Goal: Find contact information: Find contact information

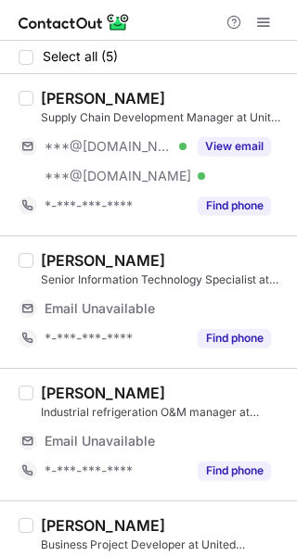
click at [68, 83] on div "Daipayan A. Supply Chain Development Manager at United Warehouse Company Limite…" at bounding box center [148, 154] width 297 height 161
copy div "Daipayan"
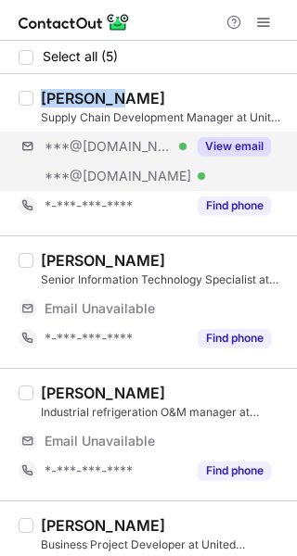
drag, startPoint x: 233, startPoint y: 147, endPoint x: 277, endPoint y: 160, distance: 46.4
click at [239, 149] on button "View email" at bounding box center [234, 146] width 73 height 19
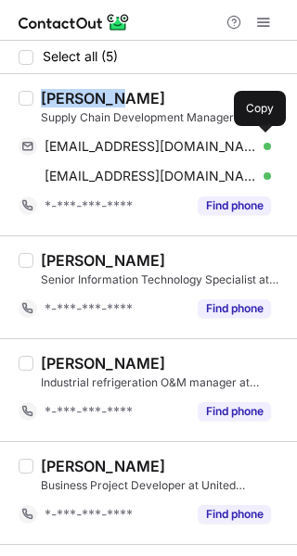
drag, startPoint x: 99, startPoint y: 153, endPoint x: 295, endPoint y: 189, distance: 199.0
click at [106, 152] on span "dikubrown@gmail.com" at bounding box center [151, 146] width 212 height 17
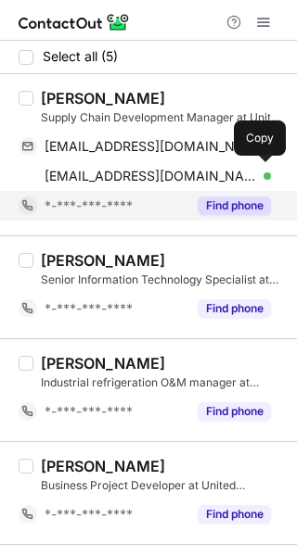
drag, startPoint x: 136, startPoint y: 171, endPoint x: 234, endPoint y: 203, distance: 102.6
click at [137, 172] on span "daipayanadhikari499@gmail.com" at bounding box center [151, 176] width 212 height 17
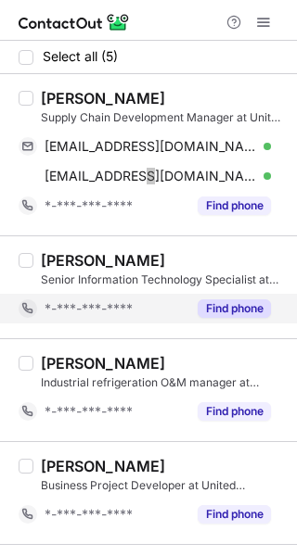
scroll to position [89, 0]
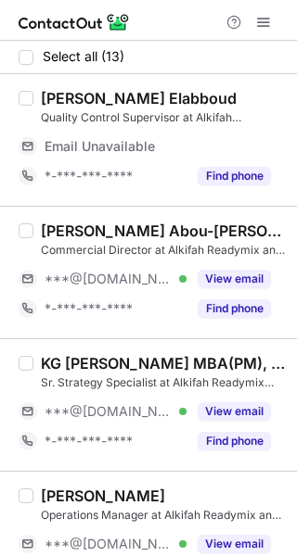
click at [54, 230] on div "Ahmed Sherif Abou-Donia, MBA, CMAD, PRMG" at bounding box center [163, 231] width 245 height 19
copy div "Ahmed"
drag, startPoint x: 243, startPoint y: 279, endPoint x: 290, endPoint y: 270, distance: 48.2
click at [244, 279] on button "View email" at bounding box center [234, 279] width 73 height 19
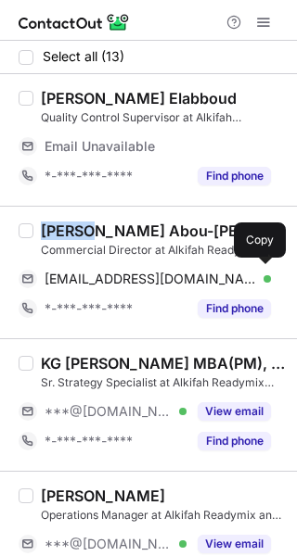
drag, startPoint x: 82, startPoint y: 279, endPoint x: 293, endPoint y: 279, distance: 211.4
click at [82, 279] on span "a_aboudonia@hotmail.com" at bounding box center [151, 279] width 212 height 17
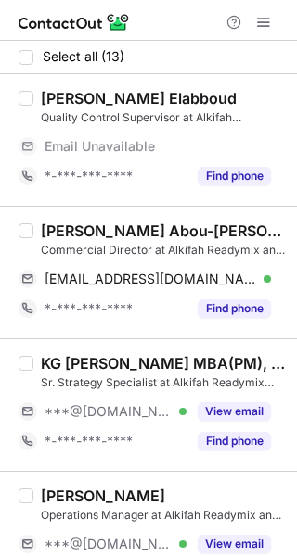
scroll to position [93, 0]
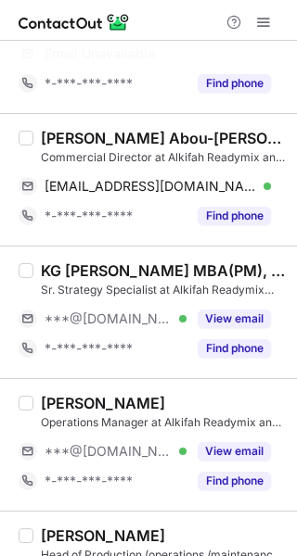
click at [108, 271] on div "KG Harikumar MBA(PM), PMP, IPMO-P, CSM, C-SBP" at bounding box center [163, 271] width 245 height 19
copy div "Harikumar"
click at [108, 271] on div "KG Harikumar MBA(PM), PMP, IPMO-P, CSM, C-SBP Sr. Strategy Specialist at Alkifa…" at bounding box center [159, 313] width 252 height 102
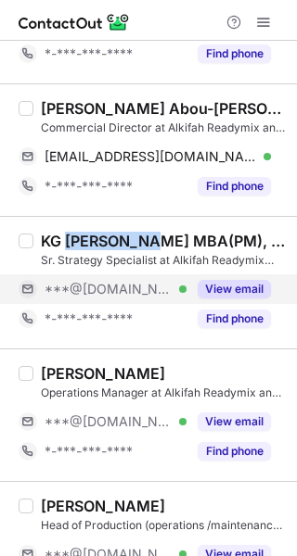
click at [254, 280] on button "View email" at bounding box center [234, 289] width 73 height 19
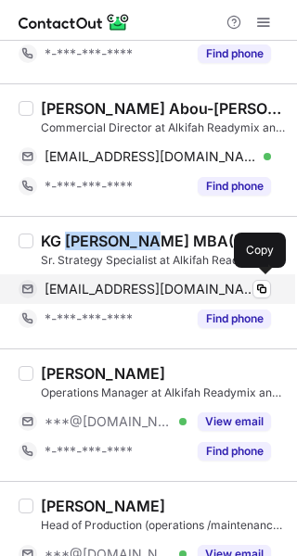
drag, startPoint x: 157, startPoint y: 296, endPoint x: 249, endPoint y: 294, distance: 92.8
click at [157, 296] on span "harisree_minu@yahoo.co.in" at bounding box center [151, 289] width 212 height 17
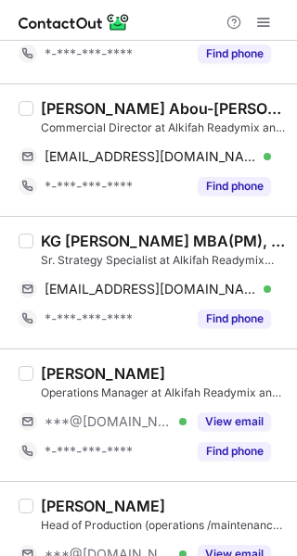
click at [51, 368] on div "Hatem Halim" at bounding box center [103, 373] width 124 height 19
copy div "Hatem"
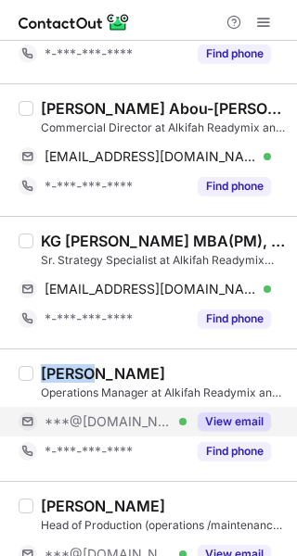
click at [205, 428] on button "View email" at bounding box center [234, 422] width 73 height 19
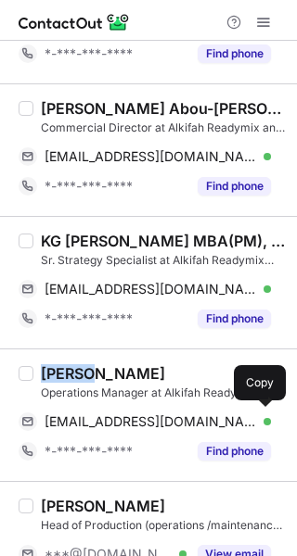
drag, startPoint x: 111, startPoint y: 414, endPoint x: 191, endPoint y: 400, distance: 81.0
click at [112, 415] on span "hatem.halim@yahoo.com" at bounding box center [151, 422] width 212 height 17
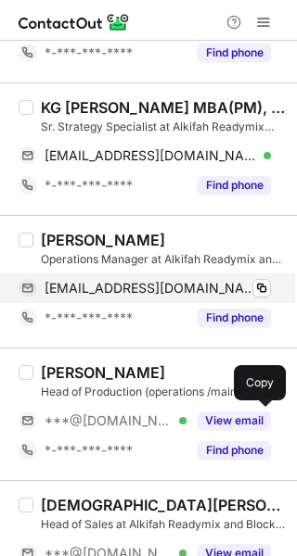
scroll to position [278, 0]
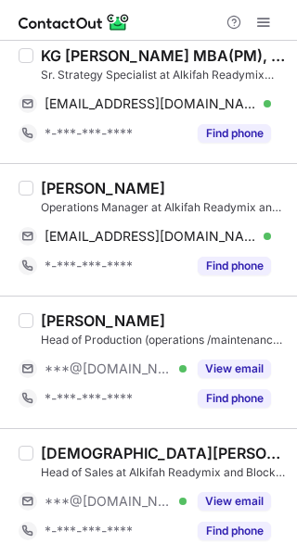
click at [49, 317] on div "Ahmed Gamal" at bounding box center [103, 321] width 124 height 19
copy div "Ahmed"
drag, startPoint x: 225, startPoint y: 368, endPoint x: 288, endPoint y: 367, distance: 63.1
click at [226, 368] on button "View email" at bounding box center [234, 369] width 73 height 19
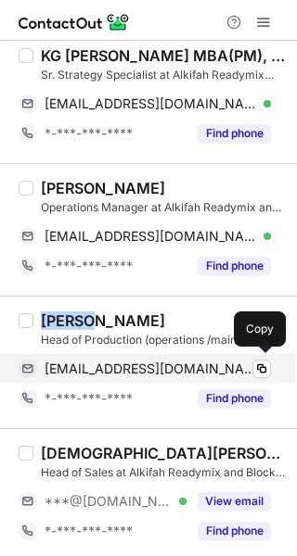
drag, startPoint x: 173, startPoint y: 372, endPoint x: 281, endPoint y: 372, distance: 107.6
click at [183, 372] on span "ahmedgamal251285@gmail.com" at bounding box center [151, 369] width 212 height 17
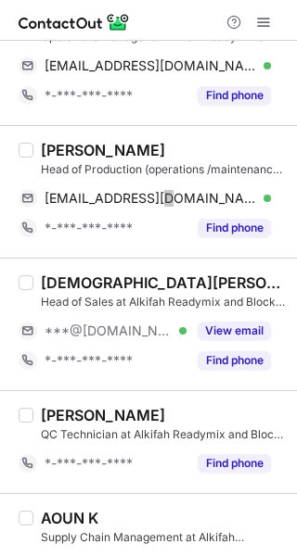
scroll to position [464, 0]
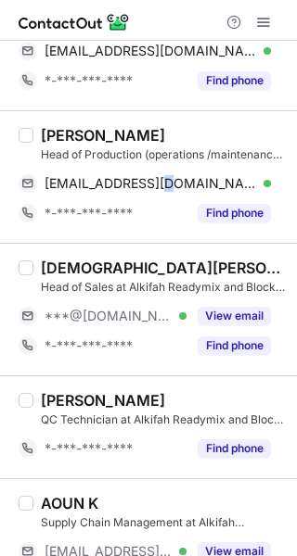
click at [70, 266] on div "Muhammad Adil Qureshi" at bounding box center [163, 268] width 245 height 19
copy div "Muhammad"
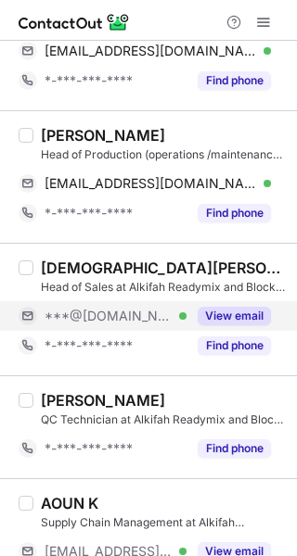
click at [230, 325] on div "View email" at bounding box center [228, 316] width 84 height 30
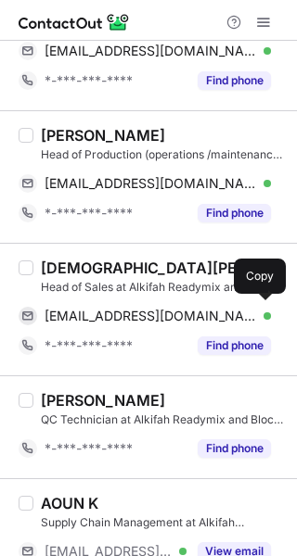
drag, startPoint x: 162, startPoint y: 319, endPoint x: 284, endPoint y: 342, distance: 123.7
click at [162, 318] on span "muhammad_adilriaz@hotmail.com" at bounding box center [151, 316] width 212 height 17
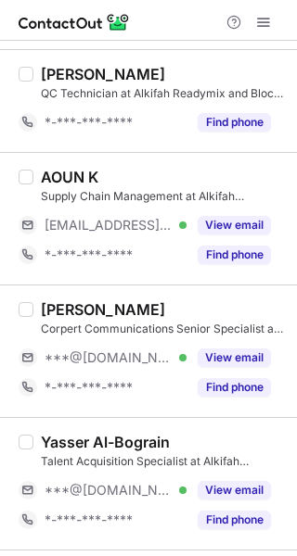
scroll to position [835, 0]
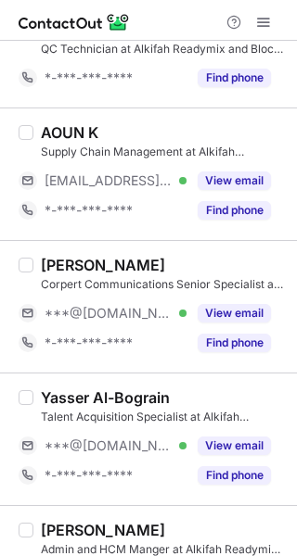
click at [50, 266] on div "Khadijah Altulayhi" at bounding box center [103, 265] width 124 height 19
copy div "Khadijah"
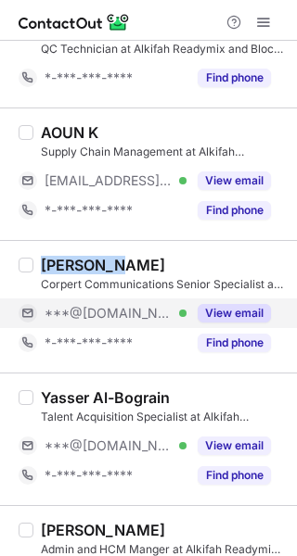
click at [218, 309] on button "View email" at bounding box center [234, 313] width 73 height 19
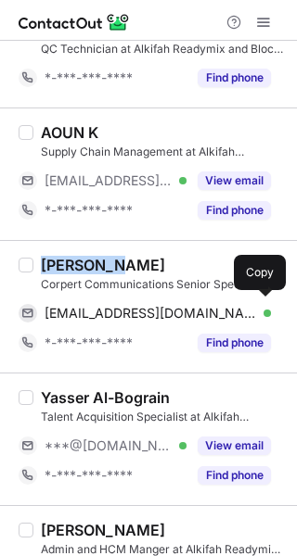
drag, startPoint x: 130, startPoint y: 305, endPoint x: 294, endPoint y: 340, distance: 167.9
click at [136, 307] on span "khdijahaziz@gmail.com" at bounding box center [151, 313] width 212 height 17
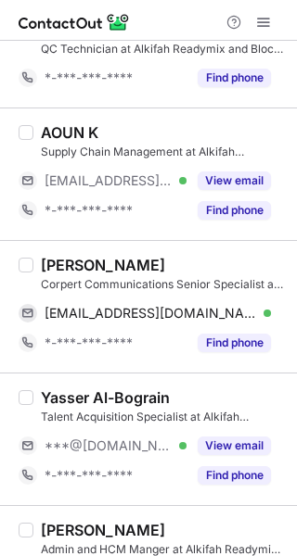
click at [62, 394] on div "Yasser Al-Bograin" at bounding box center [105, 398] width 129 height 19
copy div "Yasser"
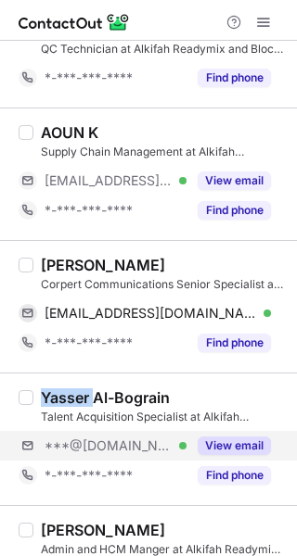
drag, startPoint x: 212, startPoint y: 442, endPoint x: 277, endPoint y: 453, distance: 65.9
click at [215, 442] on button "View email" at bounding box center [234, 446] width 73 height 19
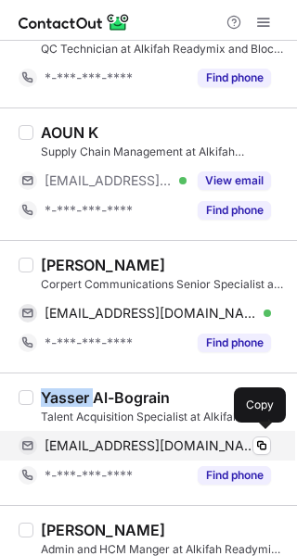
drag, startPoint x: 133, startPoint y: 443, endPoint x: 274, endPoint y: 444, distance: 141.9
click at [144, 444] on span "yasserali2095@gmail.com" at bounding box center [151, 446] width 212 height 17
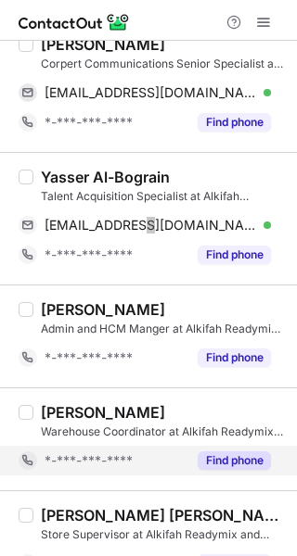
scroll to position [1089, 0]
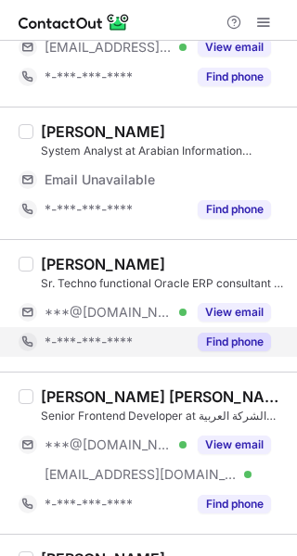
scroll to position [278, 0]
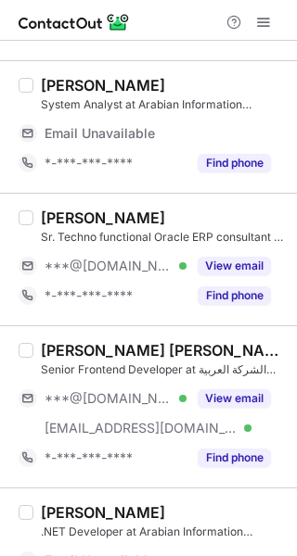
click at [55, 219] on div "Shaik Saddiqulla" at bounding box center [103, 218] width 124 height 19
copy div "Shaik"
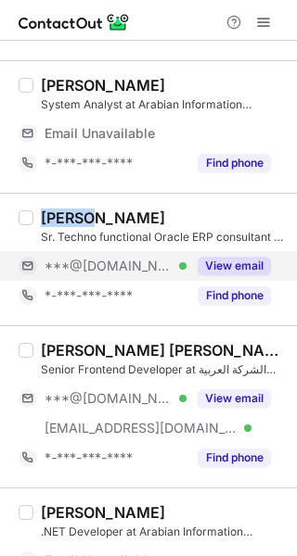
click at [245, 269] on button "View email" at bounding box center [234, 266] width 73 height 19
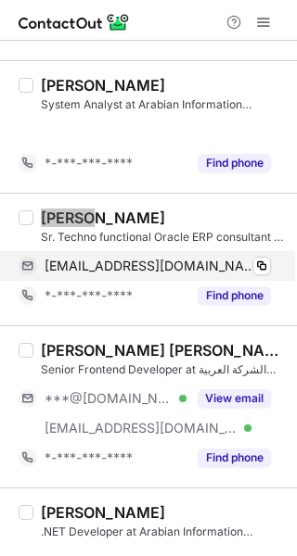
scroll to position [249, 0]
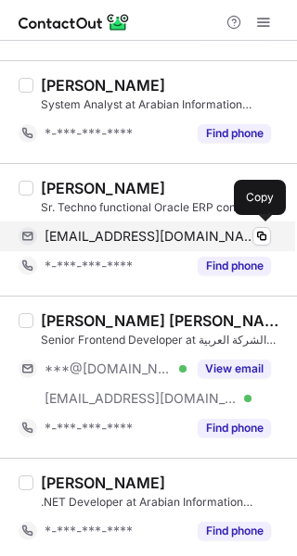
click at [161, 236] on span "sadiqeds@gmail.com" at bounding box center [151, 236] width 212 height 17
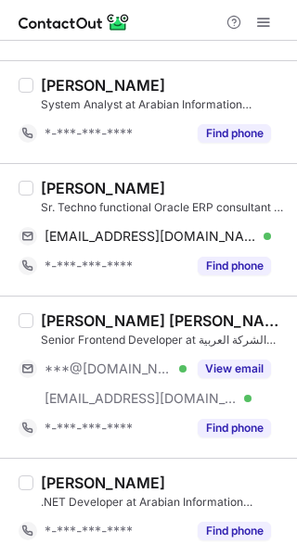
click at [71, 323] on div "Mahmoud Mohammed Elagouz" at bounding box center [163, 321] width 245 height 19
copy div "Mahmoud"
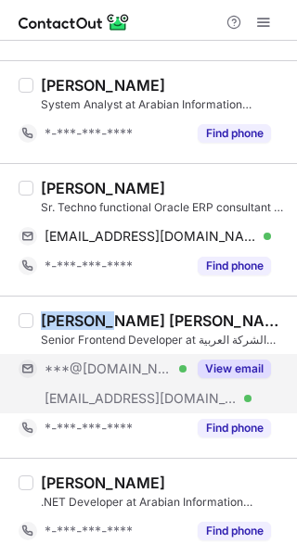
click at [258, 365] on button "View email" at bounding box center [234, 369] width 73 height 19
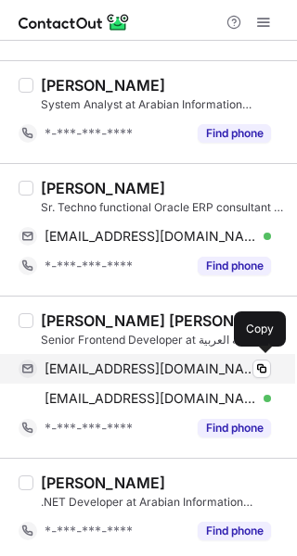
drag, startPoint x: 179, startPoint y: 362, endPoint x: 200, endPoint y: 363, distance: 21.3
click at [179, 362] on span "mahmoudelagouz87@gmail.com" at bounding box center [151, 369] width 212 height 17
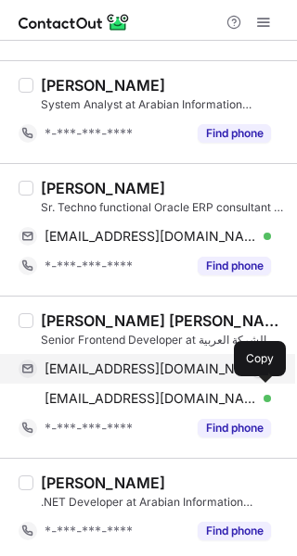
drag, startPoint x: 139, startPoint y: 390, endPoint x: 210, endPoint y: 377, distance: 71.7
click at [139, 390] on span "mahmoud@arcom.com.sa" at bounding box center [151, 398] width 212 height 17
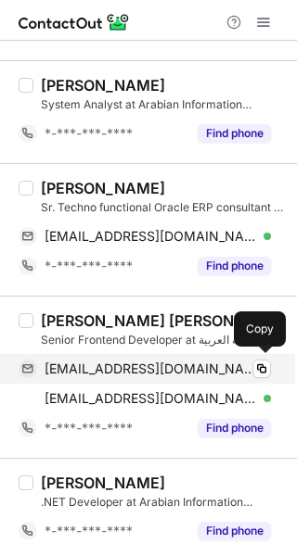
scroll to position [251, 0]
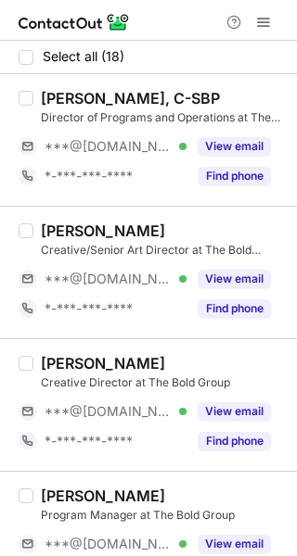
click at [47, 99] on div "[PERSON_NAME], C-SBP" at bounding box center [130, 98] width 179 height 19
copy div "Saad"
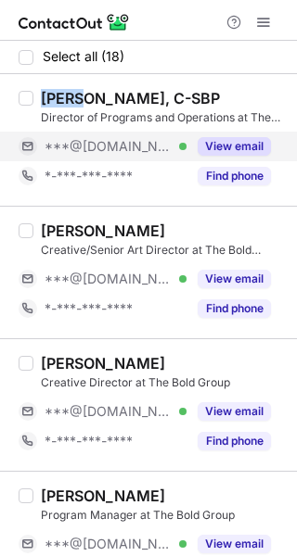
drag, startPoint x: 212, startPoint y: 152, endPoint x: 273, endPoint y: 152, distance: 60.3
click at [213, 152] on button "View email" at bounding box center [234, 146] width 73 height 19
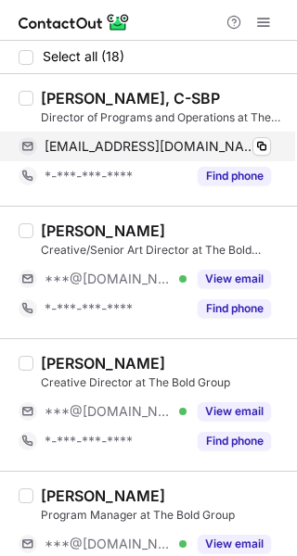
click at [115, 154] on span "[EMAIL_ADDRESS][DOMAIN_NAME]" at bounding box center [151, 146] width 212 height 17
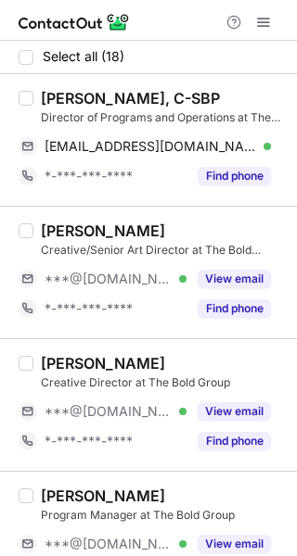
click at [55, 227] on div "[PERSON_NAME]" at bounding box center [103, 231] width 124 height 19
click at [55, 227] on div "Ali Emad" at bounding box center [103, 231] width 124 height 19
copy div "Ali"
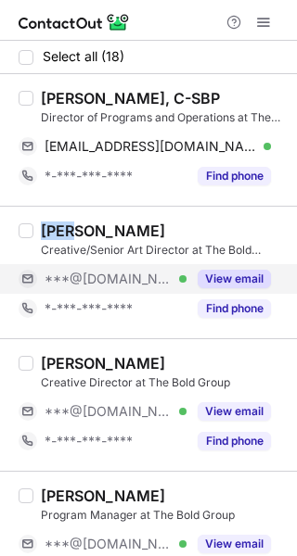
click at [229, 272] on button "View email" at bounding box center [234, 279] width 73 height 19
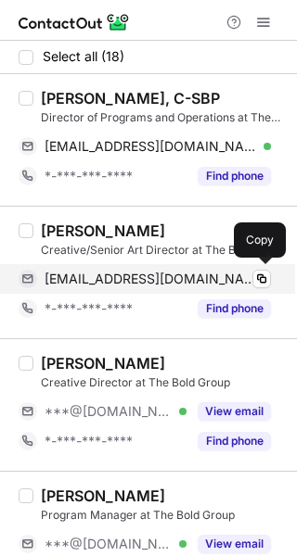
click at [189, 267] on div "aliemadnazeer@gmail.com Verified Copy" at bounding box center [145, 279] width 252 height 30
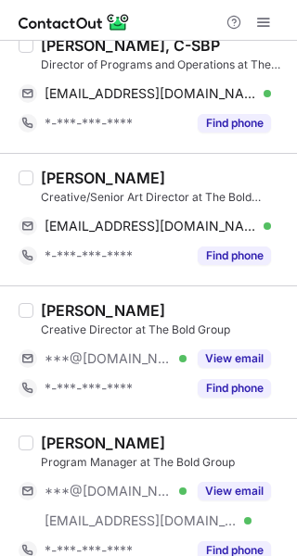
scroll to position [185, 0]
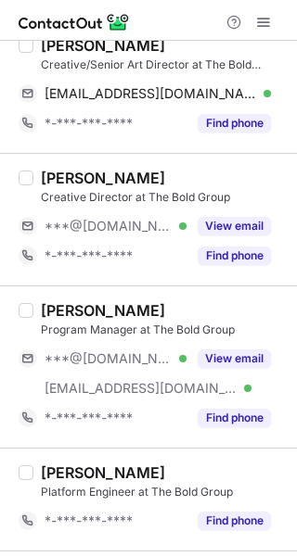
click at [64, 174] on div "Ahmad El Refaey" at bounding box center [103, 178] width 124 height 19
copy div "Ahmad"
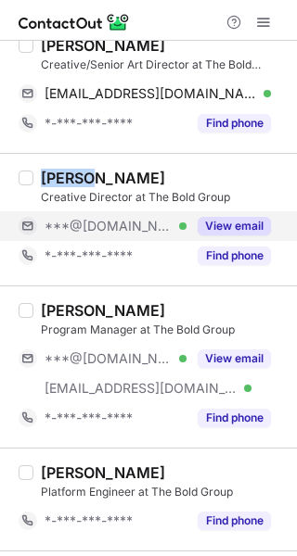
click at [212, 220] on button "View email" at bounding box center [234, 226] width 73 height 19
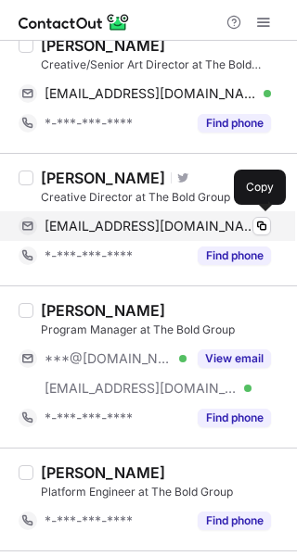
drag, startPoint x: 94, startPoint y: 229, endPoint x: 128, endPoint y: 229, distance: 34.3
click at [94, 229] on span "ahmadelrefaey@gmail.com" at bounding box center [151, 226] width 212 height 17
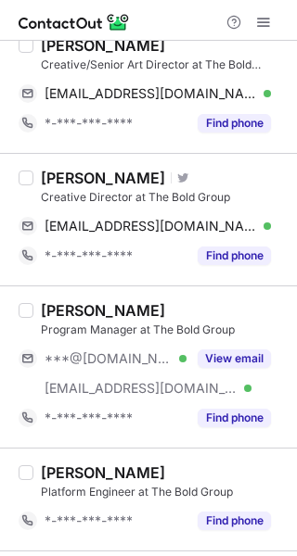
click at [49, 309] on div "Hani Gharamah" at bounding box center [103, 310] width 124 height 19
copy div "Hani"
click at [49, 309] on div "Hani Gharamah" at bounding box center [103, 310] width 124 height 19
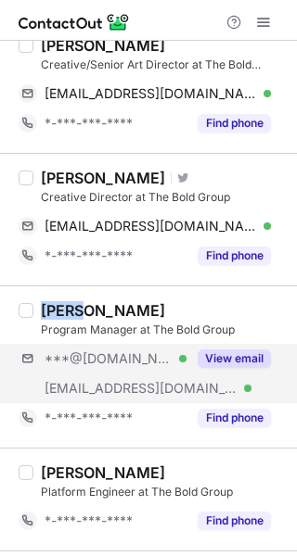
drag, startPoint x: 236, startPoint y: 353, endPoint x: 279, endPoint y: 353, distance: 42.7
click at [242, 354] on button "View email" at bounding box center [234, 359] width 73 height 19
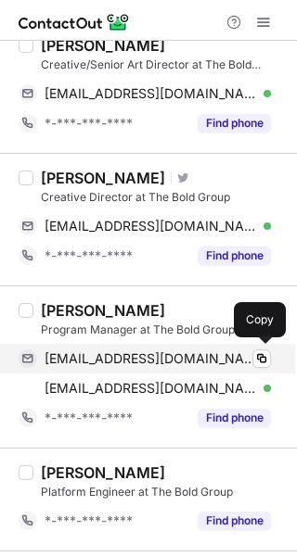
click at [147, 361] on span "hanigharamah@gmail.com" at bounding box center [151, 359] width 212 height 17
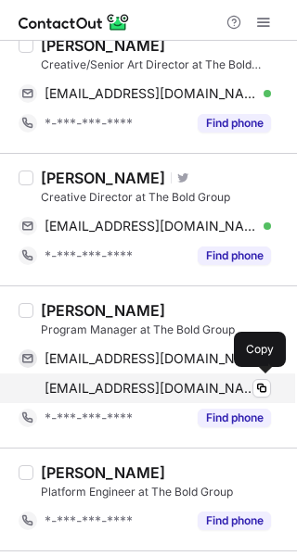
click at [144, 381] on span "hani.gharamah@guinnessworldrecords.com" at bounding box center [151, 388] width 212 height 17
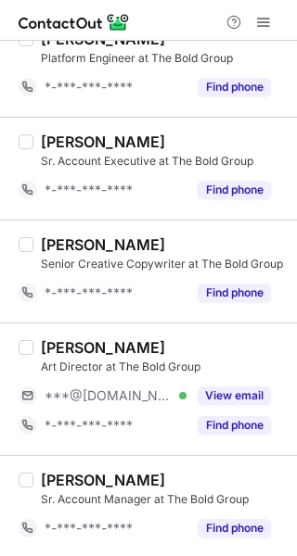
scroll to position [649, 0]
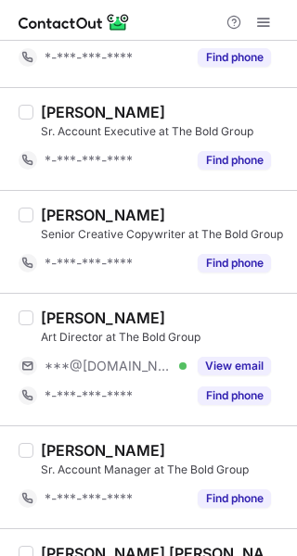
click at [51, 314] on div "Ziad Hosny" at bounding box center [103, 318] width 124 height 19
copy div "Ziad"
click at [51, 314] on div "Ziad Hosny" at bounding box center [103, 318] width 124 height 19
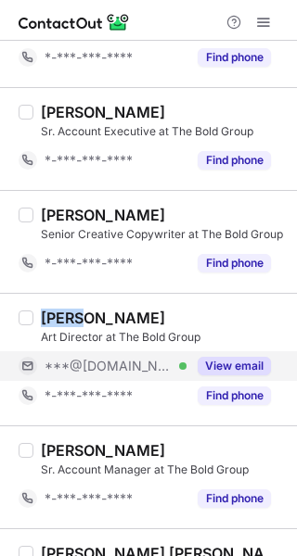
click at [255, 361] on button "View email" at bounding box center [234, 366] width 73 height 19
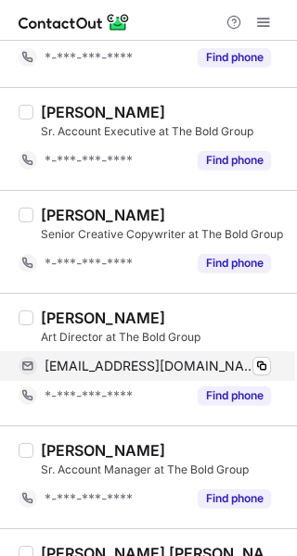
drag, startPoint x: 179, startPoint y: 364, endPoint x: 237, endPoint y: 364, distance: 58.4
click at [181, 364] on span "ziadhosny913@gmail.com" at bounding box center [151, 366] width 212 height 17
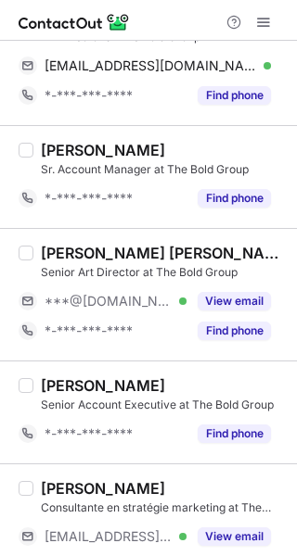
scroll to position [1020, 0]
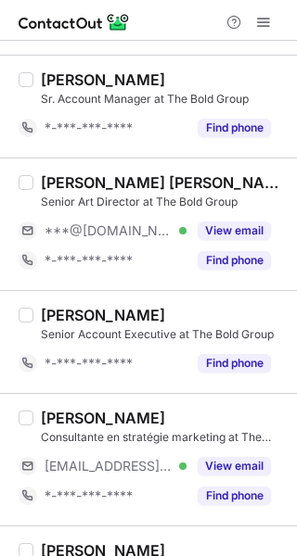
click at [71, 183] on div "Ramona Bou Najem" at bounding box center [163, 182] width 245 height 19
copy div "Ramona"
drag, startPoint x: 235, startPoint y: 233, endPoint x: 290, endPoint y: 242, distance: 56.4
click at [236, 233] on button "View email" at bounding box center [234, 231] width 73 height 19
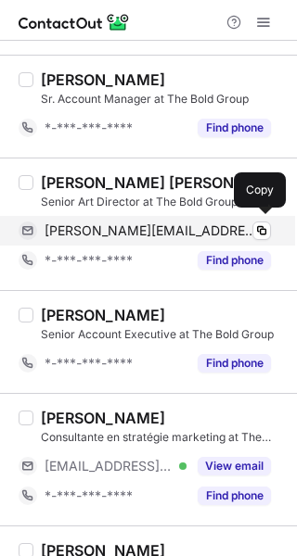
click at [159, 227] on span "ramona.bounajim@hotmail.com" at bounding box center [151, 231] width 212 height 17
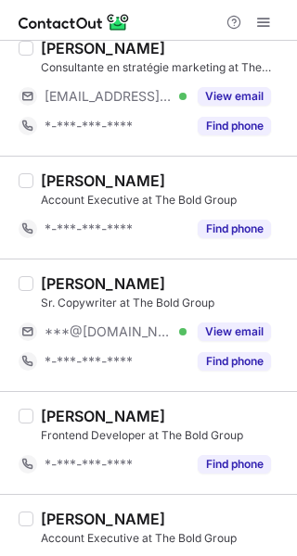
scroll to position [1391, 0]
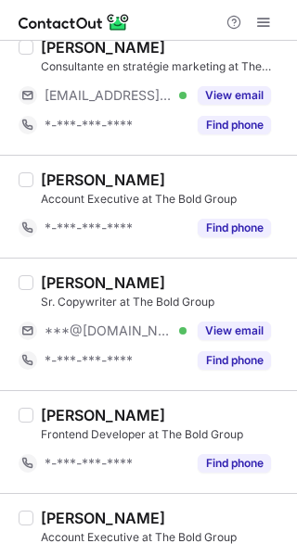
click at [53, 279] on div "Saif Saad" at bounding box center [103, 283] width 124 height 19
copy div "Saif"
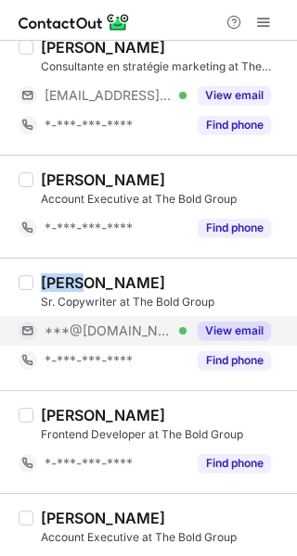
drag, startPoint x: 213, startPoint y: 321, endPoint x: 251, endPoint y: 332, distance: 39.6
click at [218, 324] on button "View email" at bounding box center [234, 331] width 73 height 19
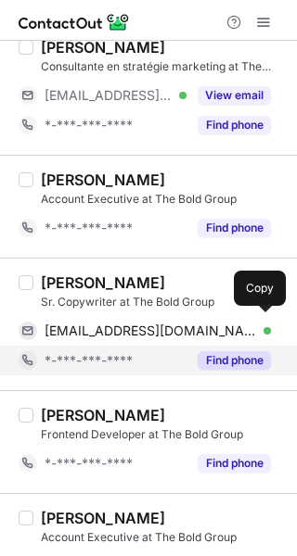
drag, startPoint x: 127, startPoint y: 329, endPoint x: 213, endPoint y: 344, distance: 87.5
click at [146, 333] on span "arstosaid@gmail.com" at bounding box center [151, 331] width 212 height 17
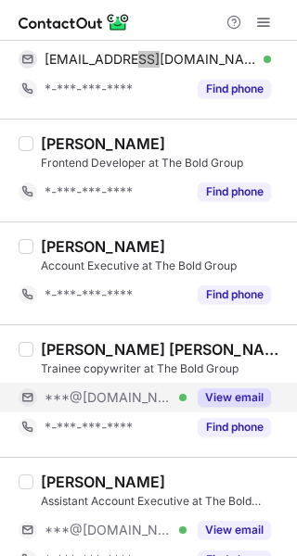
scroll to position [1669, 0]
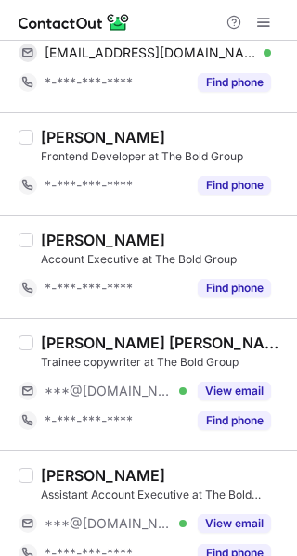
click at [67, 335] on div "Ziyad Abdullah Alshehri" at bounding box center [163, 343] width 245 height 19
copy div "Ziyad"
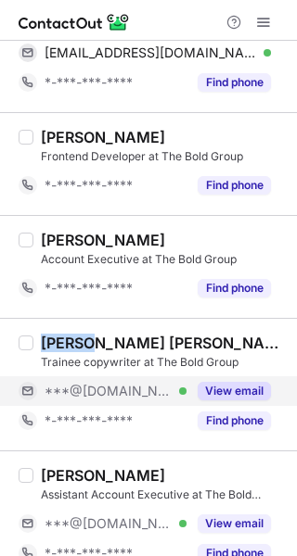
click at [242, 382] on button "View email" at bounding box center [234, 391] width 73 height 19
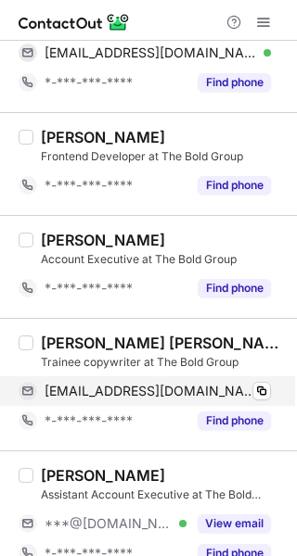
drag, startPoint x: 181, startPoint y: 388, endPoint x: 275, endPoint y: 388, distance: 94.6
click at [182, 388] on span "alabdulwahab334@gmail.com" at bounding box center [151, 391] width 212 height 17
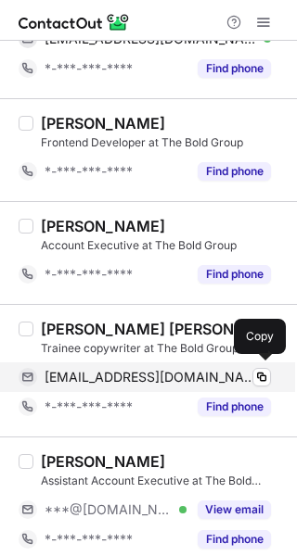
scroll to position [1691, 0]
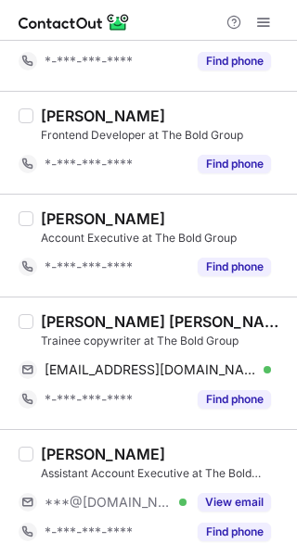
click at [49, 452] on div "Alhanouf Saleh Alothemen" at bounding box center [103, 454] width 124 height 19
copy div "Alhanouf"
drag, startPoint x: 231, startPoint y: 498, endPoint x: 287, endPoint y: 488, distance: 57.5
click at [254, 494] on button "View email" at bounding box center [234, 502] width 73 height 19
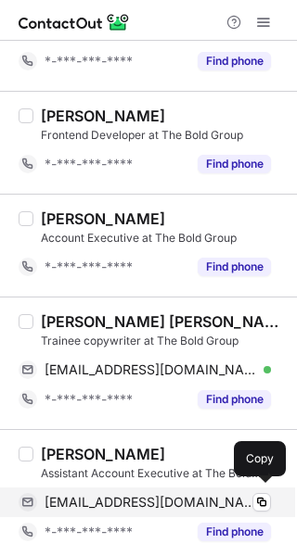
drag, startPoint x: 164, startPoint y: 494, endPoint x: 295, endPoint y: 474, distance: 132.3
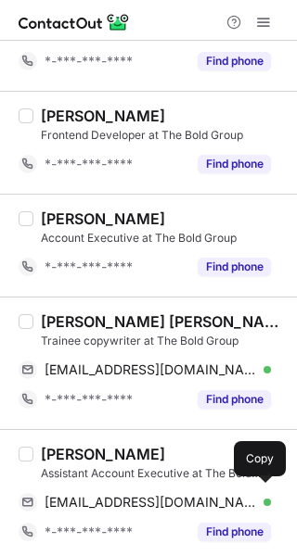
click at [172, 496] on span "alhnoofsaleh779@gmail.com" at bounding box center [151, 502] width 212 height 17
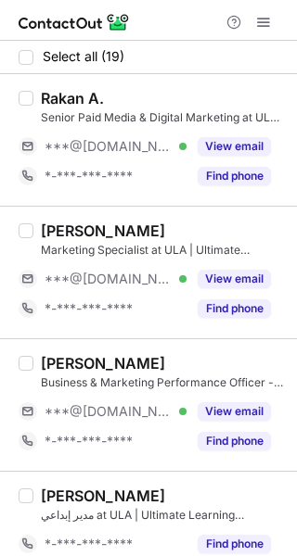
click at [62, 96] on div "Rakan A." at bounding box center [72, 98] width 63 height 19
copy div "Rakan"
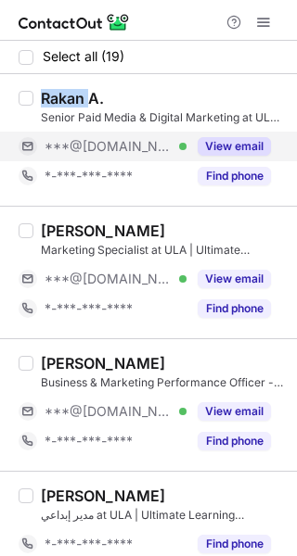
click at [227, 145] on button "View email" at bounding box center [234, 146] width 73 height 19
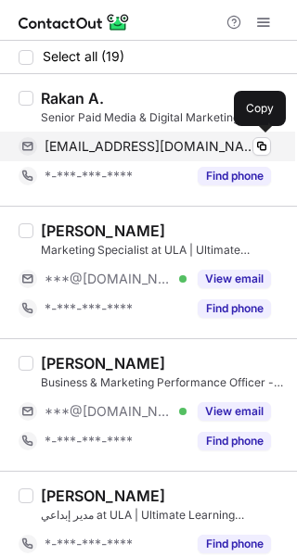
click at [194, 146] on div "rakan_aw@outlook.com Verified" at bounding box center [158, 146] width 226 height 17
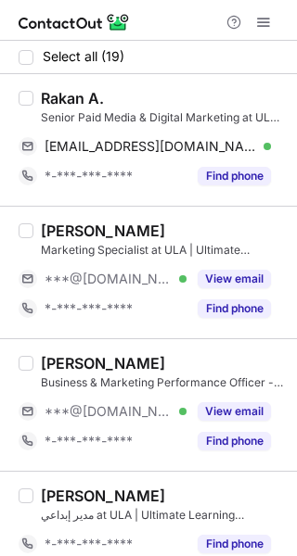
click at [63, 235] on div "Fahad Alkhamsi" at bounding box center [103, 231] width 124 height 19
copy div "Fahad"
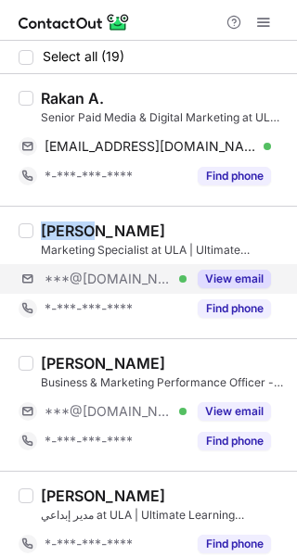
drag, startPoint x: 238, startPoint y: 280, endPoint x: 280, endPoint y: 266, distance: 44.0
click at [246, 277] on button "View email" at bounding box center [234, 279] width 73 height 19
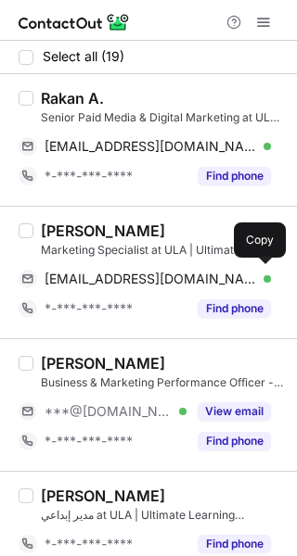
drag, startPoint x: 185, startPoint y: 287, endPoint x: 231, endPoint y: 262, distance: 52.3
click at [183, 286] on span "fahadturkey@hotmail.com" at bounding box center [151, 279] width 212 height 17
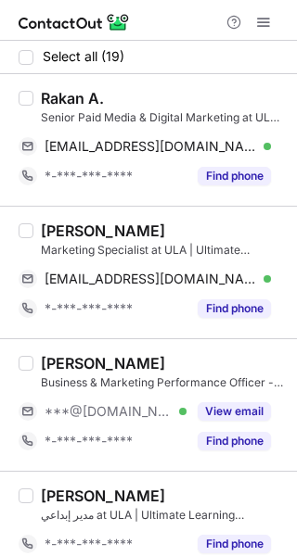
click at [67, 361] on div "Joanna AlOqdeh" at bounding box center [103, 363] width 124 height 19
copy div "Joanna"
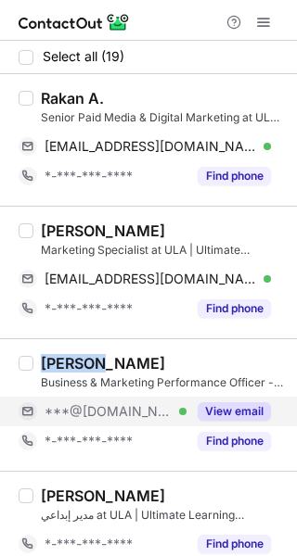
click at [219, 412] on button "View email" at bounding box center [234, 411] width 73 height 19
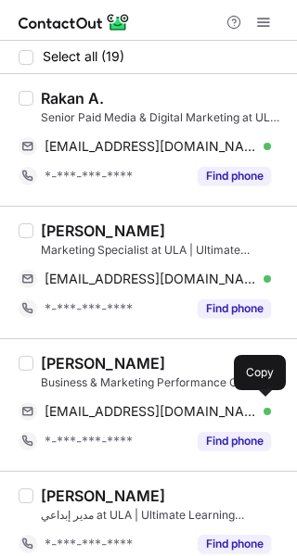
drag, startPoint x: 107, startPoint y: 404, endPoint x: 154, endPoint y: 385, distance: 51.1
click at [107, 404] on span "joannaoqdeh2001@gmail.com" at bounding box center [151, 411] width 212 height 17
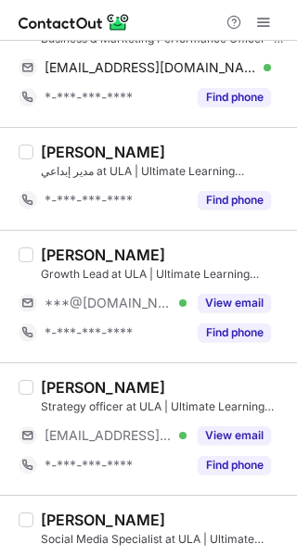
scroll to position [371, 0]
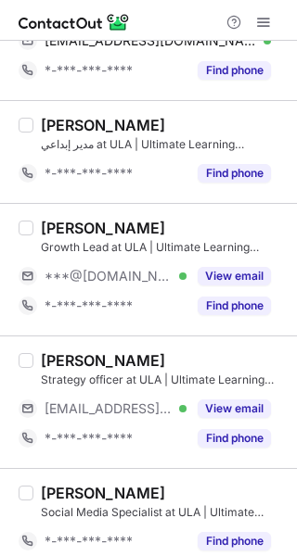
click at [64, 225] on div "Abdulsalam Adem" at bounding box center [103, 228] width 124 height 19
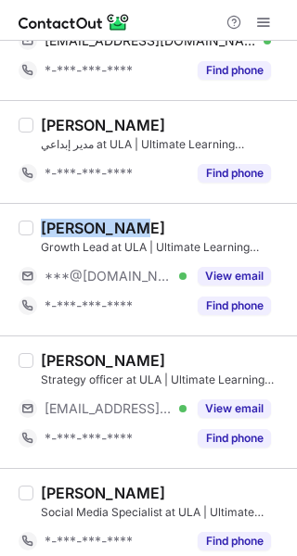
click at [64, 225] on div "Abdulsalam Adem" at bounding box center [103, 228] width 124 height 19
copy div "Abdulsalam"
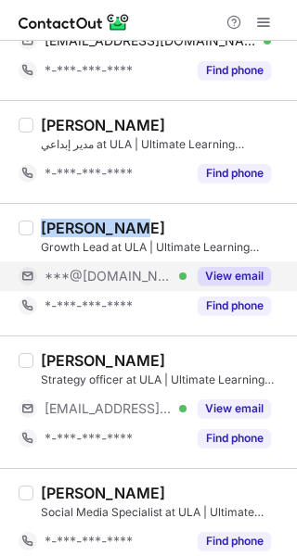
click at [222, 278] on button "View email" at bounding box center [234, 276] width 73 height 19
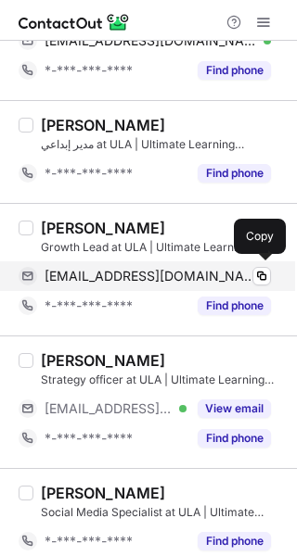
drag, startPoint x: 162, startPoint y: 279, endPoint x: 245, endPoint y: 264, distance: 83.9
click at [163, 275] on span "abdulsalam.adem@outlook.com" at bounding box center [151, 276] width 212 height 17
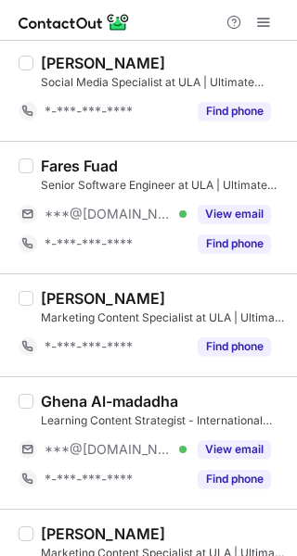
scroll to position [927, 0]
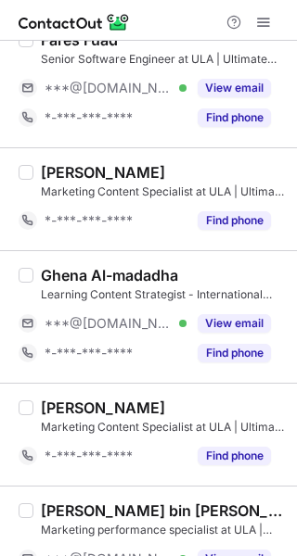
click at [57, 276] on div "Ghena Al-madadha" at bounding box center [109, 275] width 137 height 19
copy div "Ghena"
drag, startPoint x: 250, startPoint y: 315, endPoint x: 288, endPoint y: 303, distance: 39.9
click at [260, 314] on button "View email" at bounding box center [234, 323] width 73 height 19
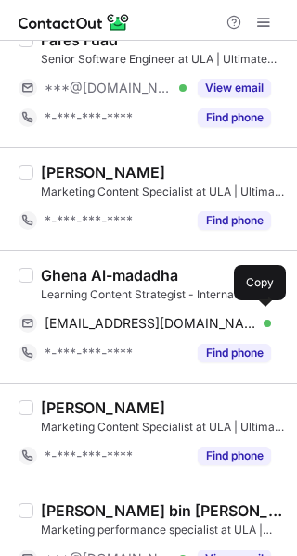
drag, startPoint x: 163, startPoint y: 324, endPoint x: 272, endPoint y: 299, distance: 111.3
click at [166, 322] on span "ghenaalmadadha@yahoo.com" at bounding box center [151, 323] width 212 height 17
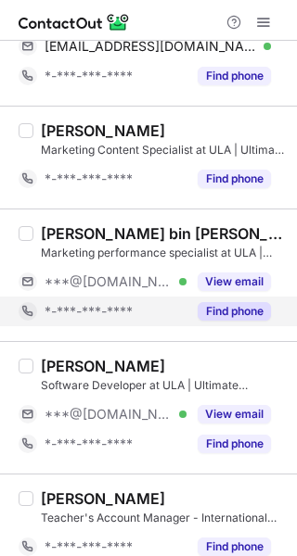
scroll to position [1206, 0]
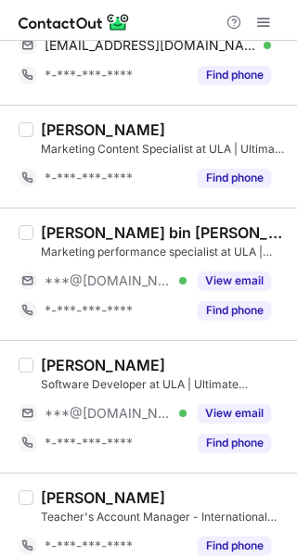
click at [70, 229] on div "Salman bin Badea" at bounding box center [163, 232] width 245 height 19
copy div "Salman"
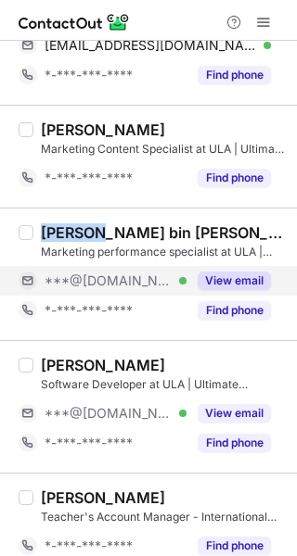
click at [232, 281] on button "View email" at bounding box center [234, 281] width 73 height 19
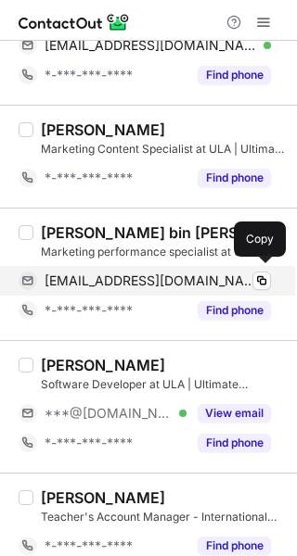
click at [177, 288] on div "salmanbadeag@gmail.com Verified Copy" at bounding box center [145, 281] width 252 height 30
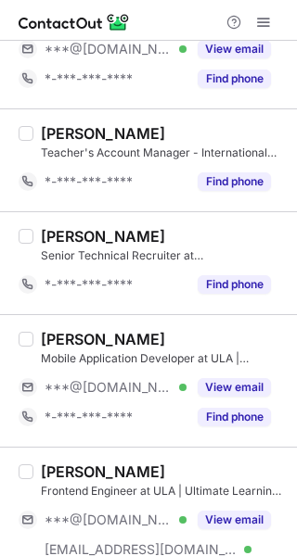
scroll to position [1576, 0]
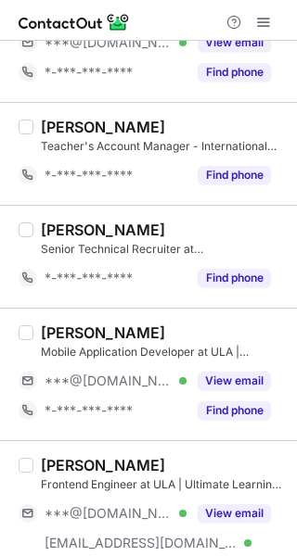
click at [55, 332] on div "Fawwaz Alkarmy" at bounding box center [103, 333] width 124 height 19
copy div "Fawwaz"
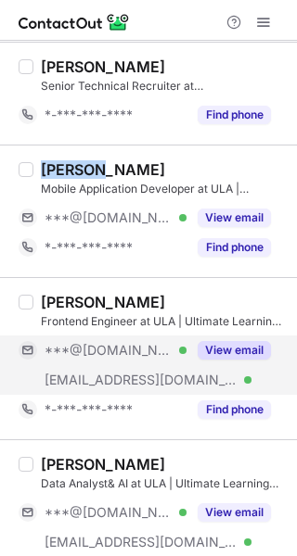
scroll to position [1762, 0]
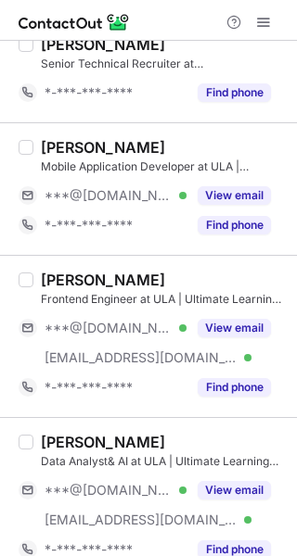
click at [64, 277] on div "Ahmed Ajour" at bounding box center [103, 280] width 124 height 19
copy div "Ahmed"
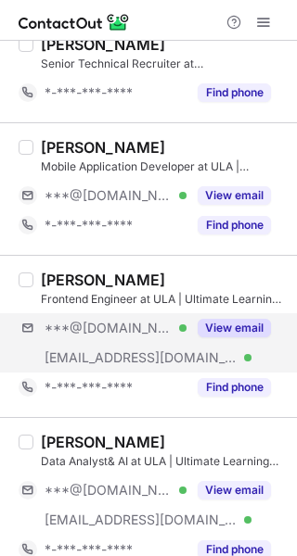
click at [273, 325] on div "***@gmail.com Verified ***@ula.me Verified View email" at bounding box center [152, 342] width 267 height 59
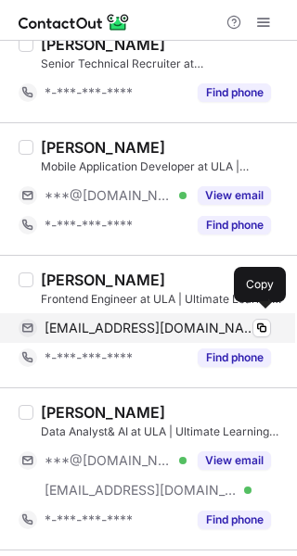
click at [177, 325] on span "ahmedajourr@gmail.com" at bounding box center [151, 328] width 212 height 17
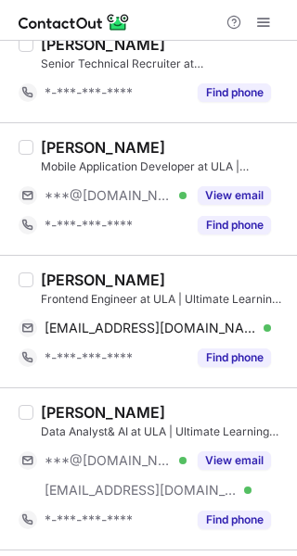
click at [68, 406] on div "Sarah Abulawi" at bounding box center [103, 412] width 124 height 19
copy div "Sarah"
click at [68, 406] on div "Sarah Abulawi" at bounding box center [103, 412] width 124 height 19
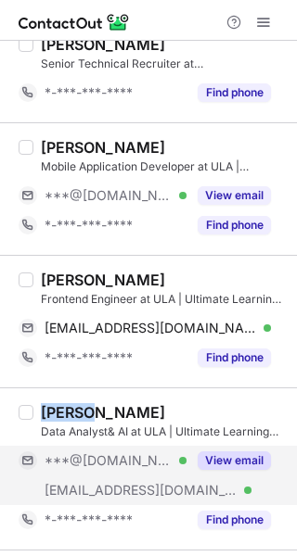
click at [222, 452] on button "View email" at bounding box center [234, 461] width 73 height 19
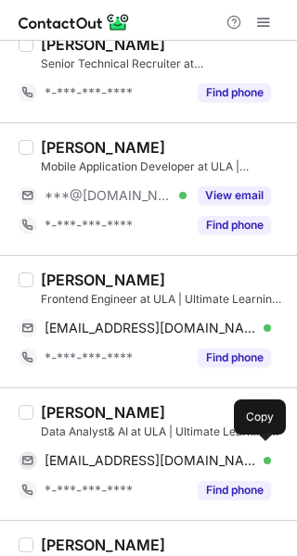
drag, startPoint x: 132, startPoint y: 456, endPoint x: 285, endPoint y: 420, distance: 157.2
click at [133, 453] on span "abulawisarrah@gmail.com" at bounding box center [151, 461] width 212 height 17
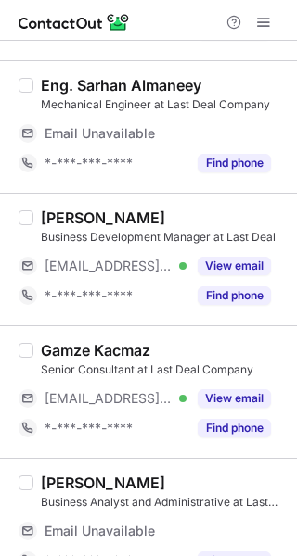
scroll to position [311, 0]
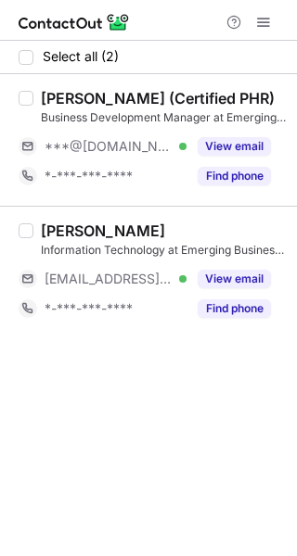
click at [53, 100] on div "[PERSON_NAME] (Certified PHR)" at bounding box center [158, 98] width 234 height 19
copy div "[PERSON_NAME]"
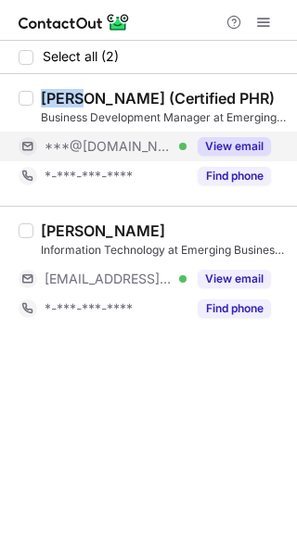
click at [236, 142] on button "View email" at bounding box center [234, 146] width 73 height 19
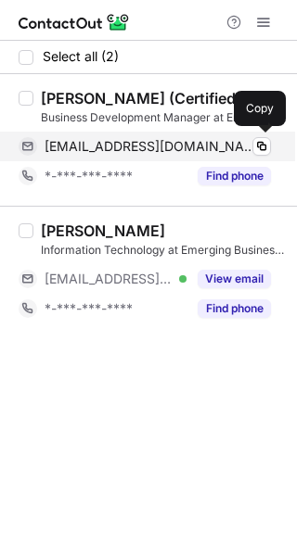
click at [127, 147] on span "[EMAIL_ADDRESS][DOMAIN_NAME]" at bounding box center [151, 146] width 212 height 17
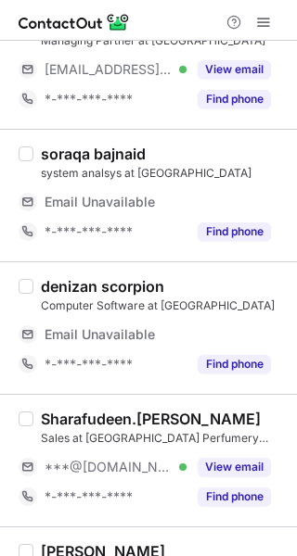
scroll to position [185, 0]
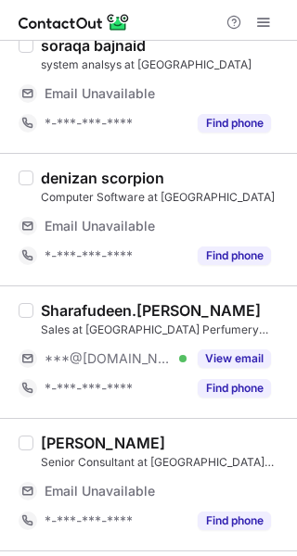
click at [75, 301] on div "Sharafudeen.[PERSON_NAME]" at bounding box center [151, 310] width 220 height 19
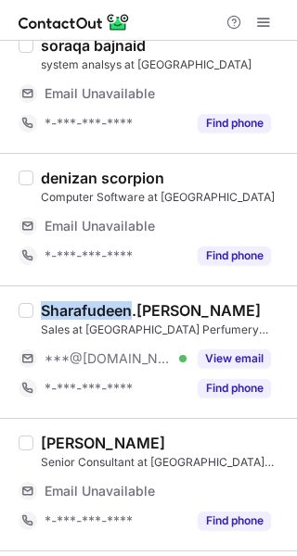
click at [75, 301] on div "Sharafudeen.A.J Kulangara" at bounding box center [151, 310] width 220 height 19
copy div "Sharafudeen"
drag, startPoint x: 255, startPoint y: 351, endPoint x: 287, endPoint y: 325, distance: 40.8
click at [257, 346] on div "View email" at bounding box center [228, 359] width 84 height 30
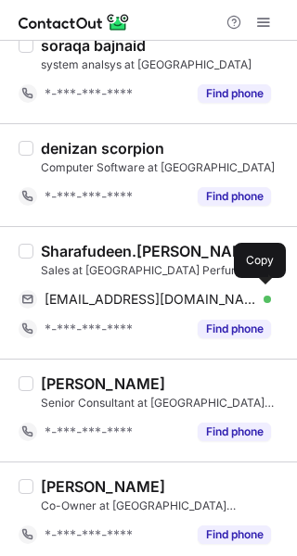
drag, startPoint x: 149, startPoint y: 305, endPoint x: 213, endPoint y: 279, distance: 69.1
click at [149, 305] on span "sharafkny@gmail.com" at bounding box center [151, 299] width 212 height 17
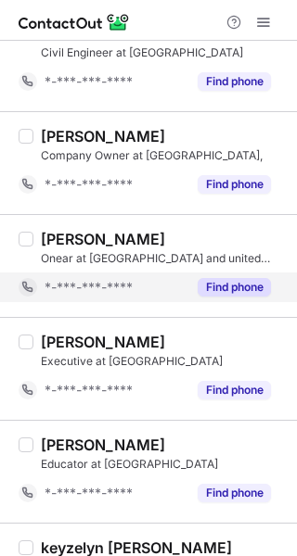
scroll to position [1116, 0]
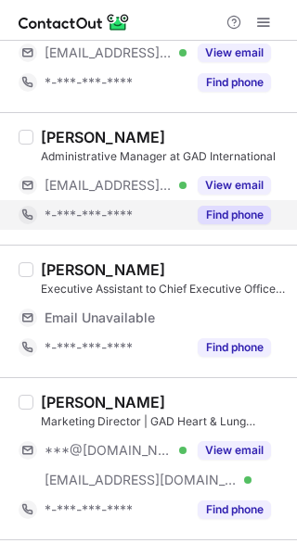
scroll to position [278, 0]
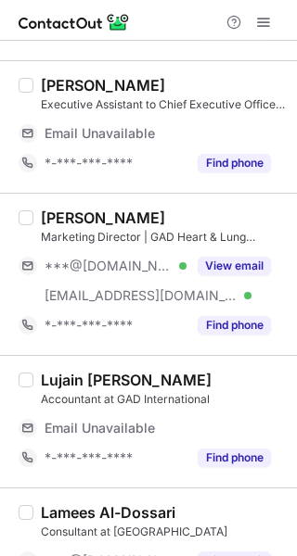
click at [54, 213] on div "[PERSON_NAME]" at bounding box center [103, 218] width 124 height 19
copy div "[PERSON_NAME]"
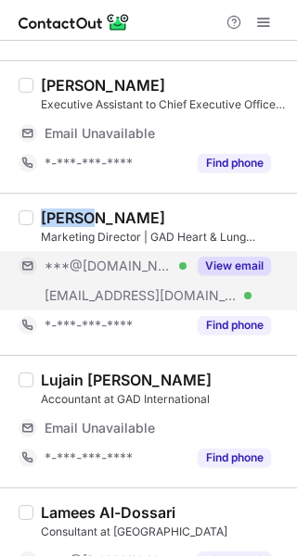
click at [218, 261] on button "View email" at bounding box center [234, 266] width 73 height 19
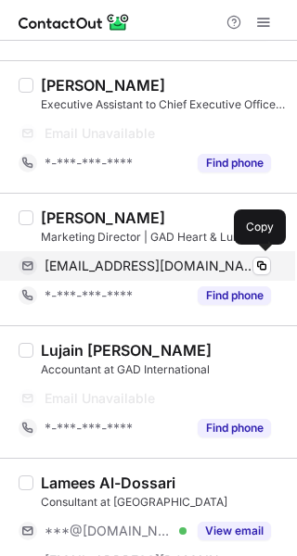
click at [131, 258] on span "[EMAIL_ADDRESS][DOMAIN_NAME]" at bounding box center [151, 266] width 212 height 17
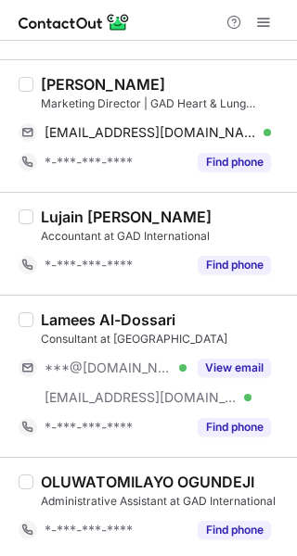
scroll to position [384, 0]
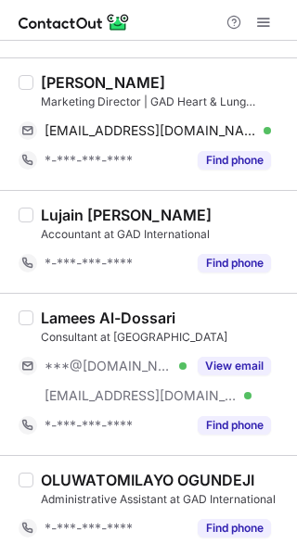
click at [56, 314] on div "Lamees Al-Dossari" at bounding box center [108, 318] width 134 height 19
copy div "Lamees"
drag, startPoint x: 210, startPoint y: 364, endPoint x: 291, endPoint y: 348, distance: 83.3
click at [216, 364] on button "View email" at bounding box center [234, 366] width 73 height 19
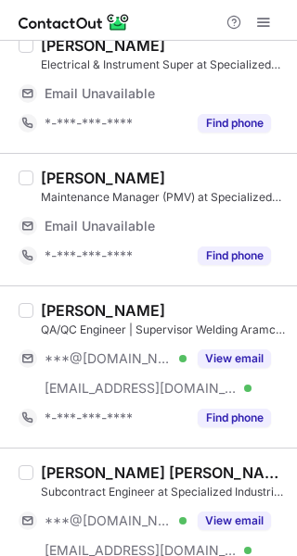
scroll to position [93, 0]
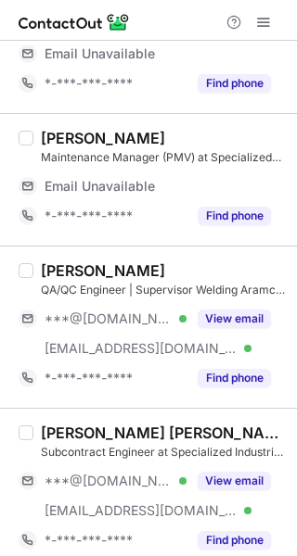
click at [53, 270] on div "Mohsin Ameer" at bounding box center [103, 271] width 124 height 19
copy div "Mohsin"
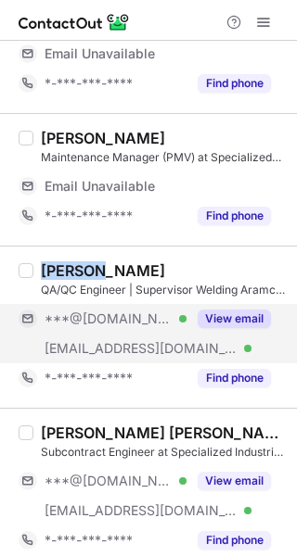
click at [216, 312] on button "View email" at bounding box center [234, 319] width 73 height 19
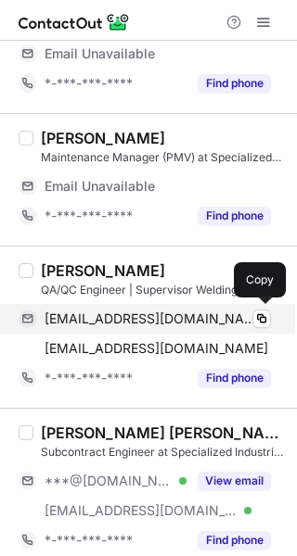
click at [180, 315] on span "mohsinameer786@gmail.com" at bounding box center [151, 319] width 212 height 17
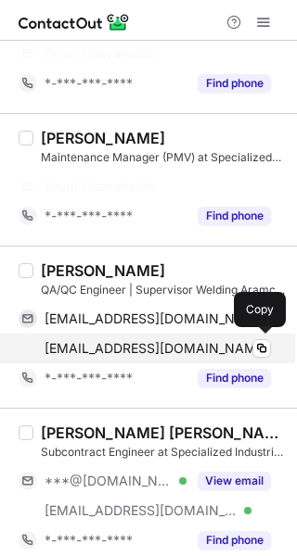
click at [106, 354] on span "ameer@siscosaudi.com" at bounding box center [156, 348] width 223 height 17
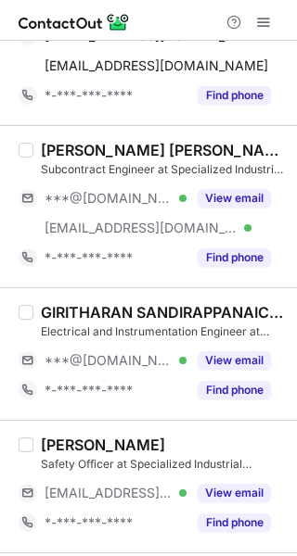
scroll to position [278, 0]
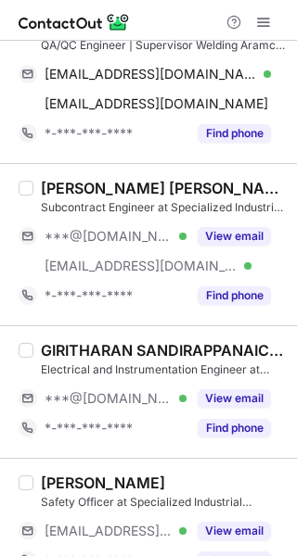
click at [57, 186] on div "Mohideen Naseef Hussain" at bounding box center [163, 188] width 245 height 19
copy div "Mohideen"
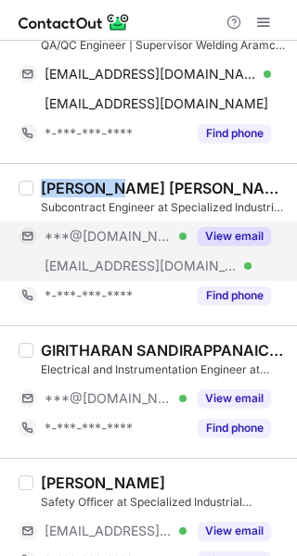
click at [217, 227] on button "View email" at bounding box center [234, 236] width 73 height 19
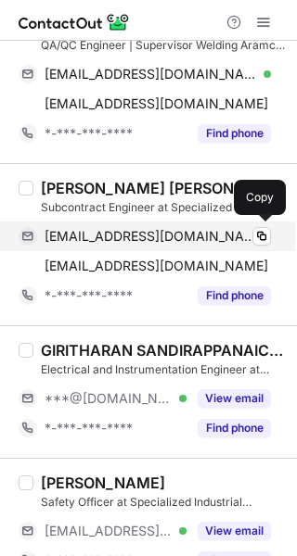
click at [177, 240] on span "naseefmohammed@live.com" at bounding box center [151, 236] width 212 height 17
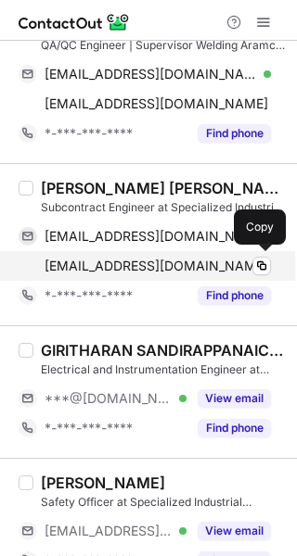
drag, startPoint x: 162, startPoint y: 268, endPoint x: 176, endPoint y: 264, distance: 14.4
click at [162, 268] on span "hussain@siscosaudi.com" at bounding box center [156, 266] width 223 height 17
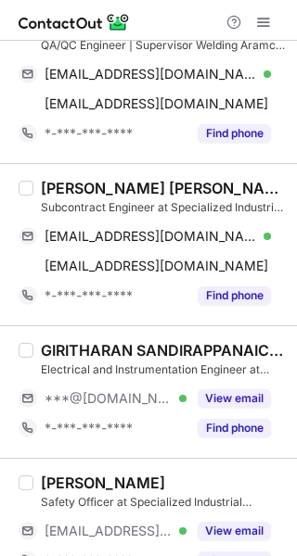
scroll to position [371, 0]
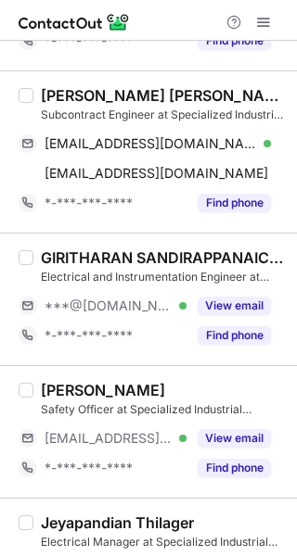
click at [79, 257] on div "GIRITHARAN SANDIRAPPANAICKER RENGASAMY" at bounding box center [163, 258] width 245 height 19
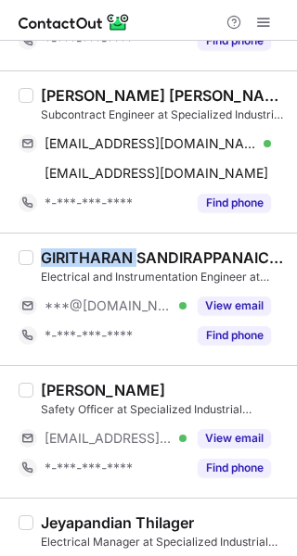
click at [79, 257] on div "GIRITHARAN SANDIRAPPANAICKER RENGASAMY" at bounding box center [163, 258] width 245 height 19
copy div "GIRITHARAN"
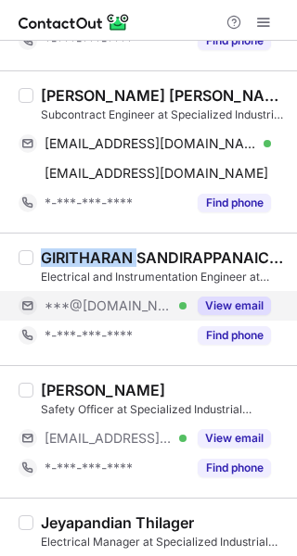
click at [247, 301] on button "View email" at bounding box center [234, 306] width 73 height 19
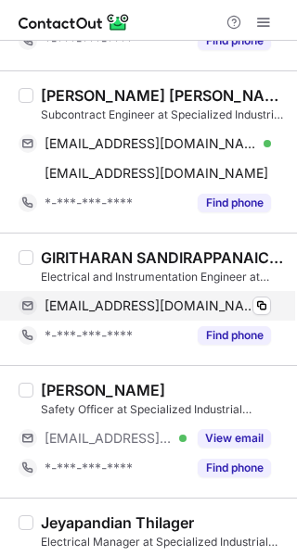
click at [173, 306] on span "srgirieee12@gmail.com" at bounding box center [151, 306] width 212 height 17
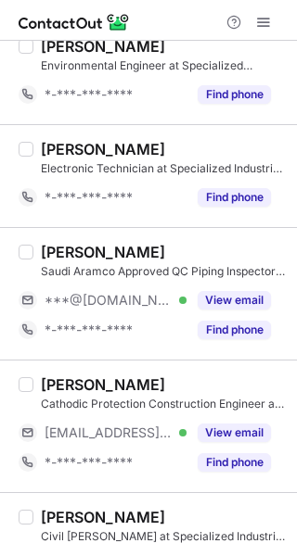
scroll to position [1113, 0]
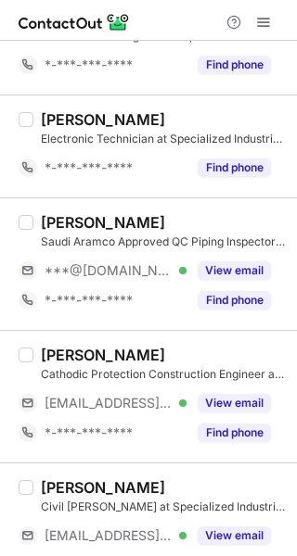
click at [58, 222] on div "Bilal Mehmood Chohan" at bounding box center [103, 222] width 124 height 19
copy div "Bilal"
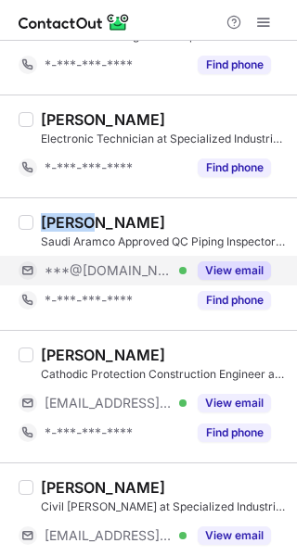
click at [235, 262] on button "View email" at bounding box center [234, 271] width 73 height 19
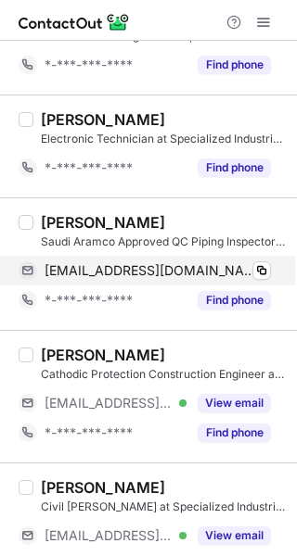
click at [204, 262] on span "bilalchohan104@gmail.com" at bounding box center [151, 270] width 212 height 17
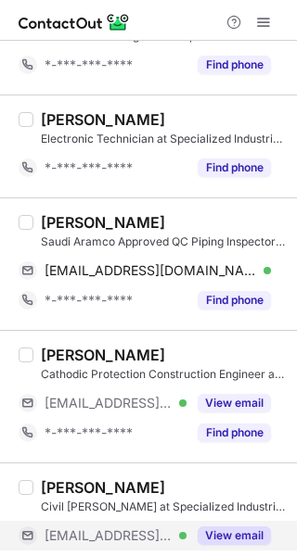
scroll to position [1309, 0]
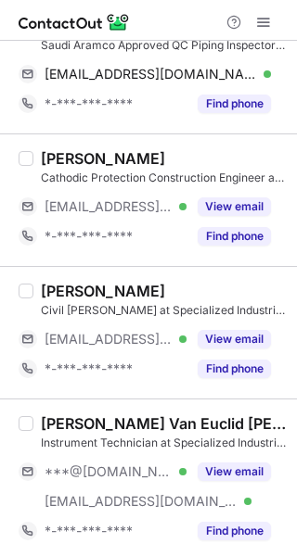
click at [67, 426] on div "Gabriel Van Euclid Cano" at bounding box center [163, 424] width 245 height 19
copy div "Gabriel"
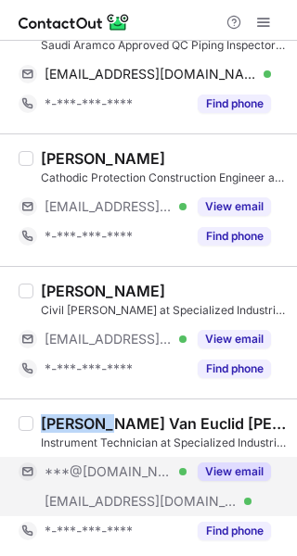
click at [230, 463] on button "View email" at bounding box center [234, 472] width 73 height 19
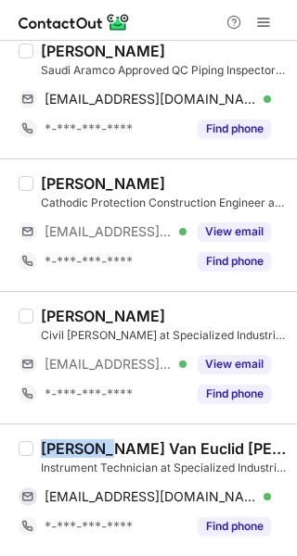
scroll to position [1280, 0]
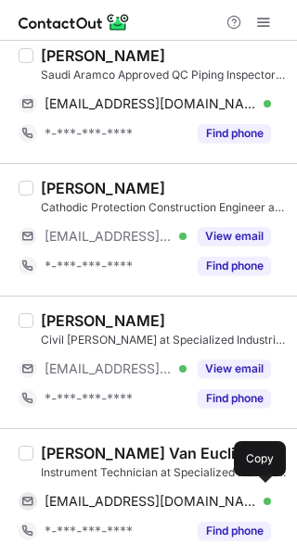
drag, startPoint x: 163, startPoint y: 491, endPoint x: 233, endPoint y: 466, distance: 73.6
click at [177, 487] on div "gabrielvaneuclid@gmail.com Verified Copy" at bounding box center [145, 502] width 252 height 30
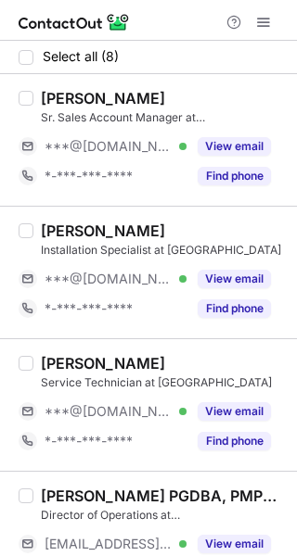
click at [50, 102] on div "[PERSON_NAME]" at bounding box center [103, 98] width 124 height 19
copy div "Yazeed"
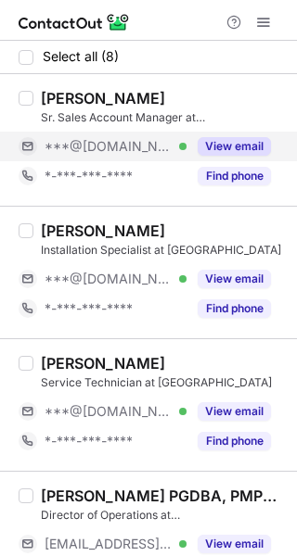
click at [257, 159] on div "View email" at bounding box center [228, 147] width 84 height 30
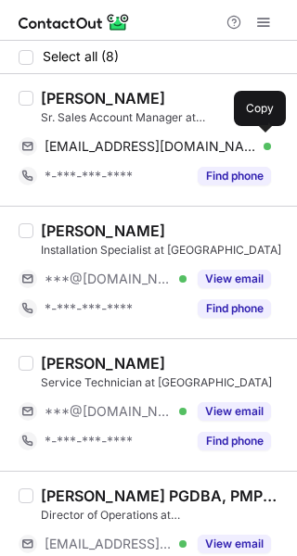
drag, startPoint x: 146, startPoint y: 153, endPoint x: 294, endPoint y: 153, distance: 148.4
click at [149, 153] on span "[EMAIL_ADDRESS][DOMAIN_NAME]" at bounding box center [151, 146] width 212 height 17
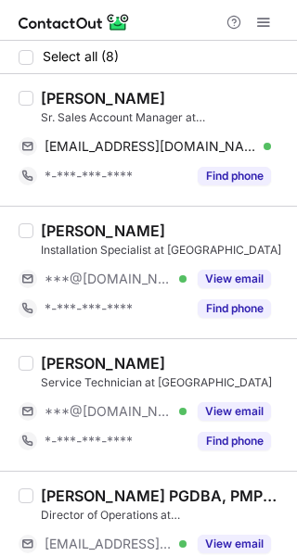
click at [69, 235] on div "[PERSON_NAME]" at bounding box center [103, 231] width 124 height 19
click at [69, 235] on div "Ahmed Essam" at bounding box center [103, 231] width 124 height 19
copy div "Ahmed"
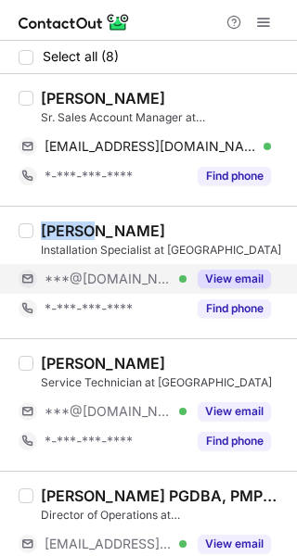
click at [249, 275] on button "View email" at bounding box center [234, 279] width 73 height 19
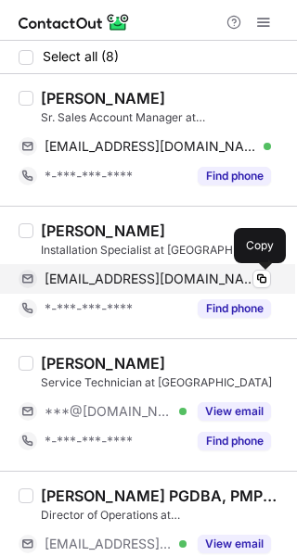
click at [177, 281] on span "ahmedusually@gmail.com" at bounding box center [151, 279] width 212 height 17
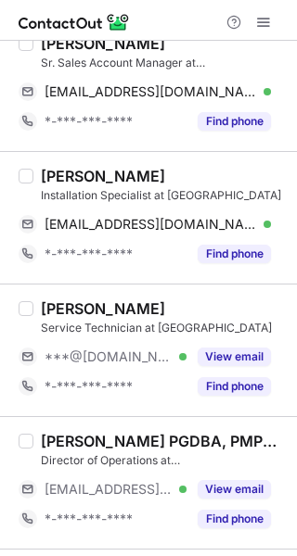
scroll to position [93, 0]
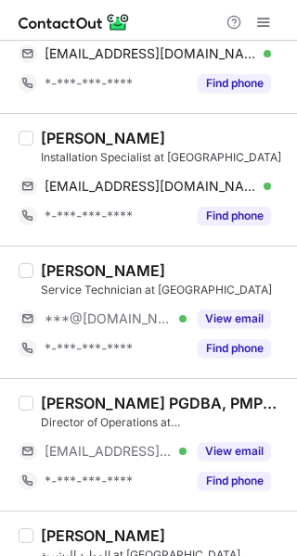
click at [70, 274] on div "Shahid Ali" at bounding box center [103, 271] width 124 height 19
copy div "Shahid"
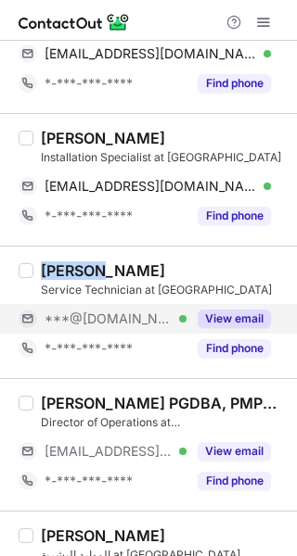
click at [219, 318] on button "View email" at bounding box center [234, 319] width 73 height 19
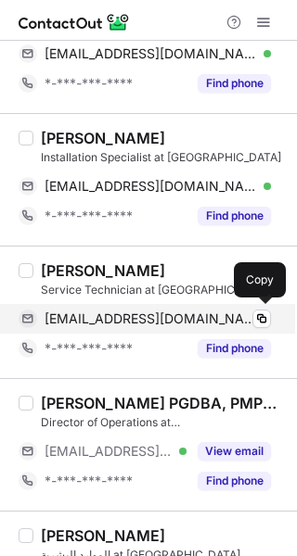
drag, startPoint x: 153, startPoint y: 322, endPoint x: 234, endPoint y: 311, distance: 81.4
click at [153, 320] on span "alisahid95@gmail.com" at bounding box center [151, 319] width 212 height 17
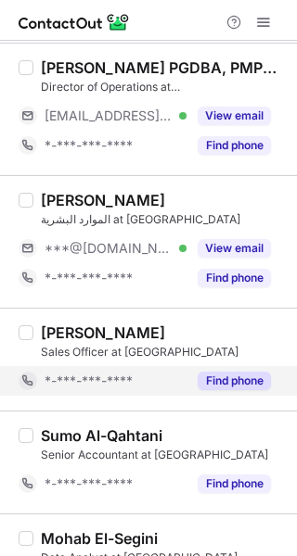
scroll to position [464, 0]
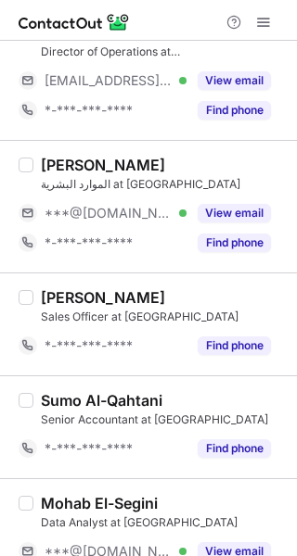
click at [64, 162] on div "waad mahmoud" at bounding box center [103, 165] width 124 height 19
copy div "waad"
click at [227, 194] on div "waad mahmoud الموارد البشرية at Rooya ***@hotmail.com Verified View email *-***…" at bounding box center [159, 207] width 252 height 102
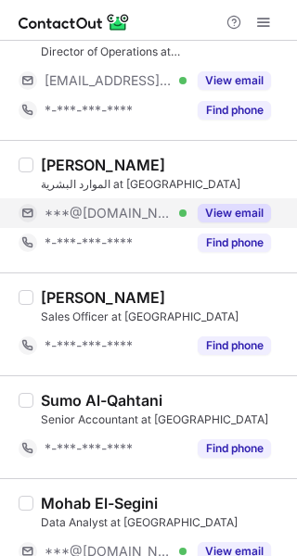
click at [228, 201] on div "View email" at bounding box center [228, 213] width 84 height 30
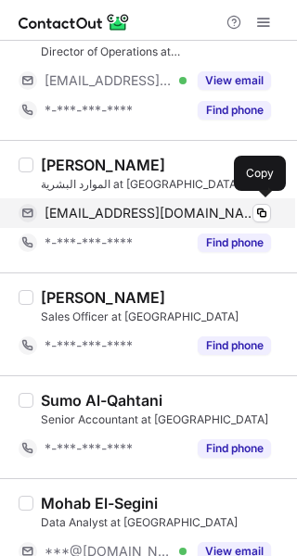
drag, startPoint x: 103, startPoint y: 214, endPoint x: 112, endPoint y: 213, distance: 9.3
click at [103, 214] on span "w3d.27@hotmail.com" at bounding box center [151, 213] width 212 height 17
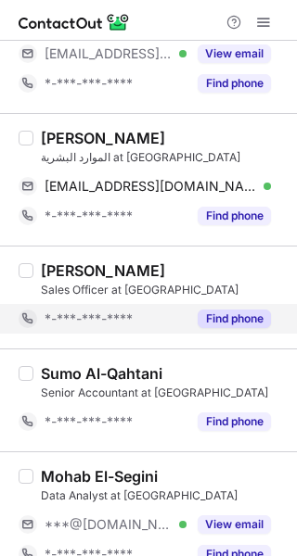
scroll to position [516, 0]
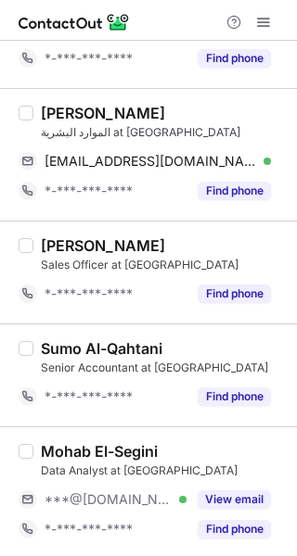
click at [72, 445] on div "Mohab El-Segini" at bounding box center [99, 451] width 117 height 19
copy div "Mohab"
drag, startPoint x: 217, startPoint y: 496, endPoint x: 283, endPoint y: 475, distance: 69.2
click at [218, 495] on button "View email" at bounding box center [234, 500] width 73 height 19
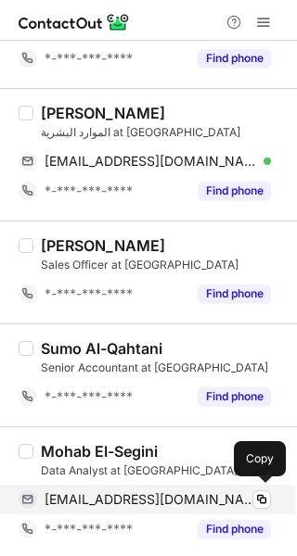
click at [114, 487] on div "mohabdev25@gmail.com Verified Copy" at bounding box center [145, 500] width 252 height 30
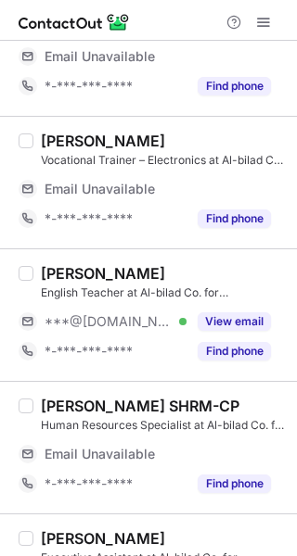
scroll to position [278, 0]
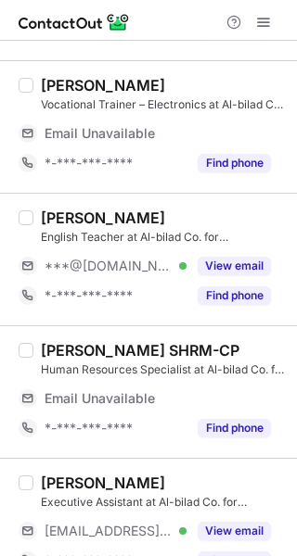
click at [57, 214] on div "[PERSON_NAME]" at bounding box center [103, 218] width 124 height 19
copy div "Hala"
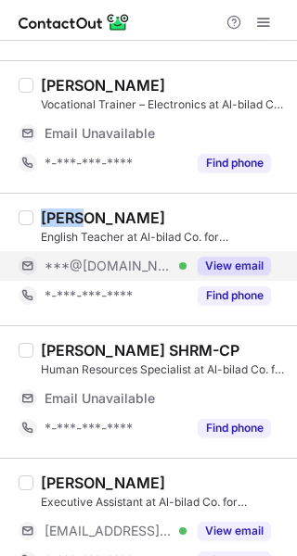
click at [229, 264] on button "View email" at bounding box center [234, 266] width 73 height 19
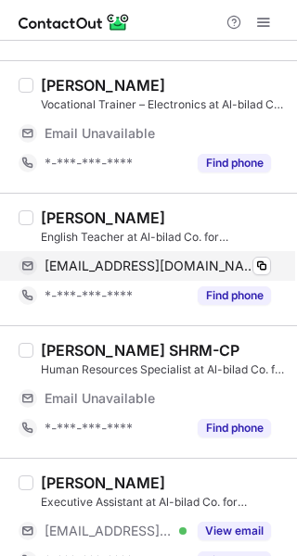
drag, startPoint x: 177, startPoint y: 269, endPoint x: 234, endPoint y: 255, distance: 58.3
click at [178, 268] on span "[EMAIL_ADDRESS][DOMAIN_NAME]" at bounding box center [151, 266] width 212 height 17
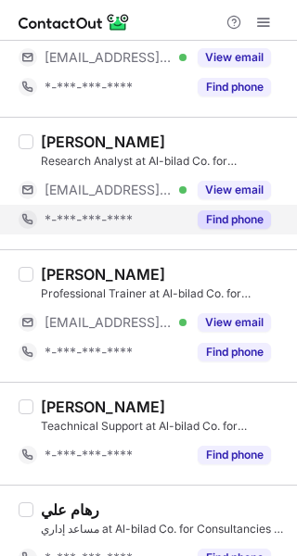
scroll to position [794, 0]
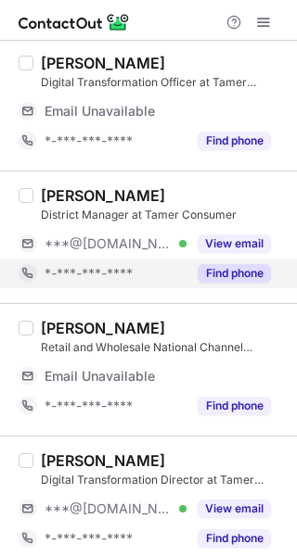
scroll to position [185, 0]
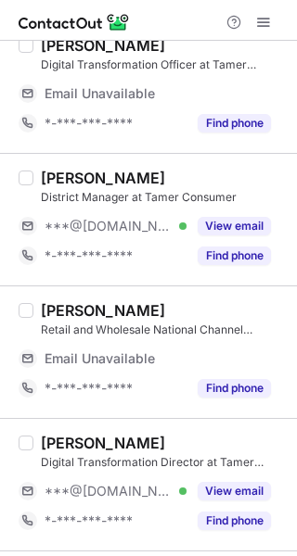
click at [65, 181] on div "[PERSON_NAME]" at bounding box center [103, 178] width 124 height 19
copy div "[PERSON_NAME]"
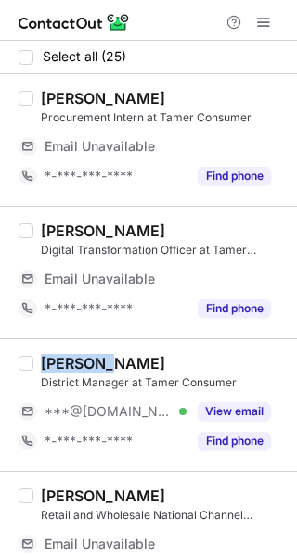
scroll to position [93, 0]
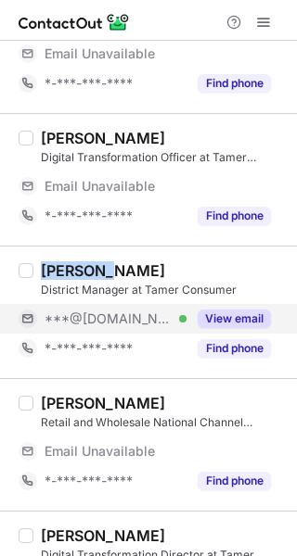
click at [216, 318] on button "View email" at bounding box center [234, 319] width 73 height 19
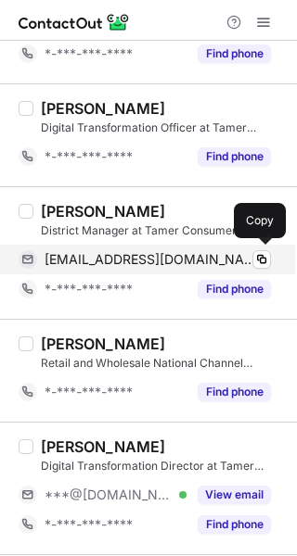
drag, startPoint x: 160, startPoint y: 257, endPoint x: 188, endPoint y: 249, distance: 29.7
click at [160, 257] on span "[EMAIL_ADDRESS][DOMAIN_NAME]" at bounding box center [151, 259] width 212 height 17
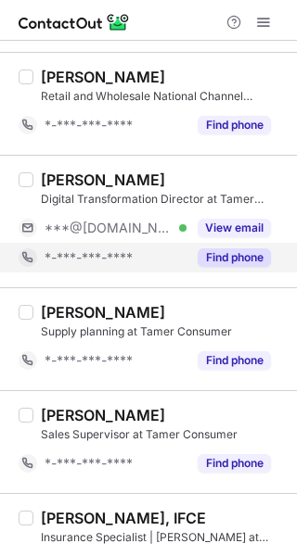
scroll to position [371, 0]
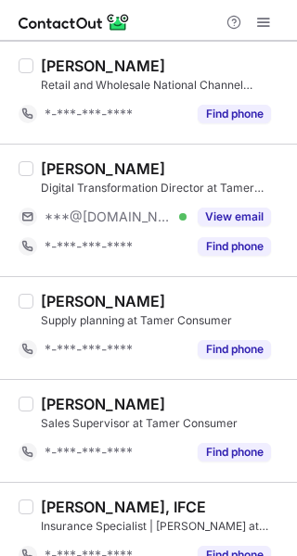
click at [67, 164] on div "[PERSON_NAME]" at bounding box center [103, 169] width 124 height 19
copy div "Wael"
click at [67, 164] on div "[PERSON_NAME]" at bounding box center [103, 169] width 124 height 19
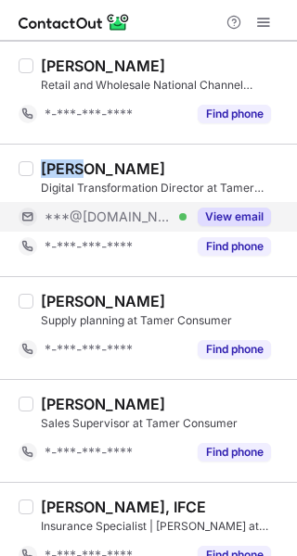
drag, startPoint x: 214, startPoint y: 214, endPoint x: 284, endPoint y: 214, distance: 69.6
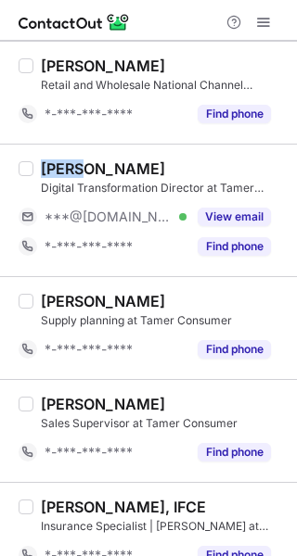
click at [215, 214] on button "View email" at bounding box center [234, 217] width 73 height 19
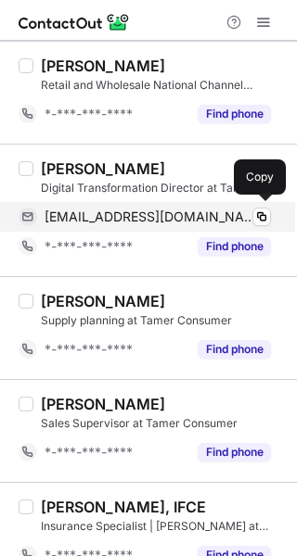
click at [202, 221] on span "wael.sobhi.1989@hotmail.com" at bounding box center [151, 217] width 212 height 17
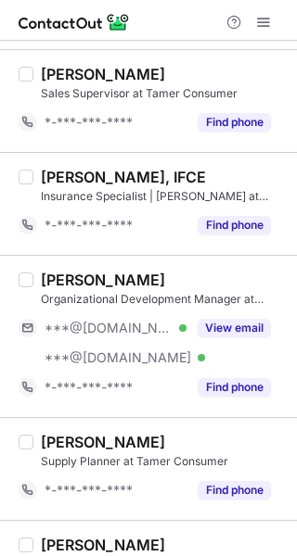
scroll to position [742, 0]
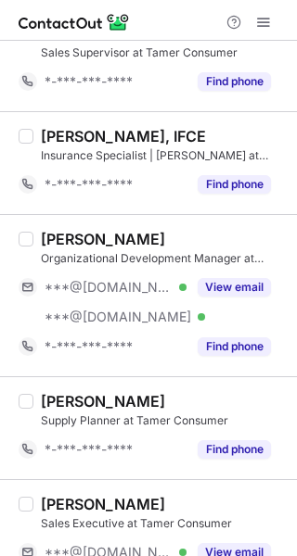
click at [70, 235] on div "Souha Alomshany" at bounding box center [103, 239] width 124 height 19
copy div "Souha"
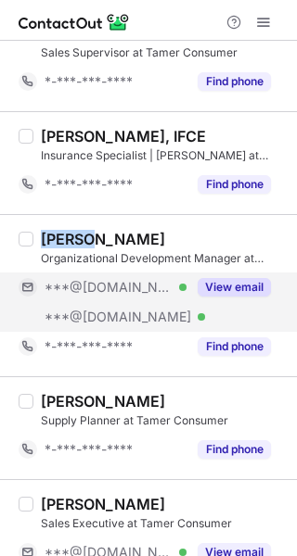
click at [223, 278] on button "View email" at bounding box center [234, 287] width 73 height 19
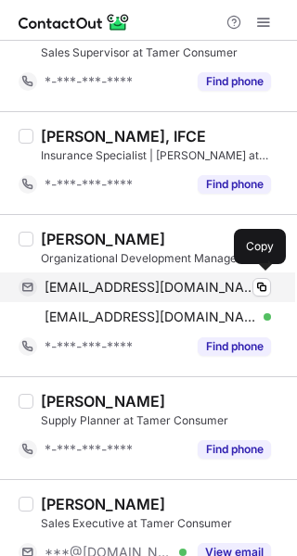
drag, startPoint x: 123, startPoint y: 283, endPoint x: 207, endPoint y: 270, distance: 84.5
click at [129, 282] on span "sohaa43@gmail.com" at bounding box center [151, 287] width 212 height 17
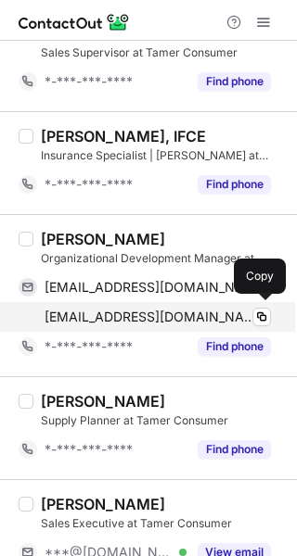
click at [116, 311] on span "sosa_999@msn.com" at bounding box center [151, 317] width 212 height 17
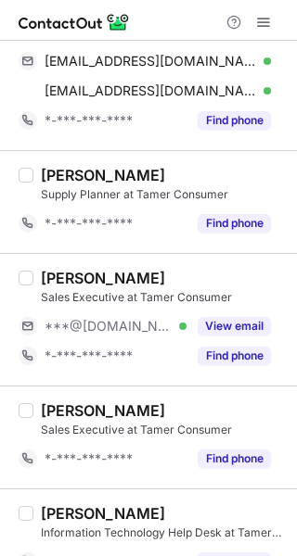
scroll to position [1020, 0]
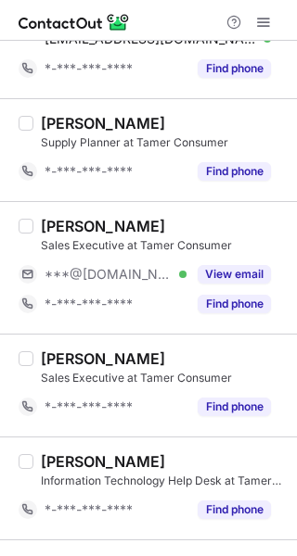
click at [70, 224] on div "Sara Al-Ahyawi" at bounding box center [103, 226] width 124 height 19
click at [43, 226] on div "Sara Al-Ahyawi" at bounding box center [103, 226] width 124 height 19
copy div "Sara"
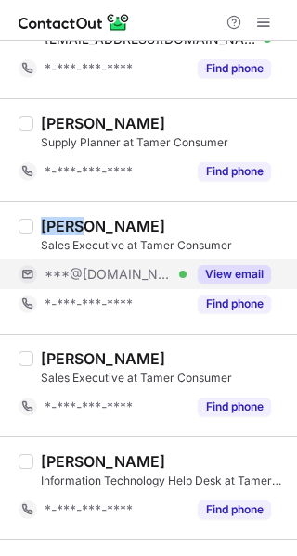
click at [233, 266] on button "View email" at bounding box center [234, 274] width 73 height 19
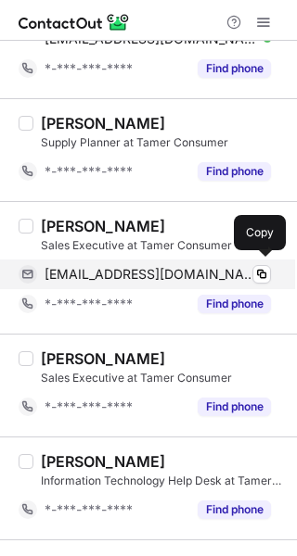
drag, startPoint x: 167, startPoint y: 272, endPoint x: 280, endPoint y: 270, distance: 113.2
click at [167, 272] on span "shalahyawi@gmail.com" at bounding box center [151, 274] width 212 height 17
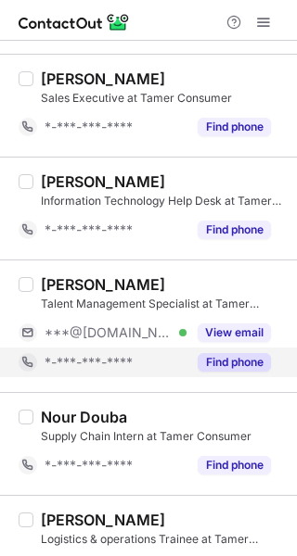
scroll to position [1391, 0]
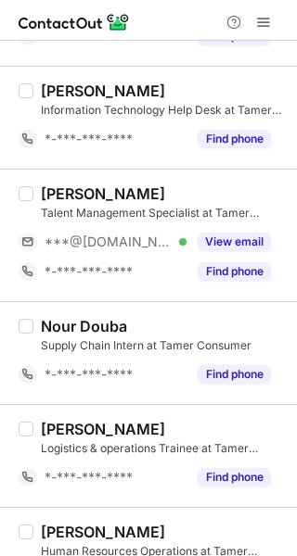
click at [63, 186] on div "Mohammed Almohdar" at bounding box center [103, 194] width 124 height 19
copy div "Mohammed"
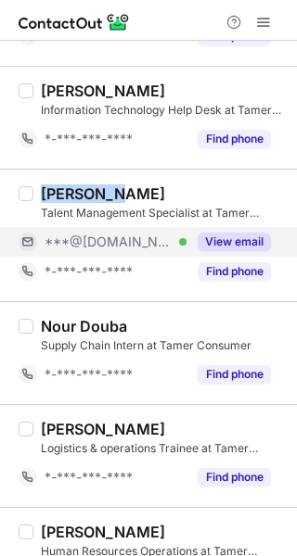
click at [219, 233] on button "View email" at bounding box center [234, 242] width 73 height 19
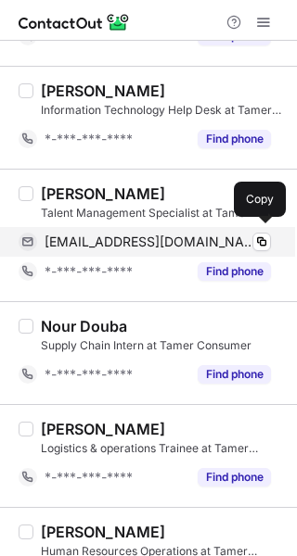
click at [170, 240] on span "mohameh877@gmail.com" at bounding box center [151, 242] width 212 height 17
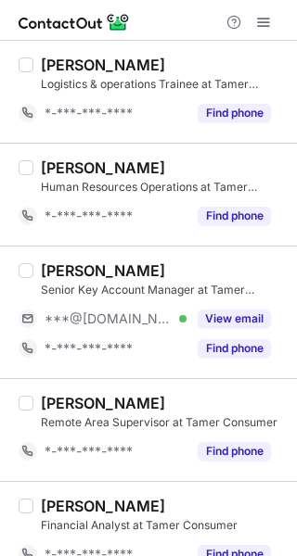
scroll to position [1855, 0]
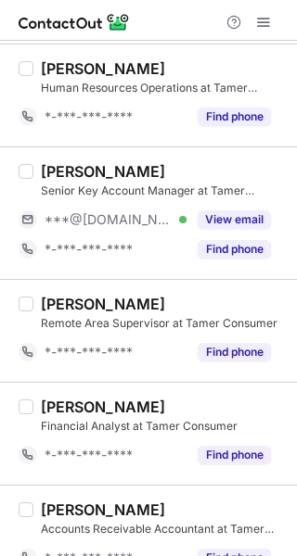
click at [66, 165] on div "Mohamed Hamed" at bounding box center [103, 171] width 124 height 19
copy div "Mohamed"
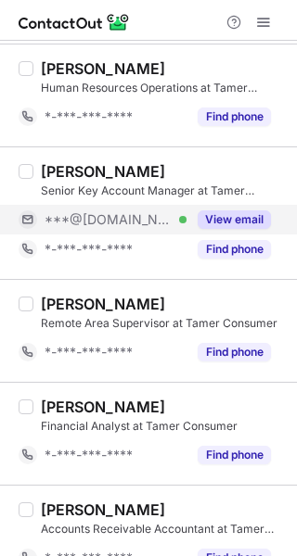
click at [194, 217] on div "View email" at bounding box center [228, 220] width 84 height 30
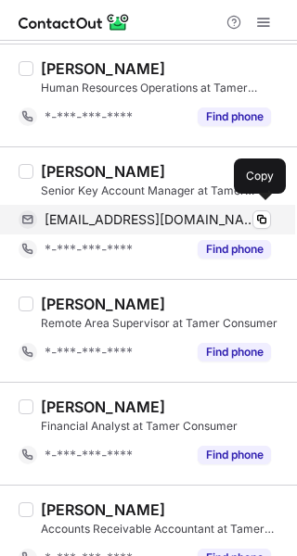
drag, startPoint x: 111, startPoint y: 205, endPoint x: 151, endPoint y: 224, distance: 44.4
click at [111, 205] on div "kemo_kemo57@yahoo.com Verified Copy" at bounding box center [145, 220] width 252 height 30
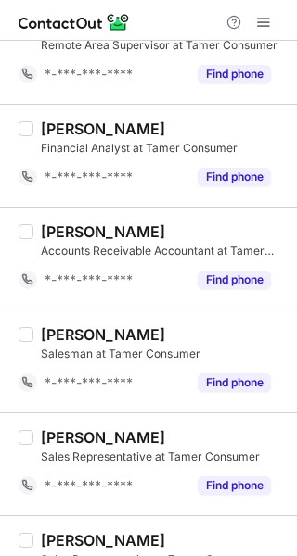
scroll to position [2291, 0]
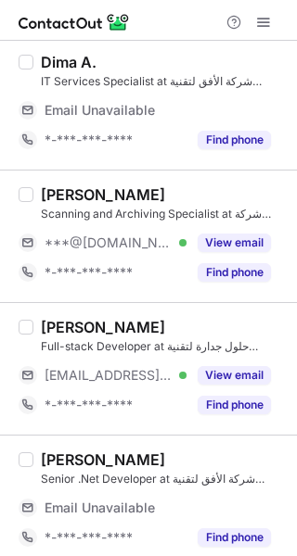
scroll to position [185, 0]
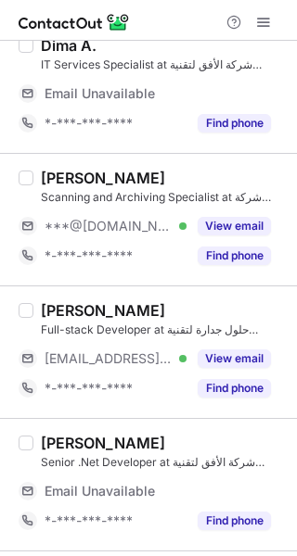
click at [65, 164] on div "[PERSON_NAME] and Archiving Specialist at شركة الأفق لتقنية المعلومات ***@[DOMA…" at bounding box center [148, 219] width 297 height 133
copy div "Faisal"
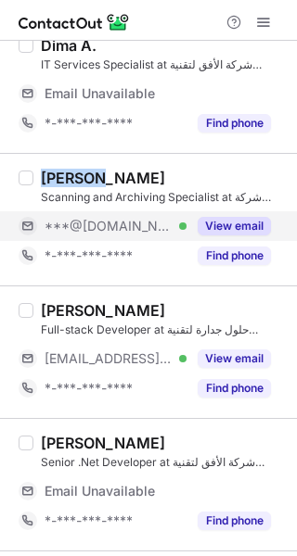
click at [238, 230] on button "View email" at bounding box center [234, 226] width 73 height 19
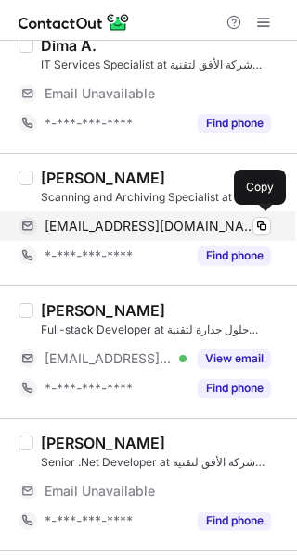
drag, startPoint x: 147, startPoint y: 223, endPoint x: 181, endPoint y: 215, distance: 35.3
click at [147, 223] on span "[EMAIL_ADDRESS][DOMAIN_NAME]" at bounding box center [151, 226] width 212 height 17
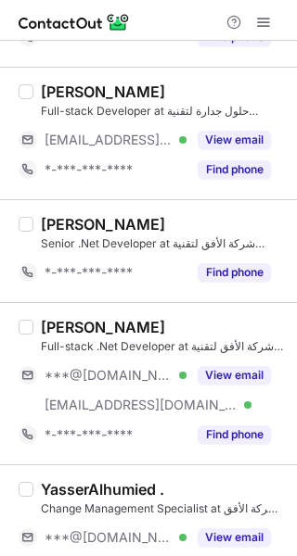
scroll to position [464, 0]
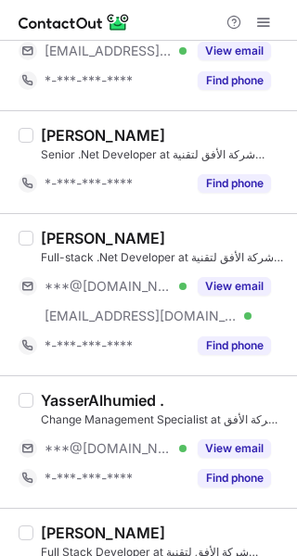
click at [67, 230] on div "Yasmeen Ahmed" at bounding box center [103, 238] width 124 height 19
copy div "Yasmeen"
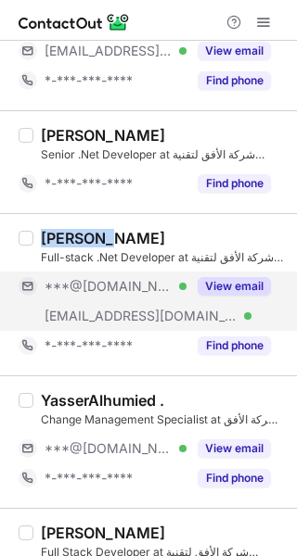
click at [229, 287] on button "View email" at bounding box center [234, 286] width 73 height 19
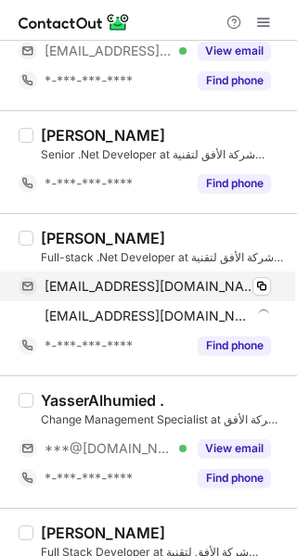
drag, startPoint x: 164, startPoint y: 284, endPoint x: 172, endPoint y: 276, distance: 10.5
click at [164, 284] on span "yasmeenahmed4488@gmail.com" at bounding box center [151, 286] width 212 height 17
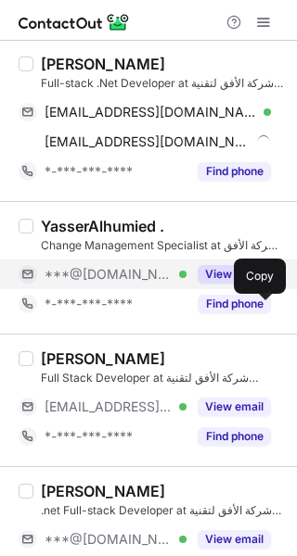
scroll to position [649, 0]
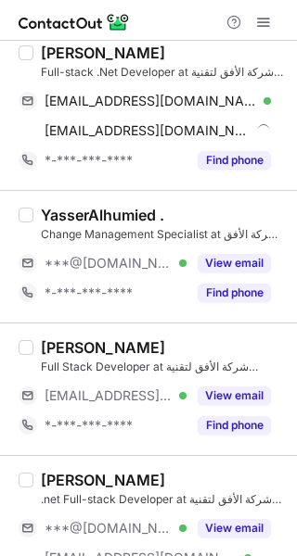
click at [63, 211] on div "YasserAlhumied ." at bounding box center [102, 215] width 123 height 19
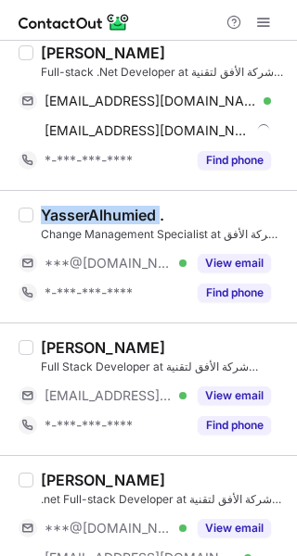
click at [63, 211] on div "YasserAlhumied ." at bounding box center [102, 215] width 123 height 19
copy div "YasserAlhumied"
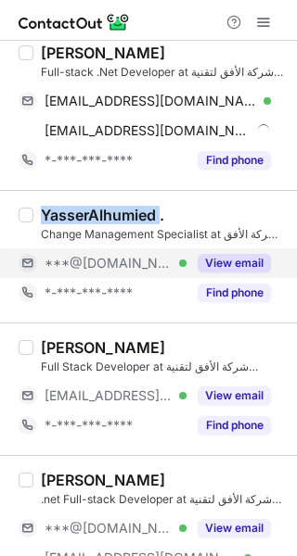
click at [227, 259] on button "View email" at bounding box center [234, 263] width 73 height 19
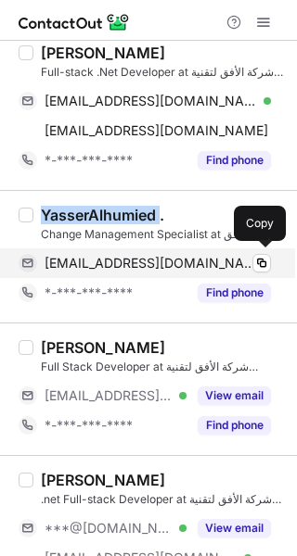
click at [140, 262] on span "yasseralhumied@gmail.com" at bounding box center [151, 263] width 212 height 17
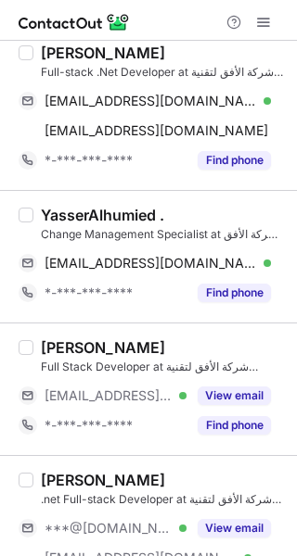
scroll to position [835, 0]
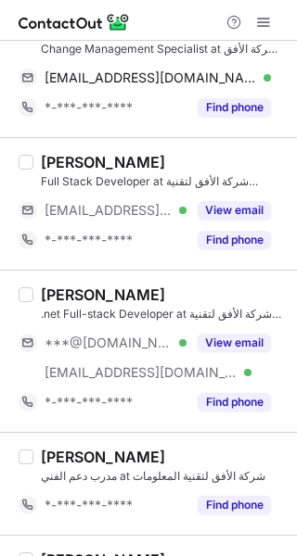
click at [60, 286] on div "Mostafa Ebagory" at bounding box center [103, 295] width 124 height 19
copy div "Mostafa"
drag, startPoint x: 202, startPoint y: 340, endPoint x: 283, endPoint y: 322, distance: 82.8
click at [204, 340] on button "View email" at bounding box center [234, 343] width 73 height 19
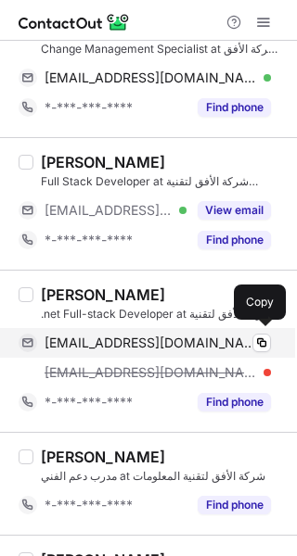
click at [146, 344] on span "mmme9809@gmail.com" at bounding box center [151, 343] width 212 height 17
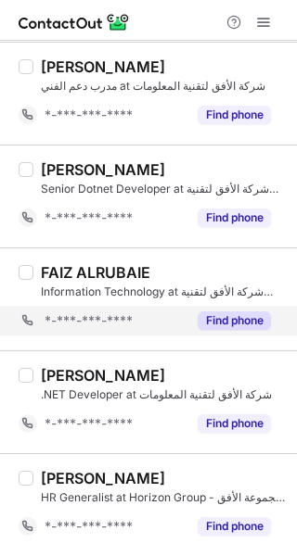
scroll to position [1191, 0]
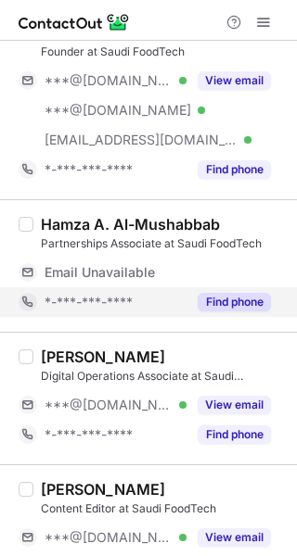
scroll to position [106, 0]
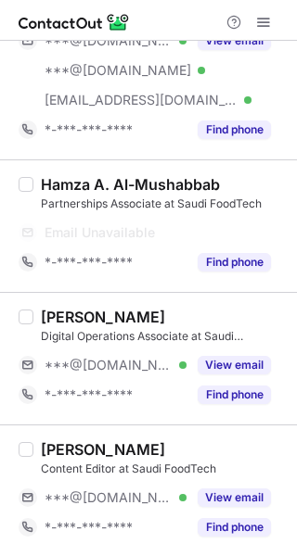
click at [53, 309] on div "Abdulrahman T. Algethami" at bounding box center [103, 317] width 124 height 19
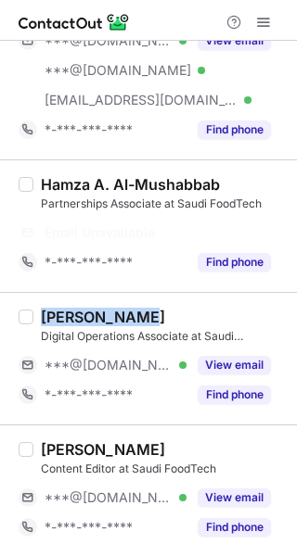
click at [53, 309] on div "Abdulrahman T. Algethami" at bounding box center [103, 317] width 124 height 19
copy div "Abdulrahman"
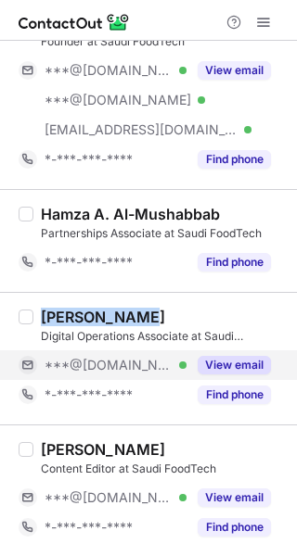
click at [210, 366] on button "View email" at bounding box center [234, 365] width 73 height 19
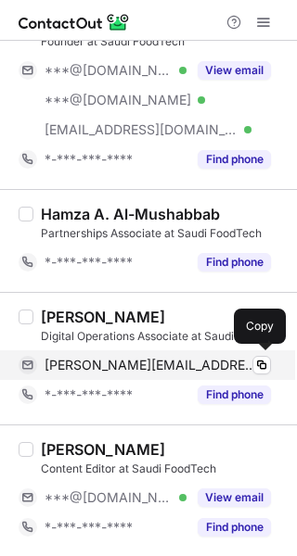
drag, startPoint x: 131, startPoint y: 364, endPoint x: 160, endPoint y: 359, distance: 30.0
click at [131, 364] on span "abdulrahman_algethami@outlook.com" at bounding box center [151, 365] width 212 height 17
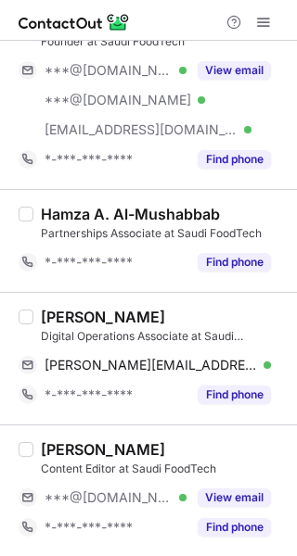
click at [57, 449] on div "Raghad Al-Harthi" at bounding box center [103, 449] width 124 height 19
copy div "Raghad"
drag, startPoint x: 221, startPoint y: 492, endPoint x: 279, endPoint y: 471, distance: 62.2
click at [229, 491] on button "View email" at bounding box center [234, 498] width 73 height 19
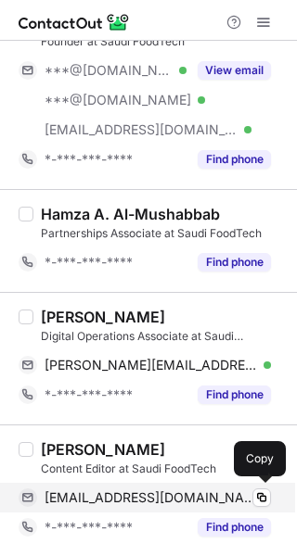
click at [134, 487] on div "flora--95@hotmail.com Verified Copy" at bounding box center [145, 498] width 252 height 30
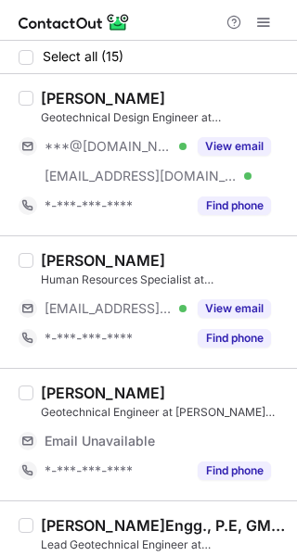
click at [57, 96] on div "[PERSON_NAME]" at bounding box center [103, 98] width 124 height 19
click at [57, 96] on div "Aflah Jafar" at bounding box center [103, 98] width 124 height 19
copy div "Aflah"
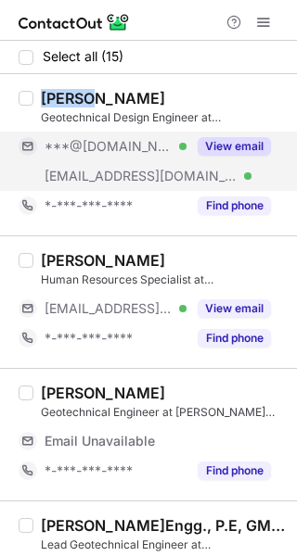
click at [219, 142] on button "View email" at bounding box center [234, 146] width 73 height 19
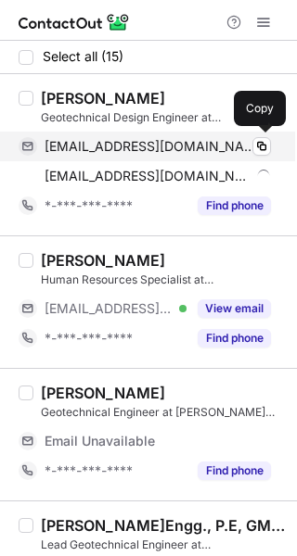
drag, startPoint x: 147, startPoint y: 147, endPoint x: 159, endPoint y: 147, distance: 11.1
click at [147, 147] on span "abdulaflah@gmail.com" at bounding box center [151, 146] width 212 height 17
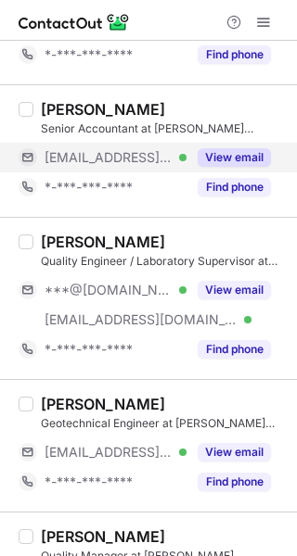
scroll to position [1020, 0]
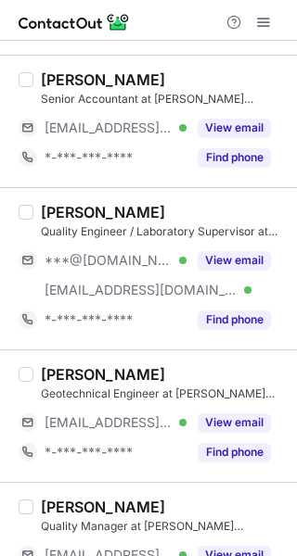
click at [56, 208] on div "Akhil Muraleedharan" at bounding box center [103, 212] width 124 height 19
copy div "Akhil"
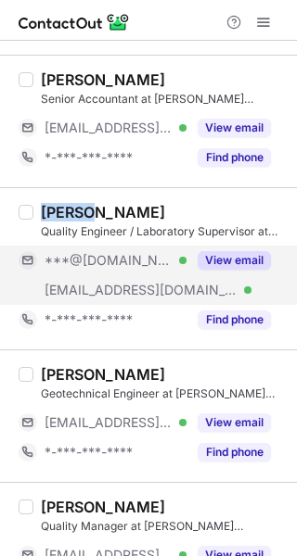
click at [239, 259] on button "View email" at bounding box center [234, 260] width 73 height 19
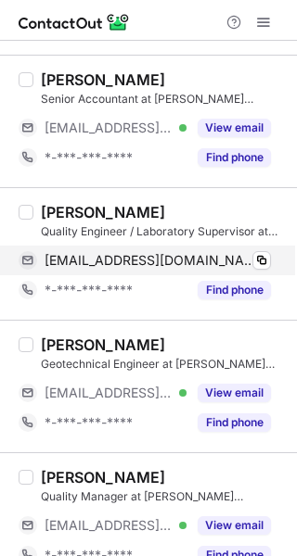
drag, startPoint x: 153, startPoint y: 257, endPoint x: 286, endPoint y: 251, distance: 132.7
click at [155, 256] on span "akkutvk@gmail.com" at bounding box center [151, 260] width 212 height 17
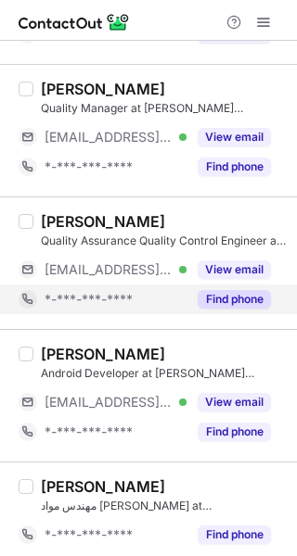
scroll to position [1412, 0]
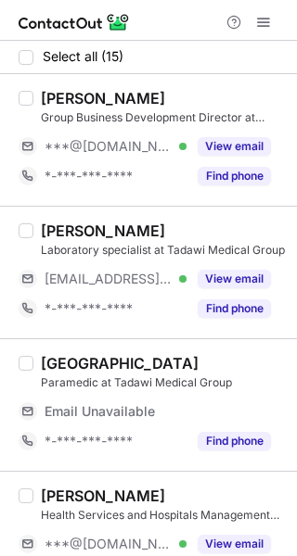
click at [56, 99] on div "Zeyad Elmasry" at bounding box center [103, 98] width 124 height 19
copy div "Zeyad"
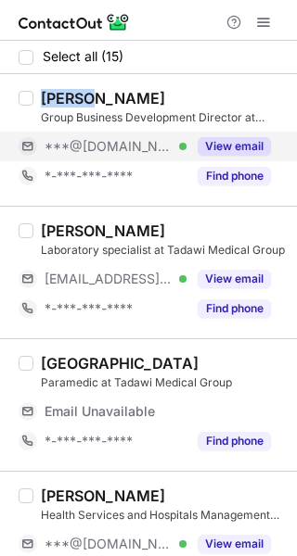
click at [240, 151] on button "View email" at bounding box center [234, 146] width 73 height 19
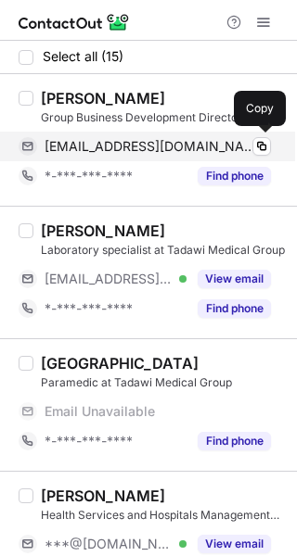
click at [173, 154] on span "ziadelmasry29@gmail.com" at bounding box center [151, 146] width 212 height 17
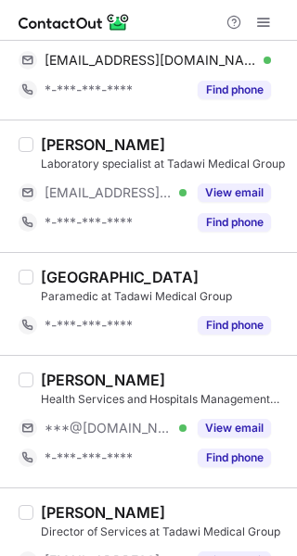
scroll to position [278, 0]
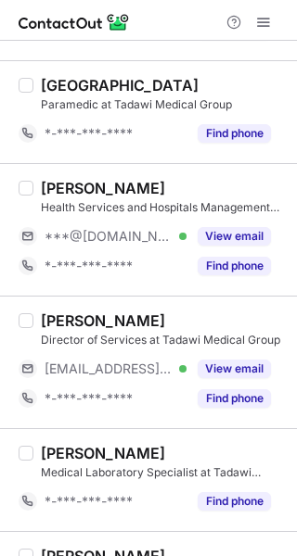
click at [69, 192] on div "Munirah Rayyani" at bounding box center [103, 188] width 124 height 19
copy div "Munirah"
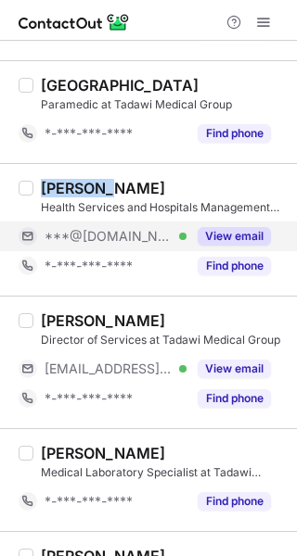
click at [248, 240] on button "View email" at bounding box center [234, 236] width 73 height 19
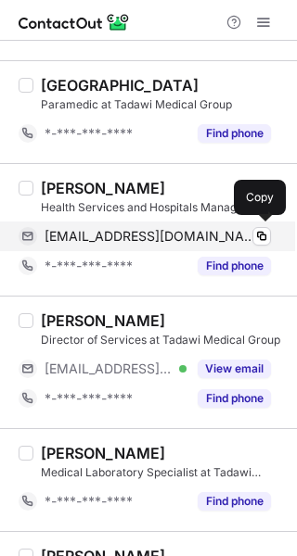
click at [162, 236] on span "munirasaud40@hotmail.com" at bounding box center [151, 236] width 212 height 17
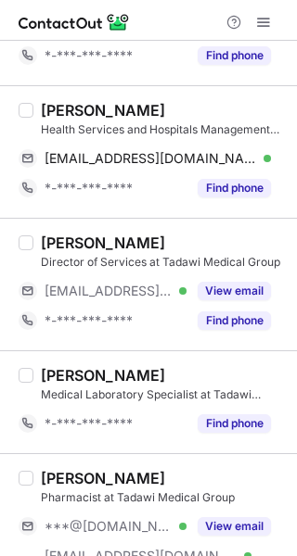
scroll to position [556, 0]
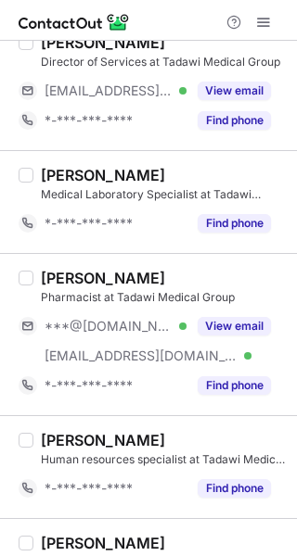
click at [49, 284] on div "Abdullah Alshehri" at bounding box center [103, 278] width 124 height 19
copy div "Abdullah"
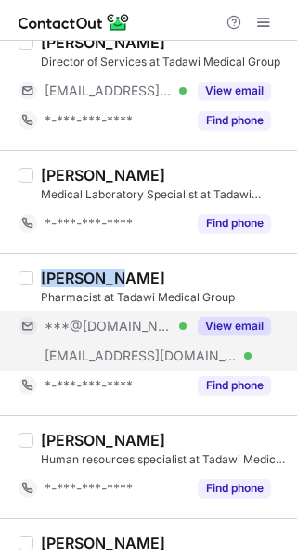
click at [209, 318] on button "View email" at bounding box center [234, 326] width 73 height 19
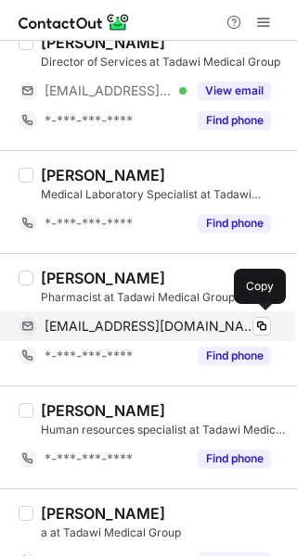
drag, startPoint x: 179, startPoint y: 327, endPoint x: 239, endPoint y: 325, distance: 60.3
click at [177, 325] on span "a.22.ooh@hotmail.com" at bounding box center [151, 326] width 212 height 17
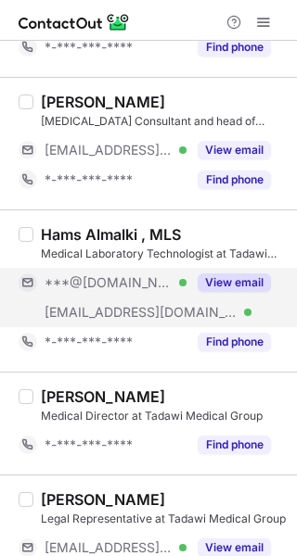
scroll to position [1206, 0]
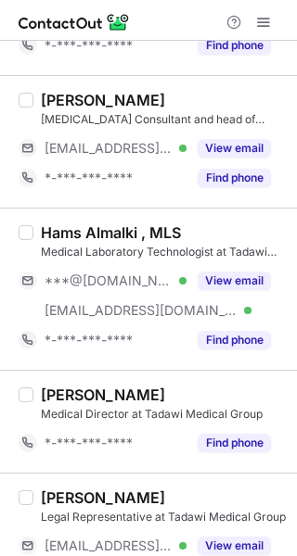
click at [63, 223] on div "Hams Almalki , MLS" at bounding box center [111, 232] width 140 height 19
copy div "Hams"
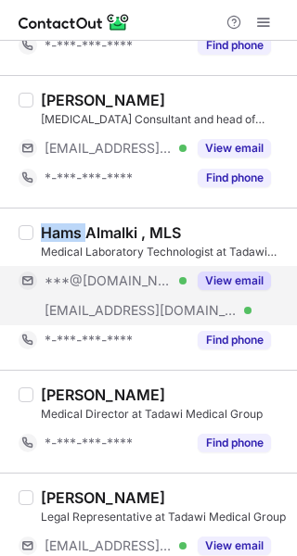
click at [205, 272] on button "View email" at bounding box center [234, 281] width 73 height 19
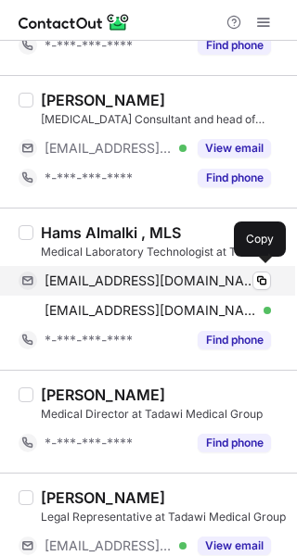
drag, startPoint x: 145, startPoint y: 278, endPoint x: 162, endPoint y: 277, distance: 17.6
click at [145, 278] on span "hamsalmalki5@gmail.com" at bounding box center [151, 281] width 212 height 17
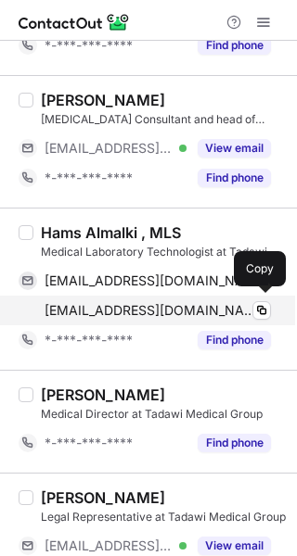
drag, startPoint x: 178, startPoint y: 306, endPoint x: 220, endPoint y: 313, distance: 42.2
click at [178, 306] on span "hams.almalki@tadawigroup.com" at bounding box center [151, 310] width 212 height 17
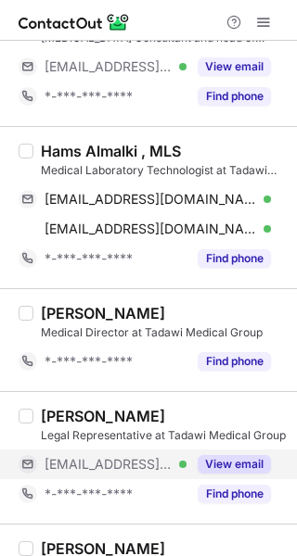
scroll to position [1383, 0]
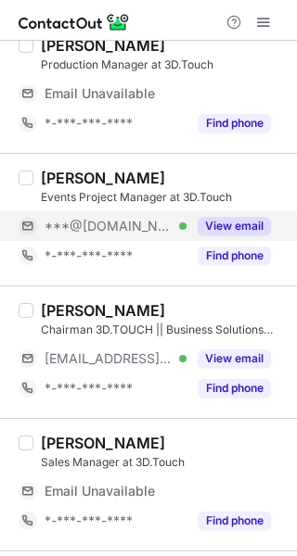
scroll to position [464, 0]
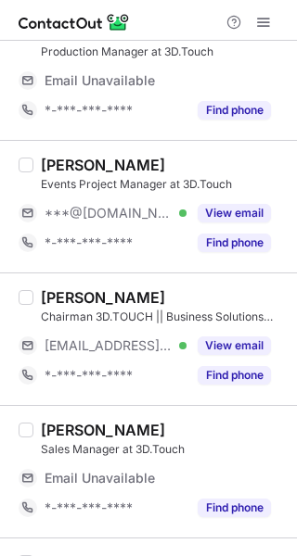
click at [45, 151] on div "[PERSON_NAME] Events Project Manager at 3D.Touch ***@[DOMAIN_NAME] Verified Vie…" at bounding box center [148, 206] width 297 height 133
copy div "[PERSON_NAME]"
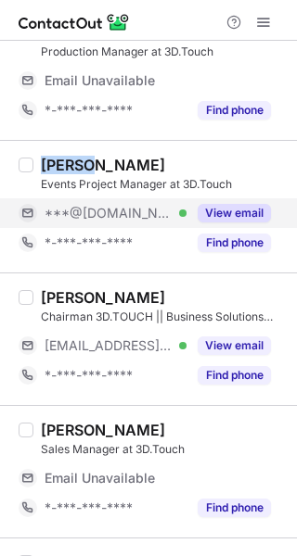
click at [222, 206] on button "View email" at bounding box center [234, 213] width 73 height 19
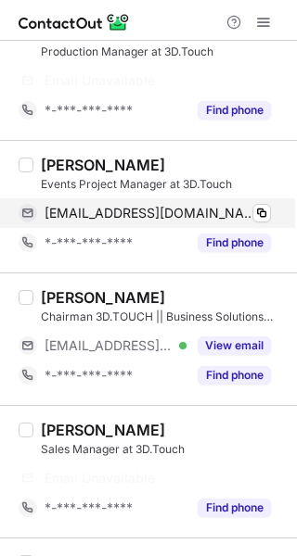
click at [215, 205] on span "[EMAIL_ADDRESS][DOMAIN_NAME]" at bounding box center [151, 213] width 212 height 17
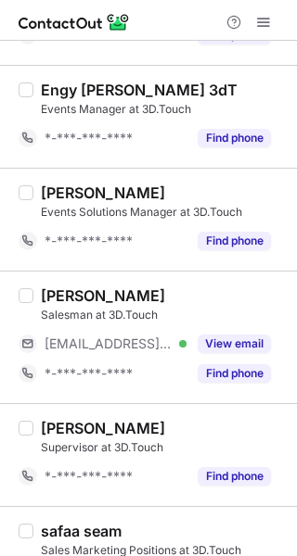
scroll to position [1131, 0]
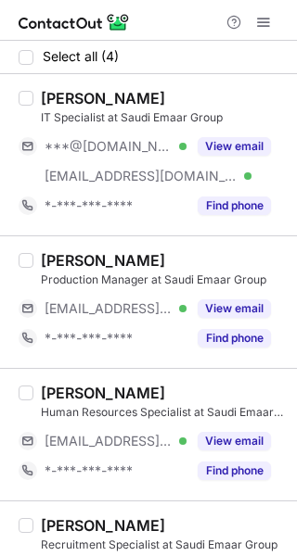
click at [65, 103] on div "Huda Alfaifi" at bounding box center [103, 98] width 124 height 19
copy div "Huda"
drag, startPoint x: 236, startPoint y: 151, endPoint x: 284, endPoint y: 146, distance: 48.5
click at [238, 151] on button "View email" at bounding box center [234, 146] width 73 height 19
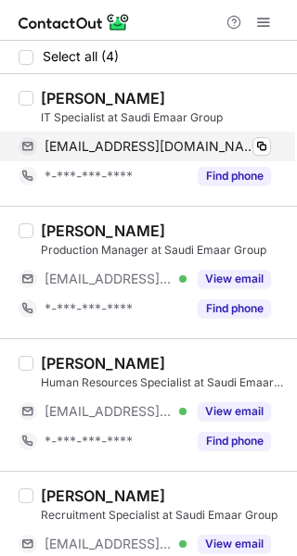
click at [192, 152] on div "hudaalfiafi@gmail.com Verified" at bounding box center [158, 146] width 226 height 17
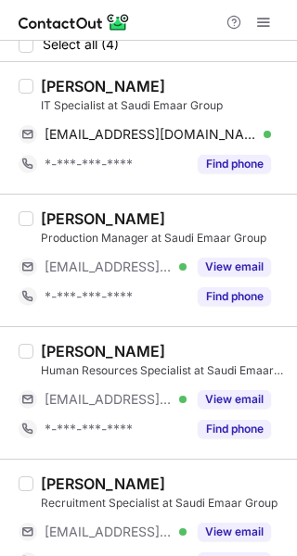
scroll to position [46, 0]
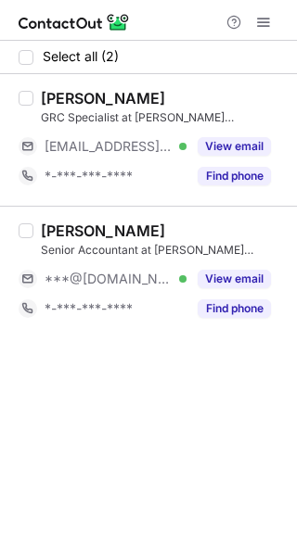
click at [68, 230] on div "[PERSON_NAME]" at bounding box center [103, 231] width 124 height 19
copy div "Yassin"
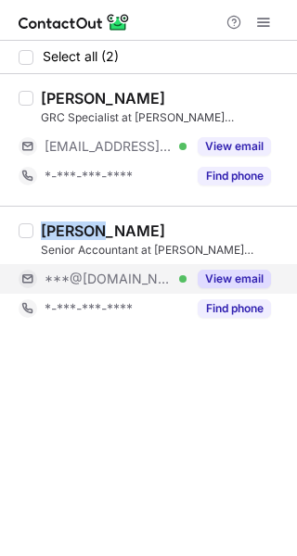
click at [228, 283] on button "View email" at bounding box center [234, 279] width 73 height 19
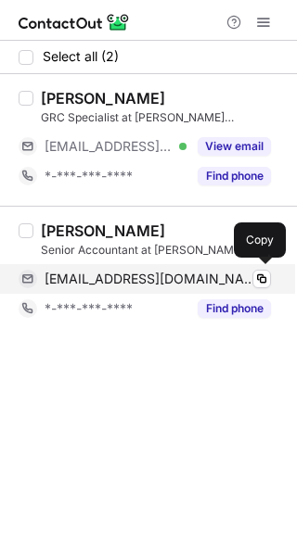
click at [157, 277] on span "[EMAIL_ADDRESS][DOMAIN_NAME]" at bounding box center [151, 279] width 212 height 17
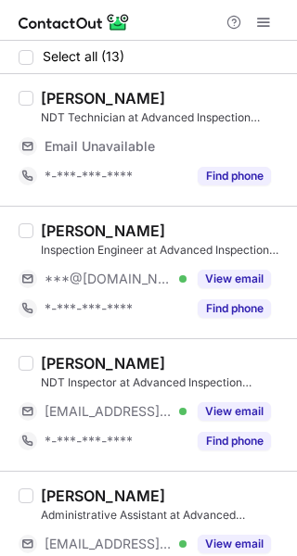
click at [55, 227] on div "Faisal Mushtaq" at bounding box center [103, 231] width 124 height 19
copy div "Faisal"
drag, startPoint x: 212, startPoint y: 272, endPoint x: 289, endPoint y: 264, distance: 77.3
click at [222, 272] on button "View email" at bounding box center [234, 279] width 73 height 19
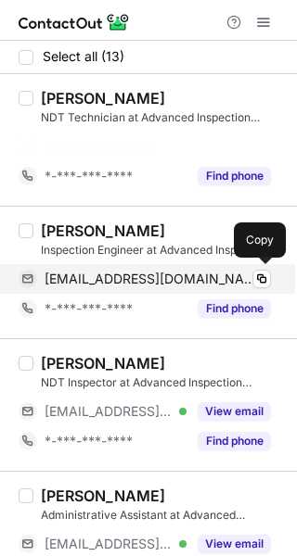
click at [115, 280] on span "faisalawan5872@gmail.com" at bounding box center [151, 279] width 212 height 17
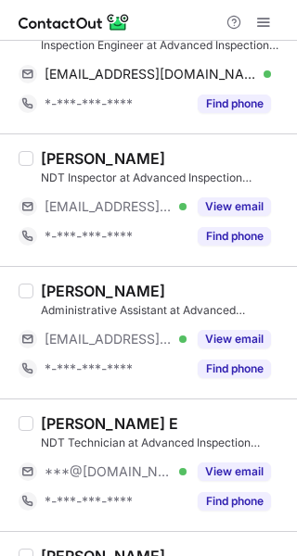
scroll to position [278, 0]
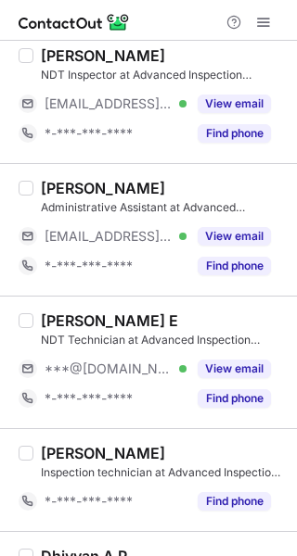
click at [63, 315] on div "Gokul E" at bounding box center [109, 321] width 137 height 19
copy div "Gokul"
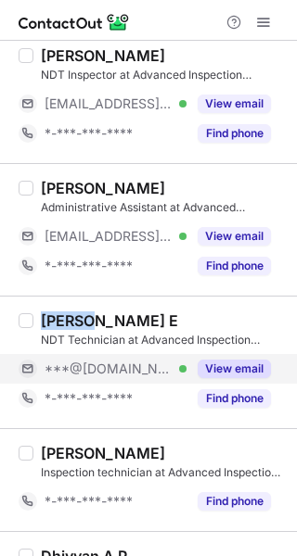
click at [236, 365] on button "View email" at bounding box center [234, 369] width 73 height 19
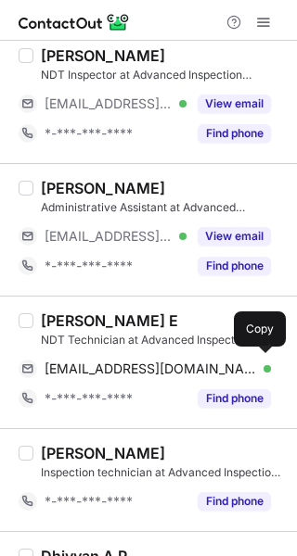
drag, startPoint x: 153, startPoint y: 367, endPoint x: 292, endPoint y: 344, distance: 141.0
click at [154, 367] on span "gokulnaire@gmail.com" at bounding box center [151, 369] width 212 height 17
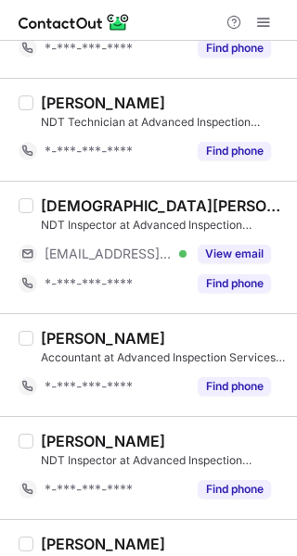
scroll to position [1000, 0]
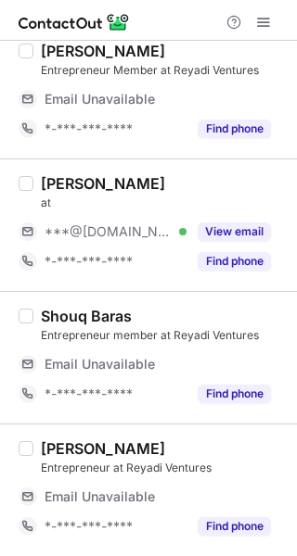
scroll to position [464, 0]
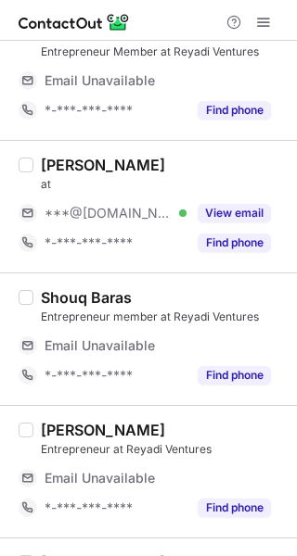
click at [57, 157] on div "AMIRA ALBALAWI" at bounding box center [103, 165] width 124 height 19
copy div "AMIRA"
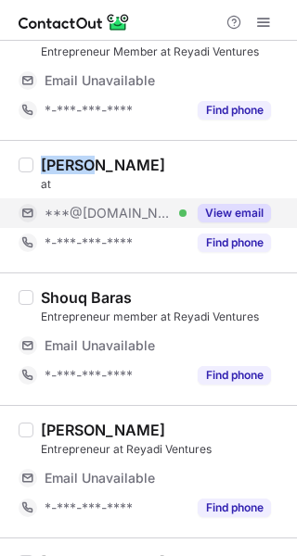
click at [219, 213] on button "View email" at bounding box center [234, 213] width 73 height 19
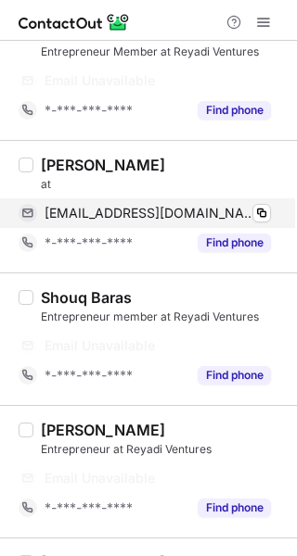
click at [160, 207] on span "ami900ar@gmail.com" at bounding box center [151, 213] width 212 height 17
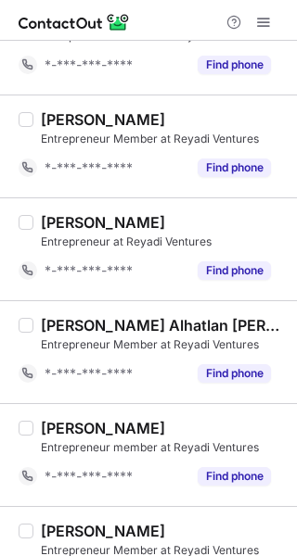
scroll to position [2142, 0]
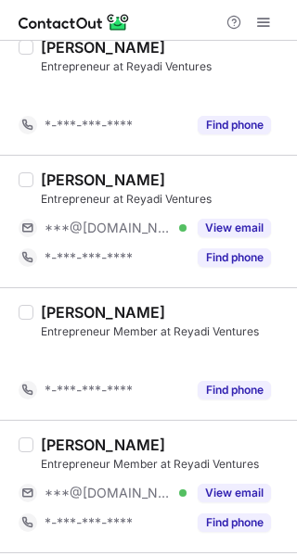
scroll to position [1717, 0]
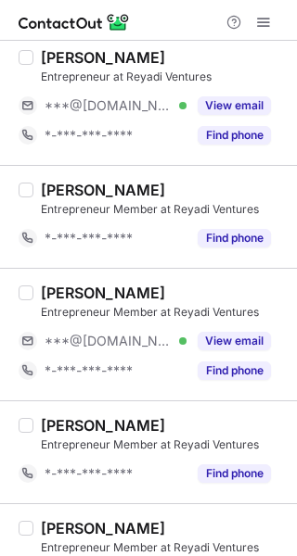
click at [60, 284] on div "[PERSON_NAME]" at bounding box center [103, 293] width 124 height 19
copy div "Areej"
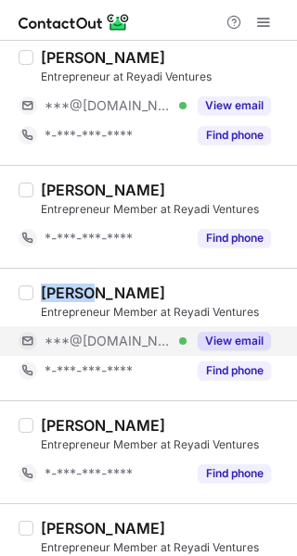
click at [249, 334] on button "View email" at bounding box center [234, 341] width 73 height 19
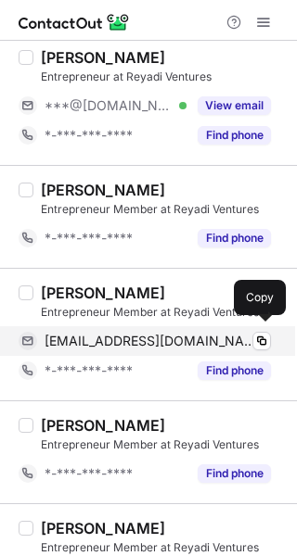
click at [142, 333] on span "[EMAIL_ADDRESS][DOMAIN_NAME]" at bounding box center [151, 341] width 212 height 17
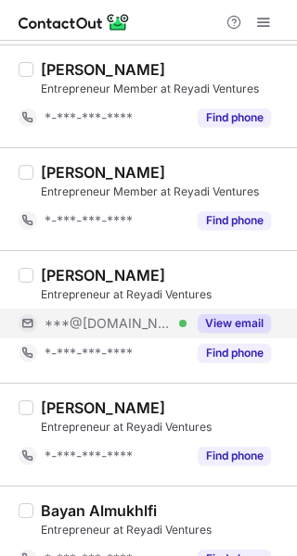
scroll to position [2088, 0]
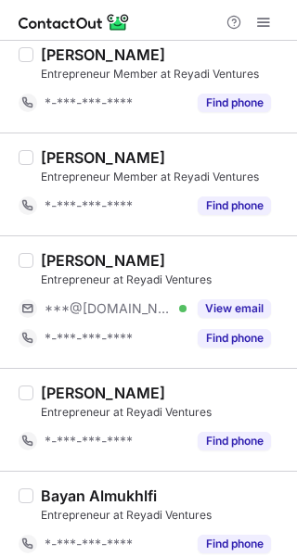
click at [49, 251] on div "Bushra Almalki" at bounding box center [103, 260] width 124 height 19
copy div "Bushra"
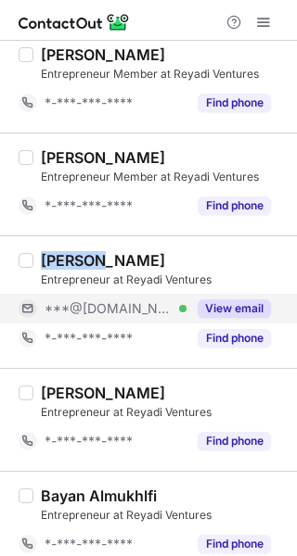
click at [209, 300] on button "View email" at bounding box center [234, 309] width 73 height 19
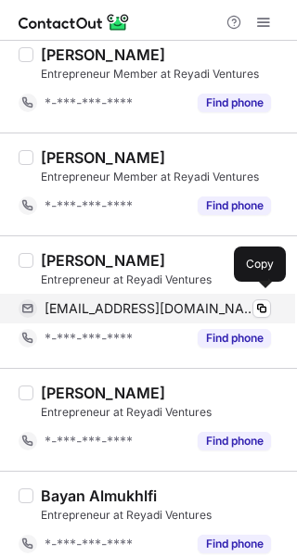
drag, startPoint x: 196, startPoint y: 301, endPoint x: 214, endPoint y: 299, distance: 18.8
click at [196, 301] on span "bushramalki2@gmail.com" at bounding box center [151, 308] width 212 height 17
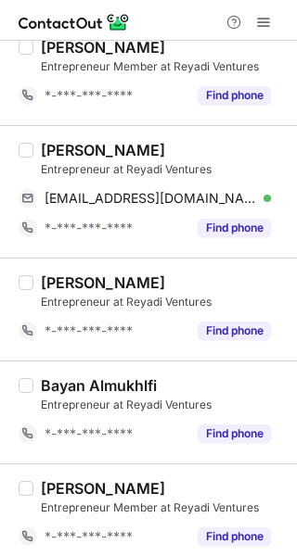
scroll to position [2201, 0]
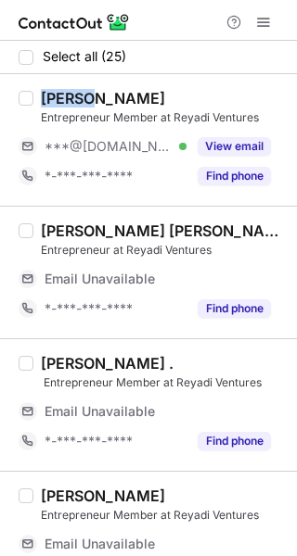
drag, startPoint x: 236, startPoint y: 144, endPoint x: 288, endPoint y: 177, distance: 62.5
click at [236, 144] on button "View email" at bounding box center [234, 146] width 73 height 19
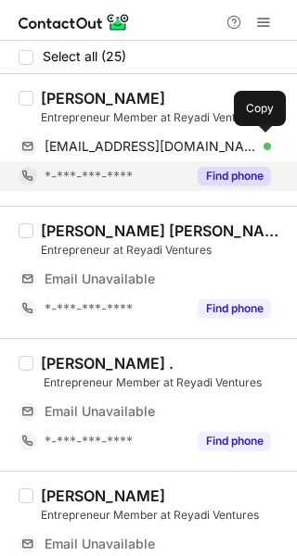
drag, startPoint x: 107, startPoint y: 144, endPoint x: 199, endPoint y: 182, distance: 100.2
click at [110, 147] on span "[EMAIL_ADDRESS][DOMAIN_NAME]" at bounding box center [151, 146] width 212 height 17
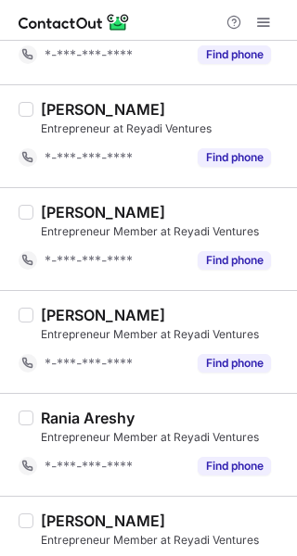
scroll to position [2142, 0]
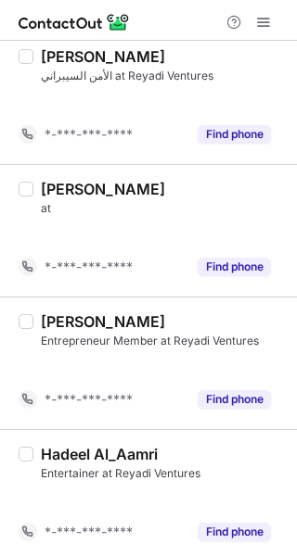
scroll to position [1467, 0]
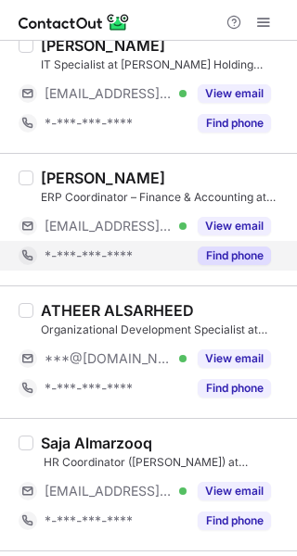
scroll to position [93, 0]
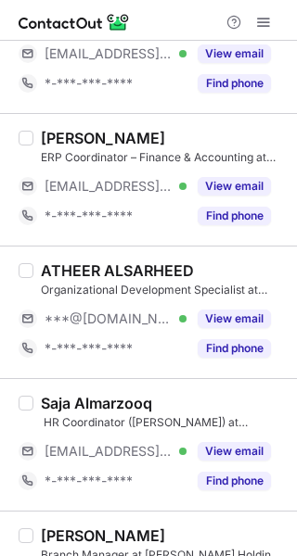
click at [64, 266] on div "ATHEER ALSARHEED" at bounding box center [117, 271] width 153 height 19
copy div "ATHEER"
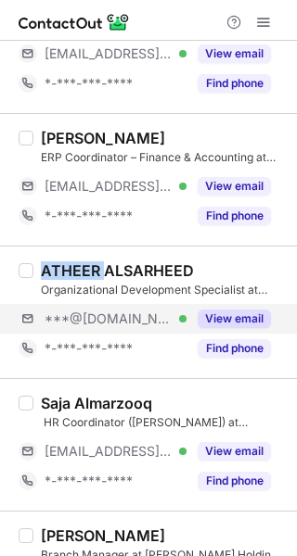
drag, startPoint x: 210, startPoint y: 312, endPoint x: 283, endPoint y: 312, distance: 73.3
click at [211, 312] on button "View email" at bounding box center [234, 319] width 73 height 19
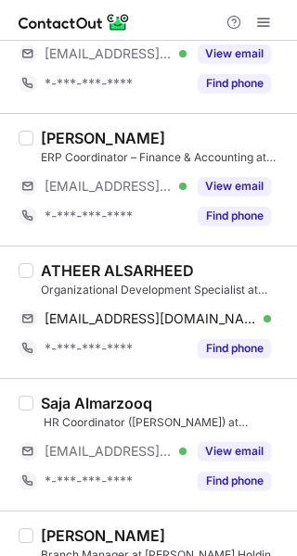
drag, startPoint x: 171, startPoint y: 321, endPoint x: 296, endPoint y: 270, distance: 135.2
click at [173, 316] on span "atheeralsarheed@gmail.com" at bounding box center [151, 319] width 212 height 17
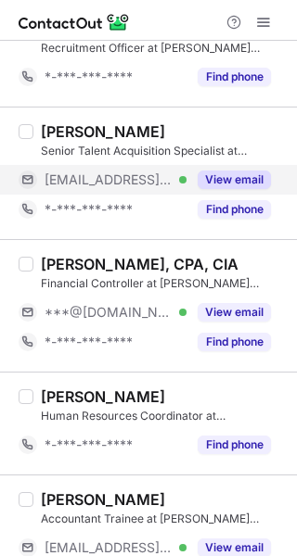
scroll to position [835, 0]
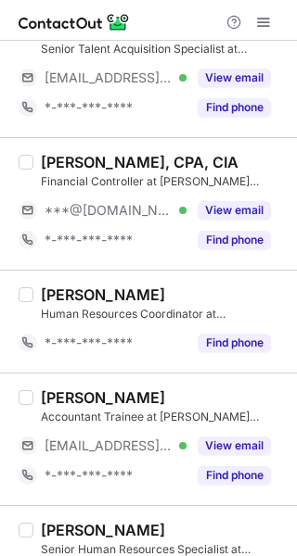
click at [63, 159] on div "Anees Rahman, CPA, CIA" at bounding box center [140, 162] width 198 height 19
copy div "Anees"
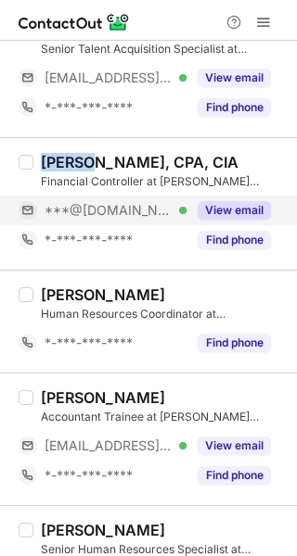
click at [223, 201] on button "View email" at bounding box center [234, 210] width 73 height 19
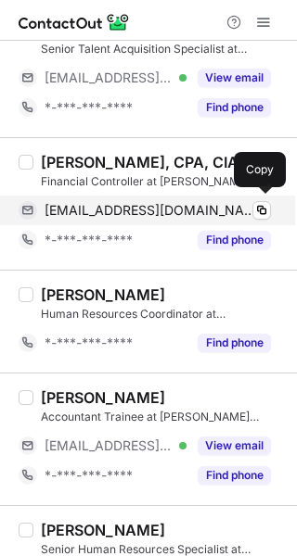
click at [160, 205] on span "aneesar_rahman@yahoo.com" at bounding box center [151, 210] width 212 height 17
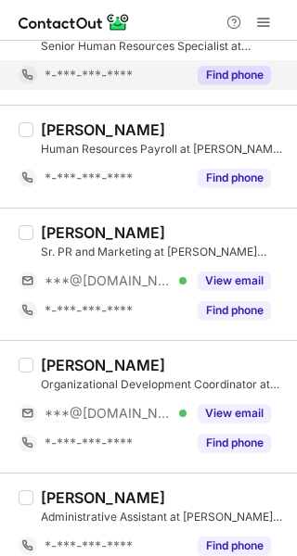
scroll to position [1353, 0]
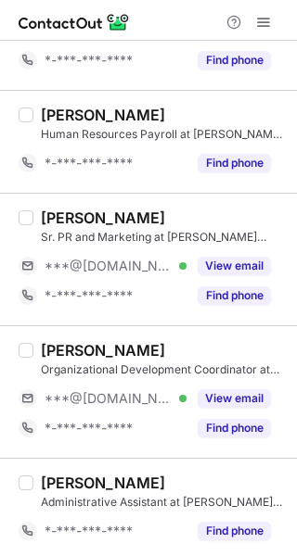
click at [62, 211] on div "Yara Alwaneen" at bounding box center [103, 218] width 124 height 19
copy div "Yara"
click at [62, 211] on div "Yara Alwaneen" at bounding box center [103, 218] width 124 height 19
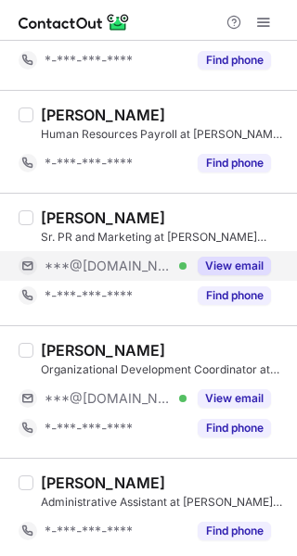
click at [235, 251] on div "View email" at bounding box center [228, 266] width 84 height 30
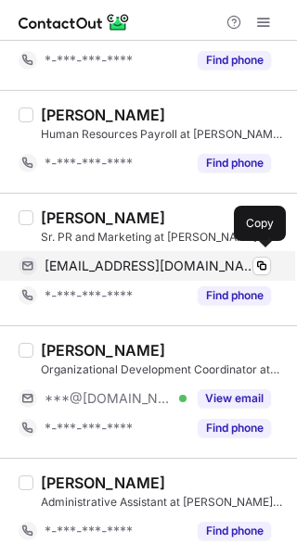
drag, startPoint x: 151, startPoint y: 266, endPoint x: 165, endPoint y: 262, distance: 14.4
click at [151, 266] on span "yarawaneen@outlook.com" at bounding box center [151, 266] width 212 height 17
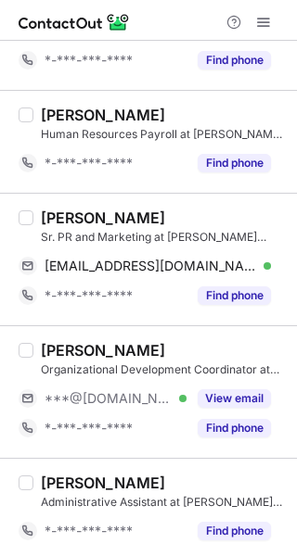
click at [64, 345] on div "Gasnabi Macarimbang" at bounding box center [103, 350] width 124 height 19
copy div "Gasnabi"
click at [64, 345] on div "Gasnabi Macarimbang" at bounding box center [103, 350] width 124 height 19
drag, startPoint x: 252, startPoint y: 391, endPoint x: 291, endPoint y: 380, distance: 40.5
click at [257, 390] on button "View email" at bounding box center [234, 398] width 73 height 19
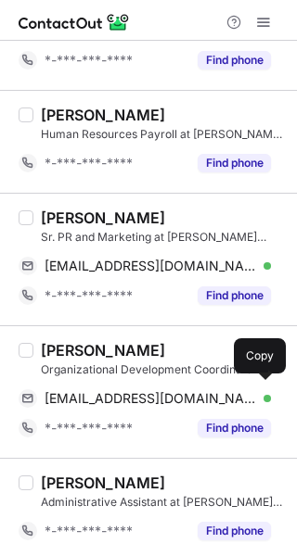
drag, startPoint x: 135, startPoint y: 393, endPoint x: 292, endPoint y: 362, distance: 159.9
click at [159, 390] on span "gasnabim@yahoo.com" at bounding box center [151, 398] width 212 height 17
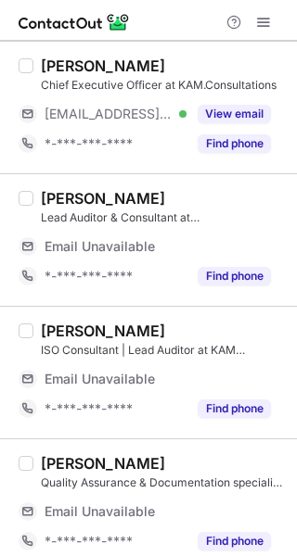
scroll to position [46, 0]
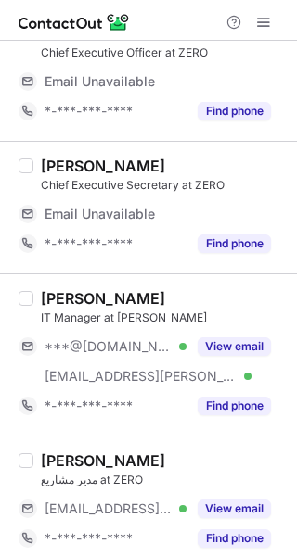
scroll to position [371, 0]
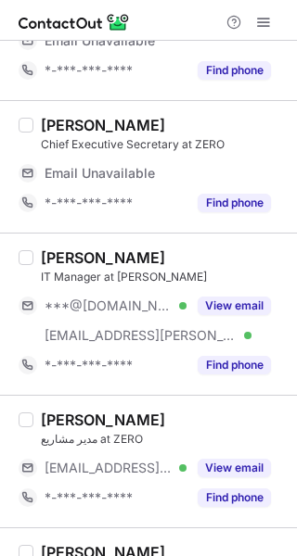
click at [47, 249] on div "Rula A." at bounding box center [103, 258] width 124 height 19
copy div "Rula"
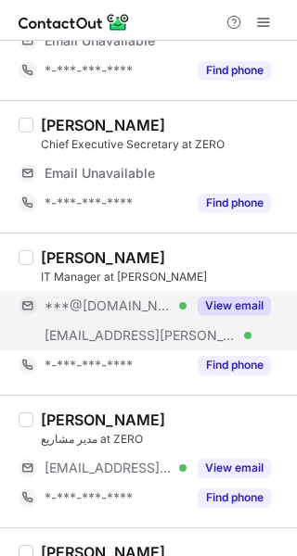
click at [218, 291] on div "View email" at bounding box center [228, 306] width 84 height 30
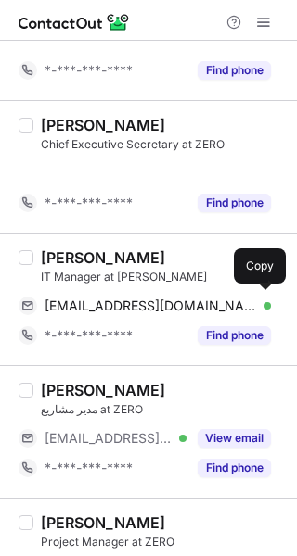
drag, startPoint x: 103, startPoint y: 299, endPoint x: 136, endPoint y: 300, distance: 33.4
click at [103, 299] on div "Rula A. IT Manager at Abbott natalie1yes@gmail.com Verified Copy *-***-***-****…" at bounding box center [148, 299] width 297 height 133
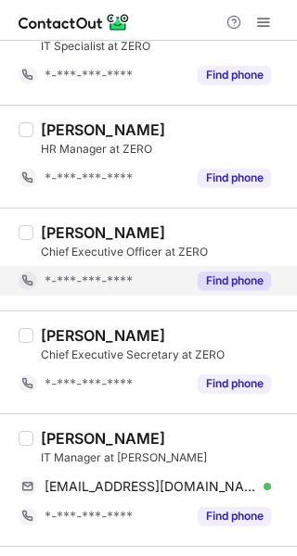
scroll to position [128, 0]
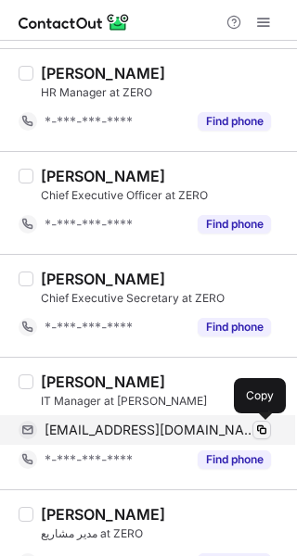
click at [261, 425] on span at bounding box center [261, 430] width 15 height 15
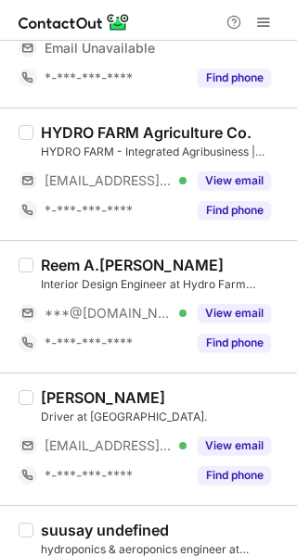
scroll to position [556, 0]
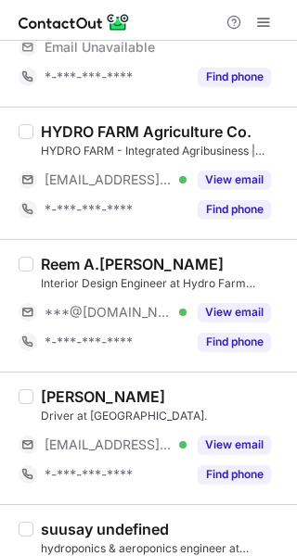
click at [58, 255] on div "Reem A.Nasir Qasim" at bounding box center [132, 264] width 183 height 19
copy div "Reem"
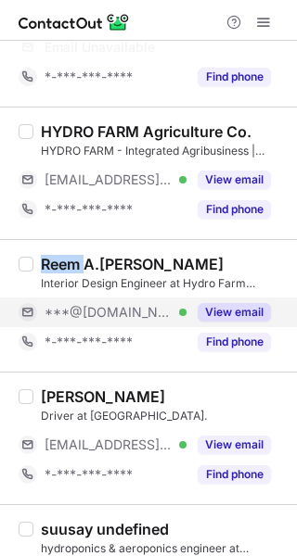
click at [213, 314] on button "View email" at bounding box center [234, 312] width 73 height 19
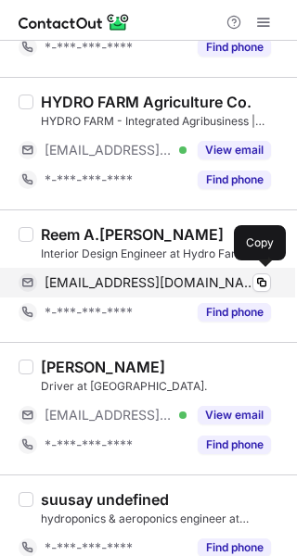
click at [160, 280] on span "raynasir9015@gmail.com" at bounding box center [151, 282] width 212 height 17
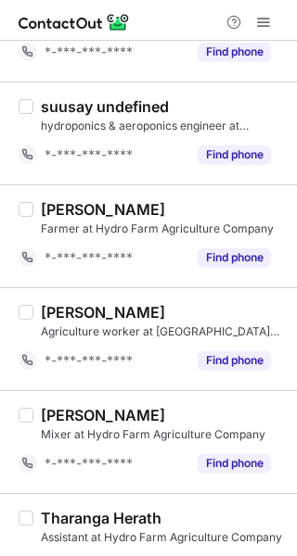
scroll to position [893, 0]
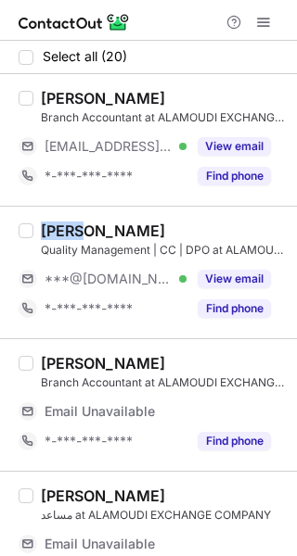
click at [68, 223] on div "[PERSON_NAME]" at bounding box center [103, 231] width 124 height 19
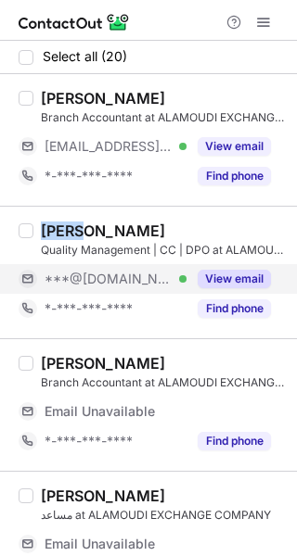
click at [235, 278] on button "View email" at bounding box center [234, 279] width 73 height 19
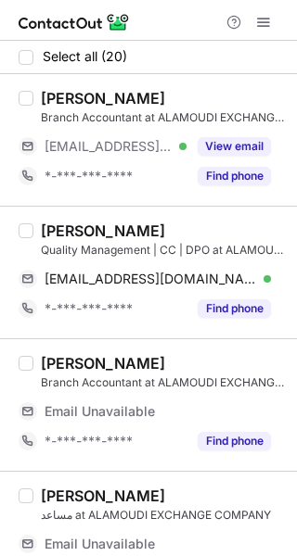
drag, startPoint x: 142, startPoint y: 276, endPoint x: 273, endPoint y: 227, distance: 139.7
click at [150, 274] on span "ihamsgh98@yahoo.com" at bounding box center [151, 279] width 212 height 17
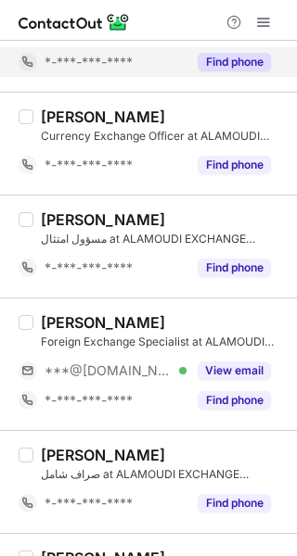
scroll to position [1113, 0]
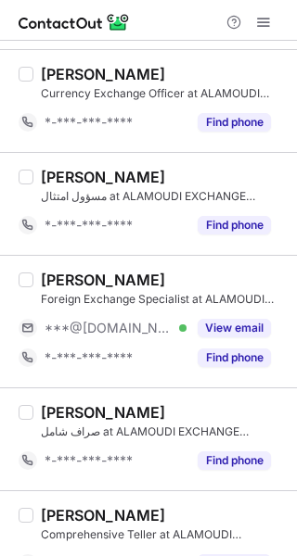
click at [59, 273] on div "Nasser Almughamsi" at bounding box center [103, 280] width 124 height 19
copy div "Nasser"
click at [59, 273] on div "Nasser Almughamsi" at bounding box center [103, 280] width 124 height 19
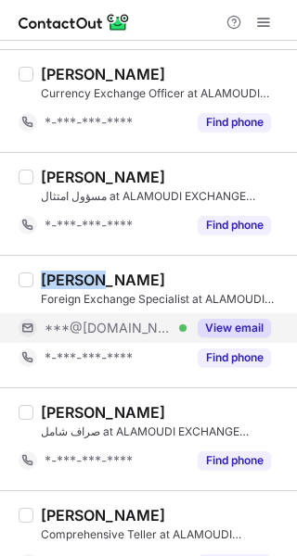
click at [259, 319] on button "View email" at bounding box center [234, 328] width 73 height 19
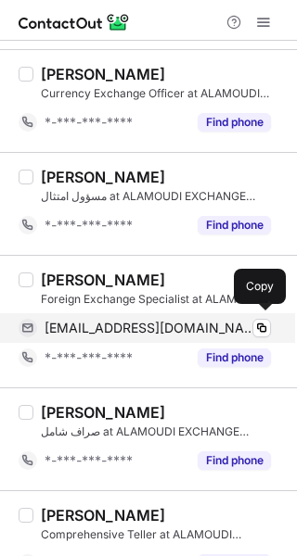
drag, startPoint x: 162, startPoint y: 329, endPoint x: 203, endPoint y: 315, distance: 43.1
click at [162, 327] on span "nalmughamsi9@gmail.com" at bounding box center [151, 328] width 212 height 17
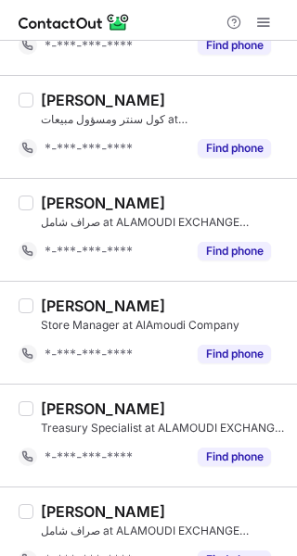
scroll to position [1658, 0]
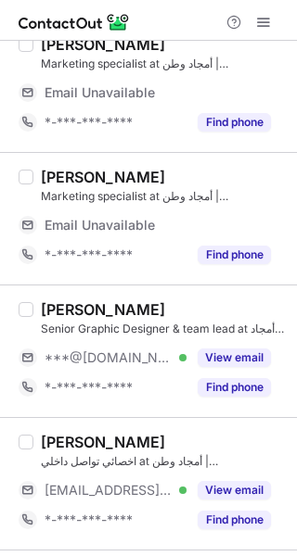
scroll to position [185, 0]
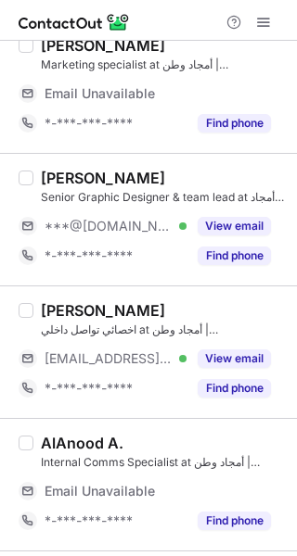
click at [63, 173] on div "[PERSON_NAME]" at bounding box center [103, 178] width 124 height 19
copy div "Leen"
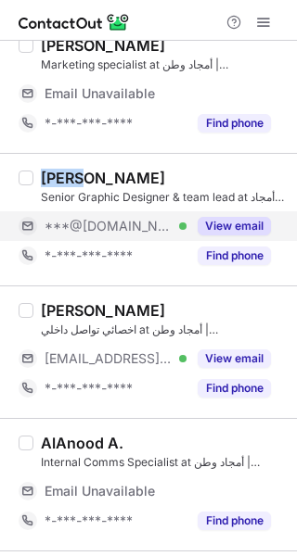
click at [214, 224] on button "View email" at bounding box center [234, 226] width 73 height 19
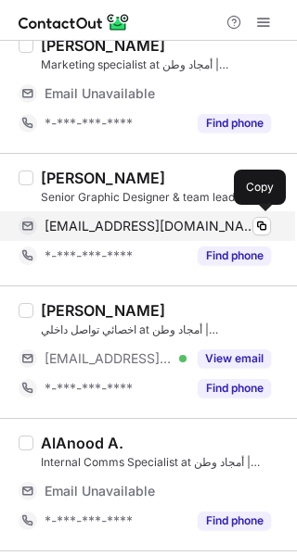
drag, startPoint x: 170, startPoint y: 223, endPoint x: 186, endPoint y: 217, distance: 17.6
click at [170, 223] on span "[EMAIL_ADDRESS][DOMAIN_NAME]" at bounding box center [151, 226] width 212 height 17
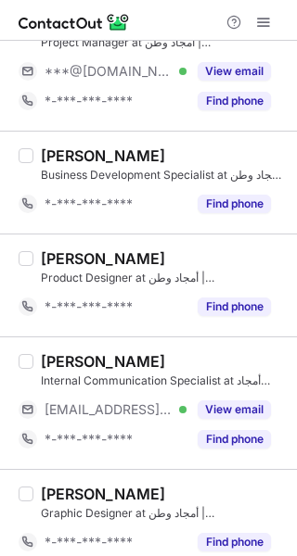
scroll to position [590, 0]
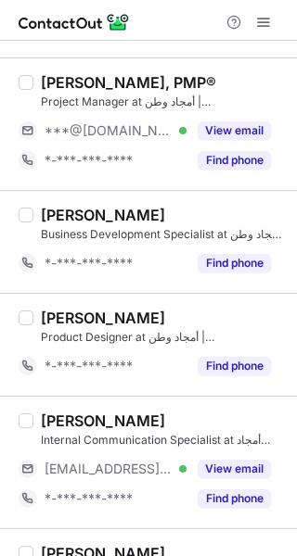
click at [67, 82] on div "[PERSON_NAME], PMP®" at bounding box center [128, 82] width 175 height 19
copy div "Fatimah"
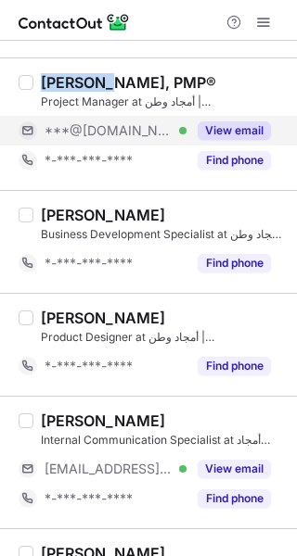
click at [205, 135] on button "View email" at bounding box center [234, 130] width 73 height 19
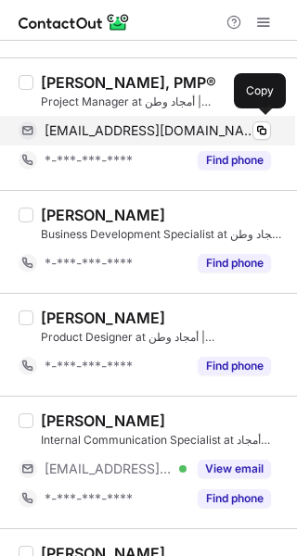
click at [189, 123] on span "f6oomy1419@gmail.com" at bounding box center [151, 130] width 212 height 17
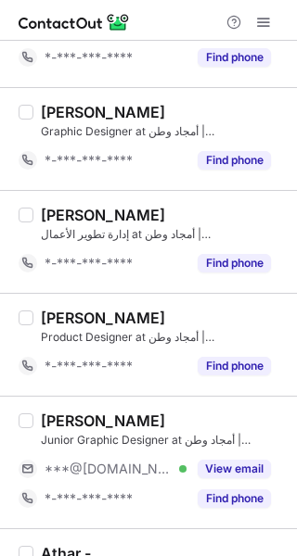
scroll to position [1102, 0]
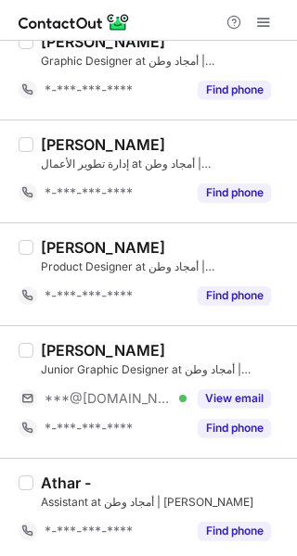
click at [61, 350] on div "NORAH ALARWAN" at bounding box center [103, 350] width 124 height 19
copy div "NORAH"
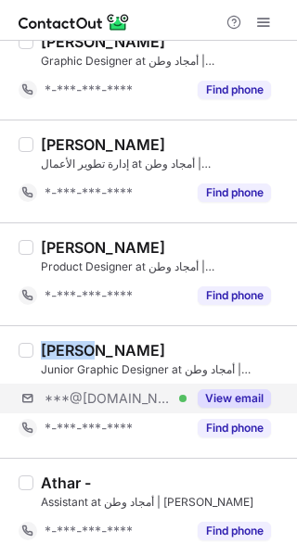
drag, startPoint x: 216, startPoint y: 389, endPoint x: 277, endPoint y: 389, distance: 61.2
click at [220, 389] on button "View email" at bounding box center [234, 398] width 73 height 19
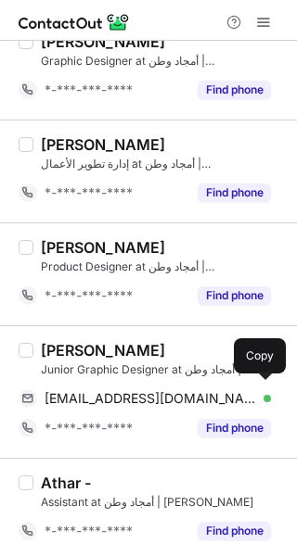
drag, startPoint x: 183, startPoint y: 390, endPoint x: 231, endPoint y: 370, distance: 52.4
click at [191, 385] on div "norahalarwan@gmail.com Verified Copy" at bounding box center [145, 399] width 252 height 30
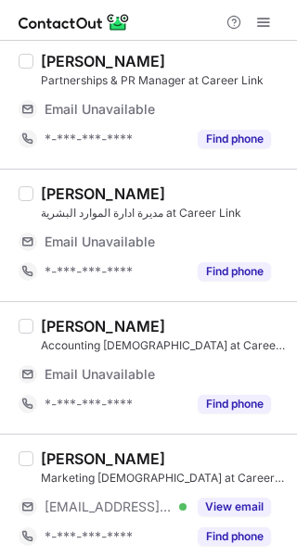
scroll to position [1104, 0]
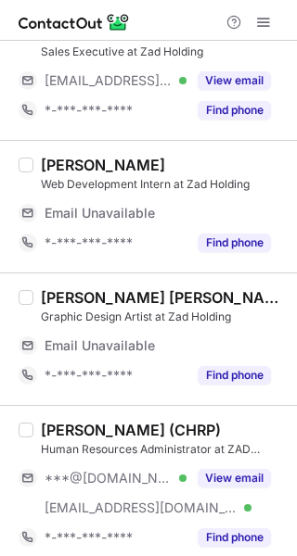
scroll to position [208, 0]
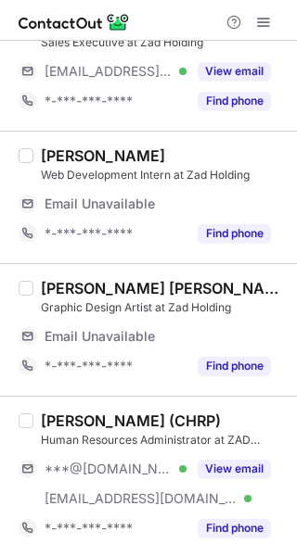
click at [61, 419] on div "[PERSON_NAME] (CHRP)" at bounding box center [131, 421] width 180 height 19
copy div "IRIEN"
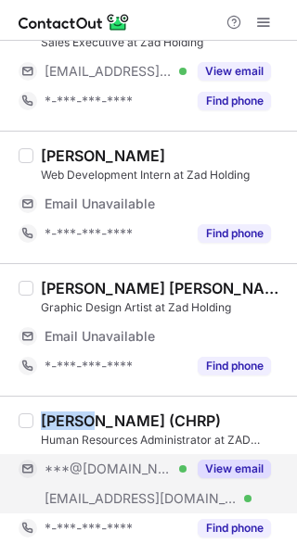
click at [255, 465] on button "View email" at bounding box center [234, 469] width 73 height 19
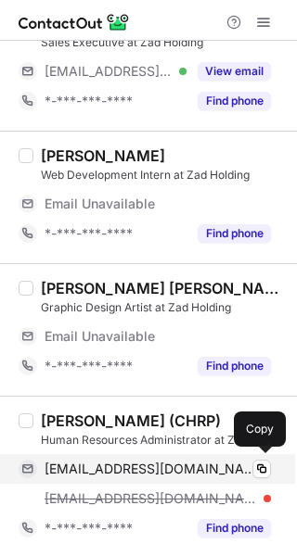
click at [113, 469] on span "[EMAIL_ADDRESS][DOMAIN_NAME]" at bounding box center [151, 469] width 212 height 17
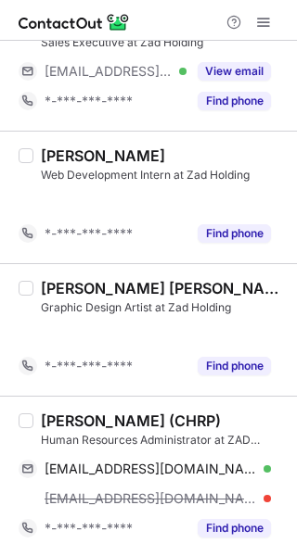
scroll to position [119, 0]
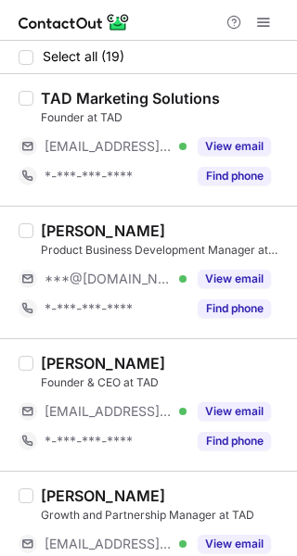
click at [54, 230] on div "Ahmed Mostafa" at bounding box center [103, 231] width 124 height 19
copy div "Ahmed"
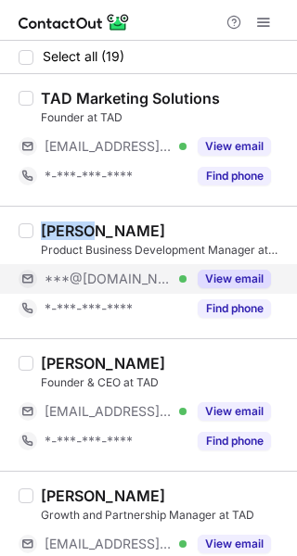
click at [221, 277] on button "View email" at bounding box center [234, 279] width 73 height 19
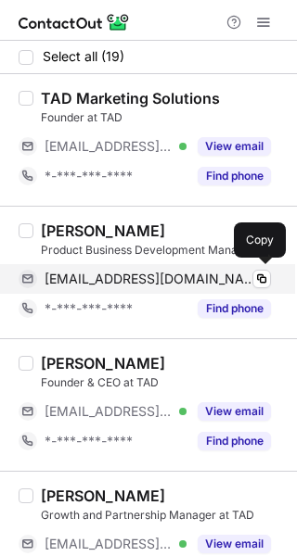
click at [129, 285] on span "ahmedamr561985@gmail.com" at bounding box center [151, 279] width 212 height 17
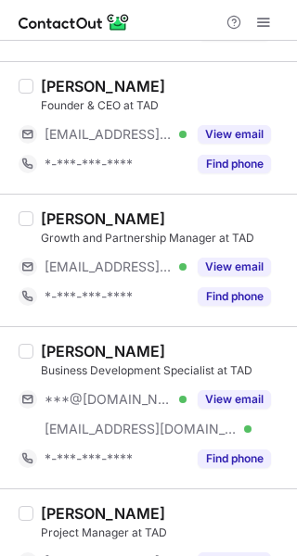
scroll to position [278, 0]
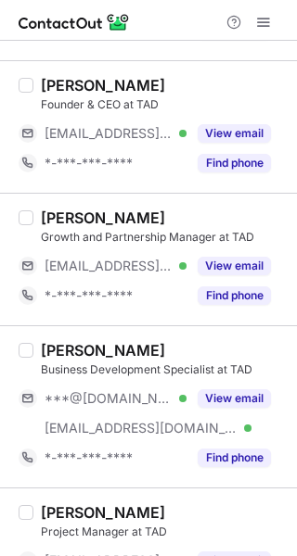
click at [52, 351] on div "Shatha Alrumaih" at bounding box center [103, 350] width 124 height 19
copy div "Shatha"
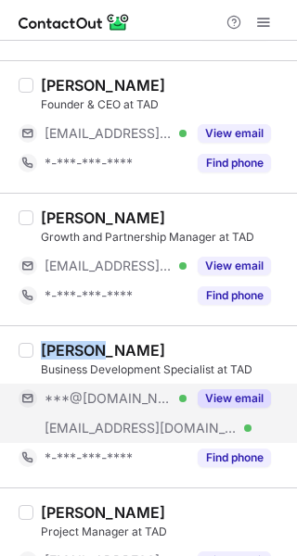
click at [213, 396] on button "View email" at bounding box center [234, 398] width 73 height 19
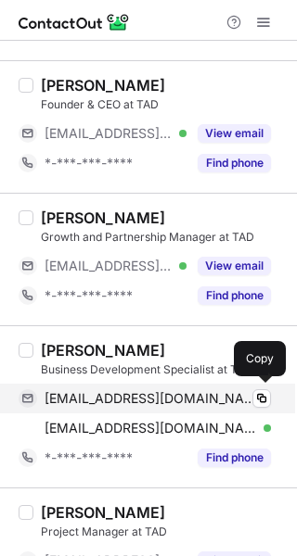
drag, startPoint x: 75, startPoint y: 398, endPoint x: 251, endPoint y: 363, distance: 179.7
click at [76, 398] on span "shatha_alrumaih@yahoo.com" at bounding box center [151, 398] width 212 height 17
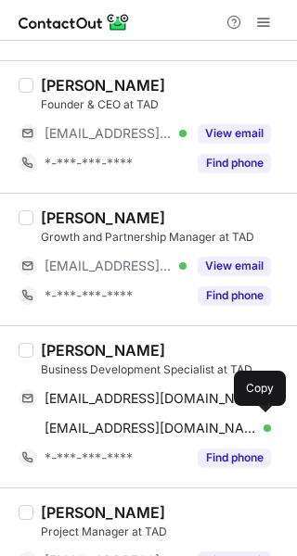
drag, startPoint x: 129, startPoint y: 426, endPoint x: 295, endPoint y: 376, distance: 173.1
click at [131, 424] on span "shatha@tadgroup.co" at bounding box center [151, 428] width 212 height 17
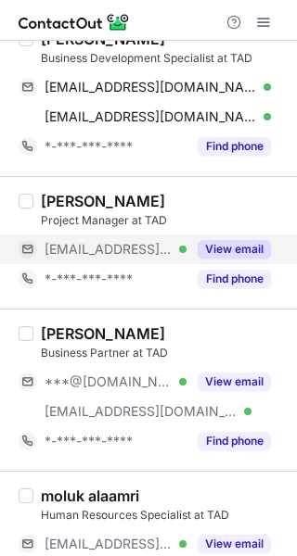
scroll to position [649, 0]
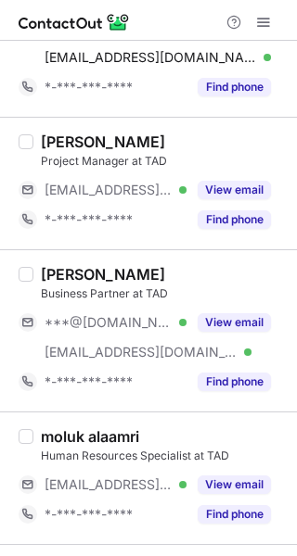
click at [74, 262] on div "Abdelhadii Khaled Business Partner at TAD ***@yahoo.com Verified ***@tadgroup.c…" at bounding box center [148, 330] width 297 height 162
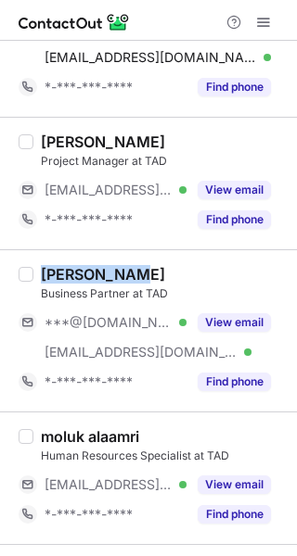
click at [74, 262] on div "Abdelhadii Khaled Business Partner at TAD ***@yahoo.com Verified ***@tadgroup.c…" at bounding box center [148, 330] width 297 height 162
copy div "Abdelhadii"
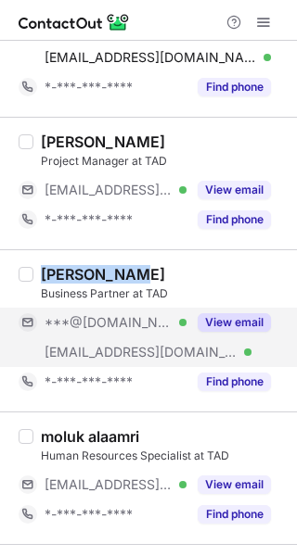
click at [211, 313] on button "View email" at bounding box center [234, 322] width 73 height 19
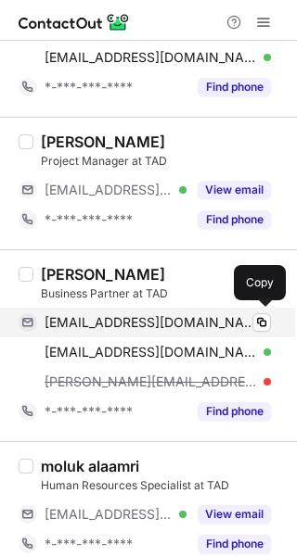
click at [166, 309] on div "abdelhadiikhaled183@yahoo.com Verified Copy" at bounding box center [145, 323] width 252 height 30
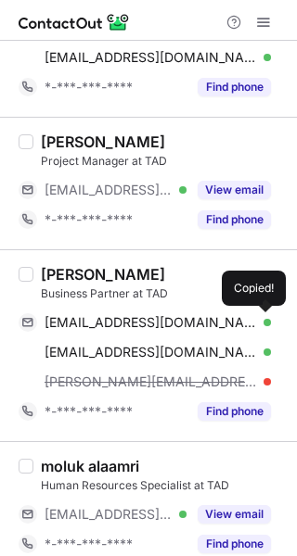
drag, startPoint x: 169, startPoint y: 316, endPoint x: 285, endPoint y: 316, distance: 115.9
click at [172, 317] on span "abdelhadiikhaled183@yahoo.com" at bounding box center [151, 322] width 212 height 17
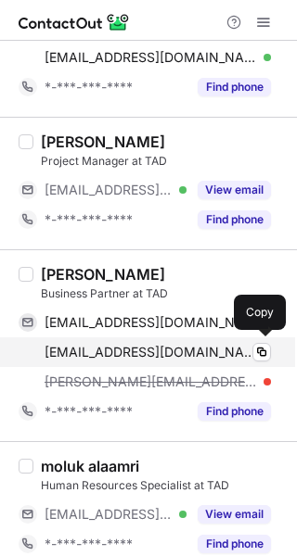
drag, startPoint x: 155, startPoint y: 344, endPoint x: 277, endPoint y: 340, distance: 122.5
click at [155, 344] on span "abdelhadii.khaled@elev8s.net" at bounding box center [151, 352] width 212 height 17
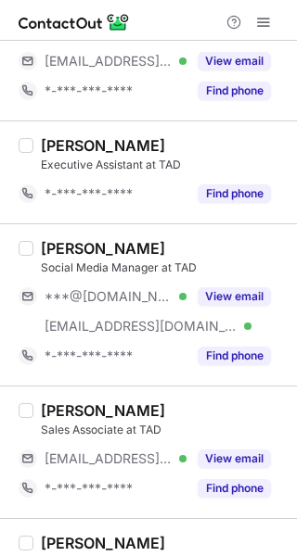
scroll to position [1176, 0]
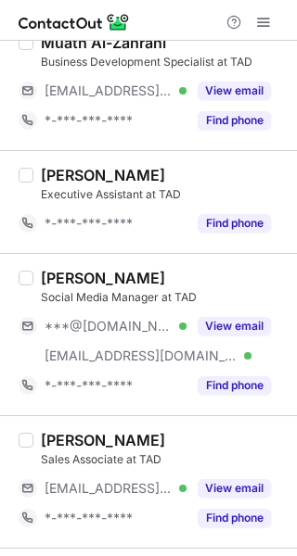
click at [60, 269] on div "Sara Roshdy" at bounding box center [103, 278] width 124 height 19
copy div "Sara"
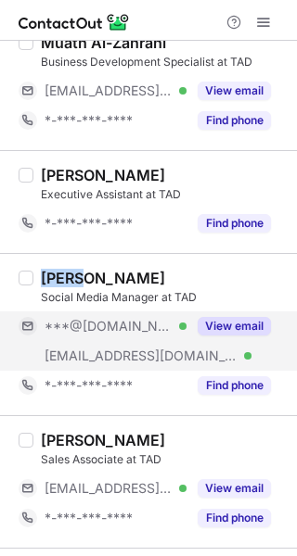
click at [199, 317] on button "View email" at bounding box center [234, 326] width 73 height 19
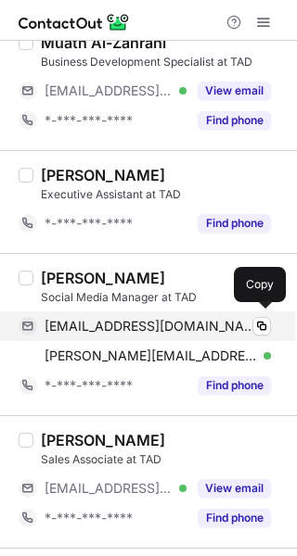
click at [125, 329] on span "sarahafez00@gmail.com" at bounding box center [151, 326] width 212 height 17
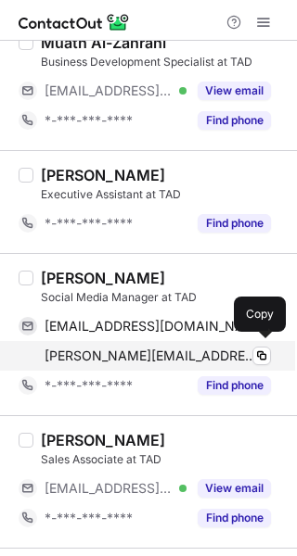
drag, startPoint x: 155, startPoint y: 351, endPoint x: 188, endPoint y: 351, distance: 33.4
click at [155, 351] on span "sara@tadgroup.co" at bounding box center [151, 356] width 212 height 17
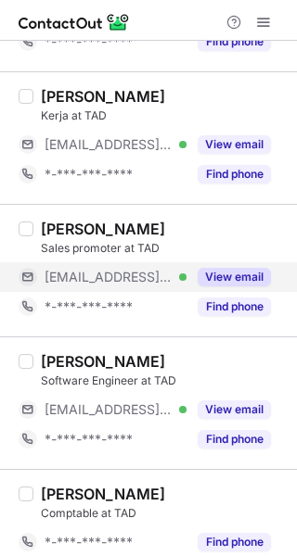
scroll to position [2031, 0]
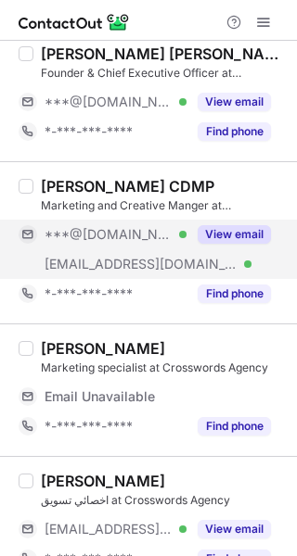
scroll to position [185, 0]
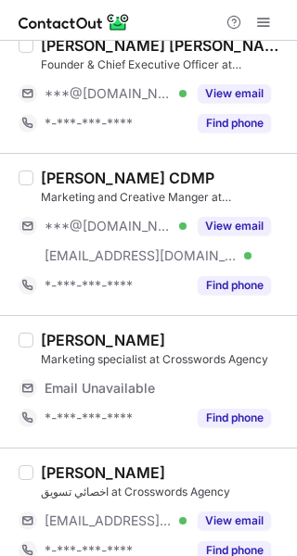
click at [62, 180] on div "Aseel Osailan CDMP" at bounding box center [127, 178] width 173 height 19
copy div "Aseel"
drag, startPoint x: 235, startPoint y: 225, endPoint x: 288, endPoint y: 218, distance: 54.3
click at [242, 225] on button "View email" at bounding box center [234, 226] width 73 height 19
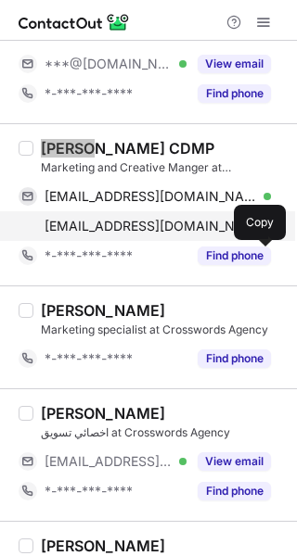
scroll to position [156, 0]
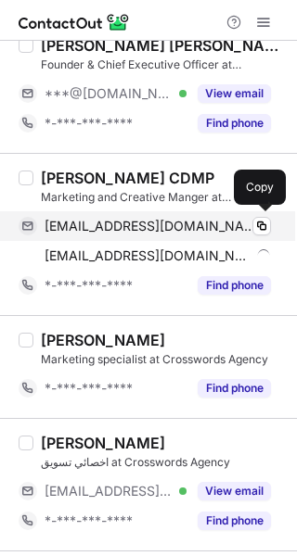
click at [170, 224] on span "osailanaseel@gmail.com" at bounding box center [151, 226] width 212 height 17
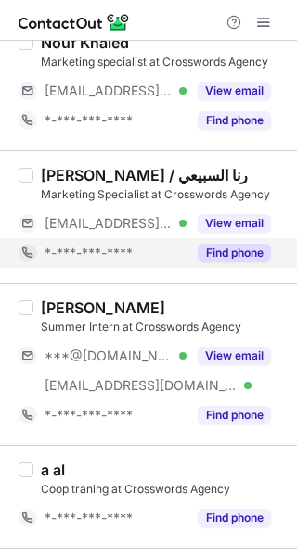
scroll to position [1361, 0]
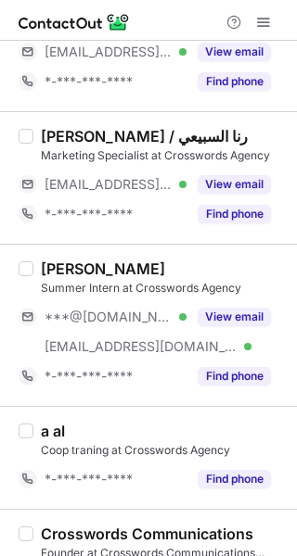
click at [64, 267] on div "Sara Alsomali" at bounding box center [103, 269] width 124 height 19
copy div "Sara"
drag, startPoint x: 236, startPoint y: 312, endPoint x: 285, endPoint y: 299, distance: 50.8
click at [246, 310] on button "View email" at bounding box center [234, 317] width 73 height 19
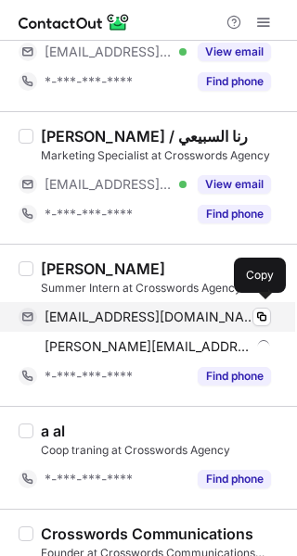
drag, startPoint x: 102, startPoint y: 316, endPoint x: 146, endPoint y: 308, distance: 44.4
click at [103, 315] on span "saraalsomali@outlook.com" at bounding box center [151, 317] width 212 height 17
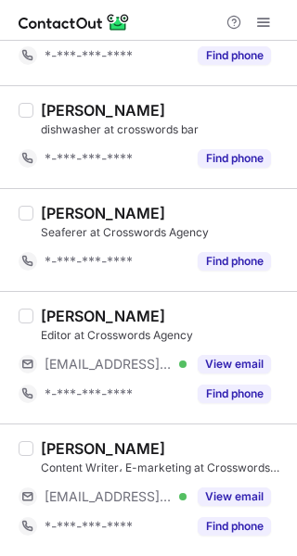
scroll to position [2087, 0]
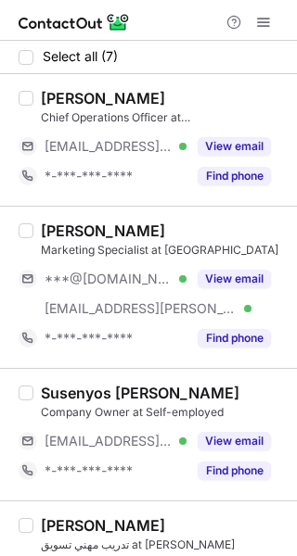
click at [62, 227] on div "[PERSON_NAME]" at bounding box center [103, 231] width 124 height 19
copy div "Waad"
drag, startPoint x: 225, startPoint y: 281, endPoint x: 290, endPoint y: 270, distance: 65.9
click at [239, 279] on button "View email" at bounding box center [234, 279] width 73 height 19
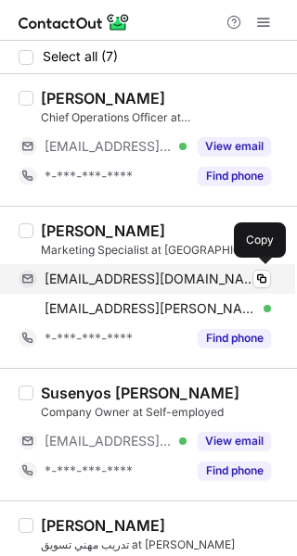
drag, startPoint x: 134, startPoint y: 278, endPoint x: 162, endPoint y: 264, distance: 31.1
click at [134, 278] on span "[EMAIL_ADDRESS][DOMAIN_NAME]" at bounding box center [151, 279] width 212 height 17
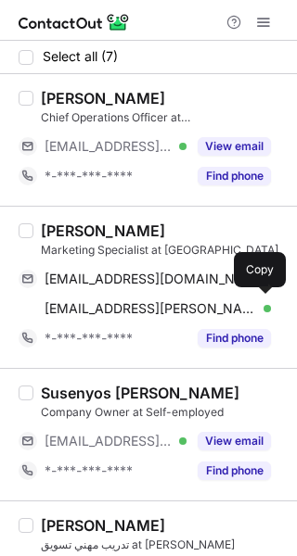
drag, startPoint x: 117, startPoint y: 305, endPoint x: 296, endPoint y: 259, distance: 184.9
click at [120, 305] on span "[EMAIL_ADDRESS][PERSON_NAME][DOMAIN_NAME]" at bounding box center [151, 308] width 212 height 17
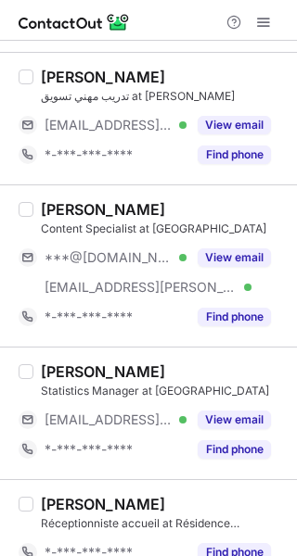
scroll to position [464, 0]
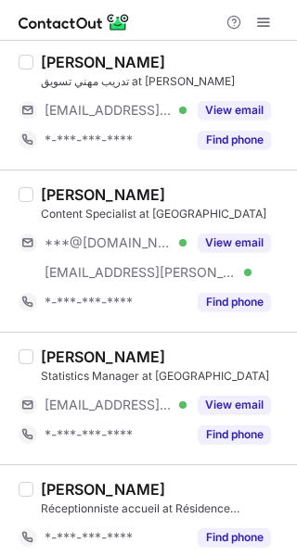
click at [61, 193] on div "[PERSON_NAME]" at bounding box center [103, 194] width 124 height 19
copy div "Samah"
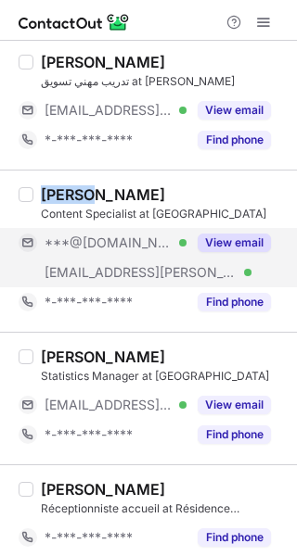
click at [223, 238] on button "View email" at bounding box center [234, 243] width 73 height 19
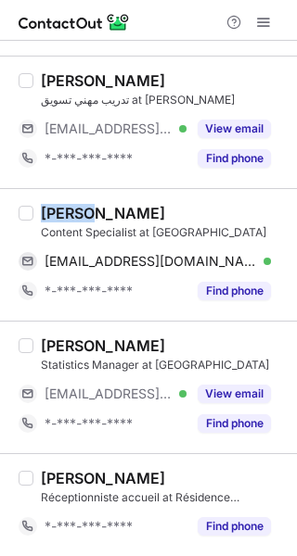
scroll to position [443, 0]
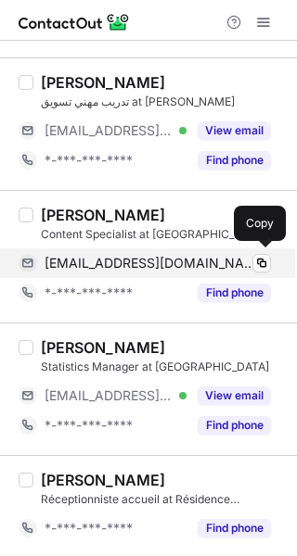
drag, startPoint x: 109, startPoint y: 256, endPoint x: 177, endPoint y: 262, distance: 68.0
click at [116, 257] on span "[EMAIL_ADDRESS][DOMAIN_NAME]" at bounding box center [151, 263] width 212 height 17
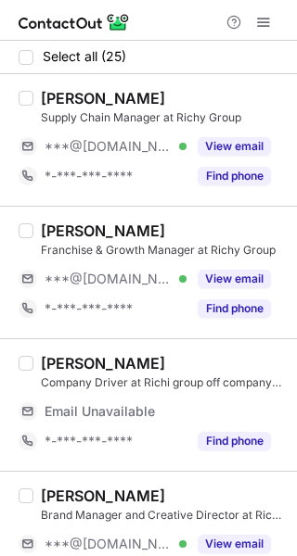
click at [51, 107] on div "[PERSON_NAME]" at bounding box center [103, 98] width 124 height 19
copy div "[PERSON_NAME]"
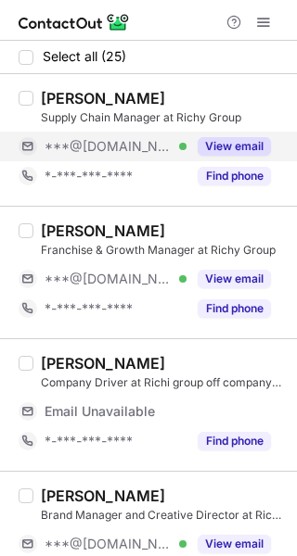
click at [243, 158] on div "View email" at bounding box center [228, 147] width 84 height 30
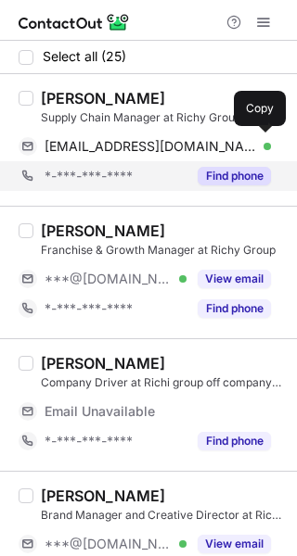
drag, startPoint x: 175, startPoint y: 147, endPoint x: 272, endPoint y: 184, distance: 103.0
click at [181, 148] on span "[EMAIL_ADDRESS][DOMAIN_NAME]" at bounding box center [151, 146] width 212 height 17
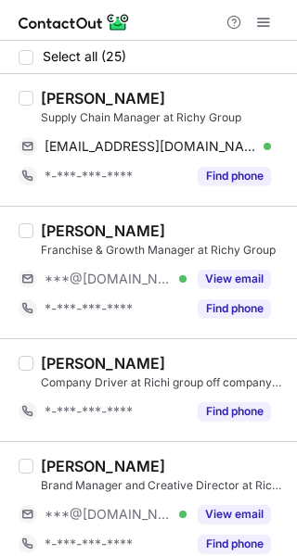
click at [67, 227] on div "[PERSON_NAME]" at bounding box center [103, 231] width 124 height 19
copy div "[PERSON_NAME]"
click at [67, 227] on div "[PERSON_NAME]" at bounding box center [103, 231] width 124 height 19
drag, startPoint x: 220, startPoint y: 283, endPoint x: 282, endPoint y: 259, distance: 66.6
click at [229, 278] on button "View email" at bounding box center [234, 279] width 73 height 19
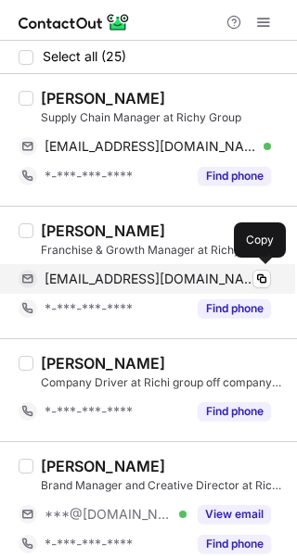
click at [159, 277] on span "[EMAIL_ADDRESS][DOMAIN_NAME]" at bounding box center [151, 279] width 212 height 17
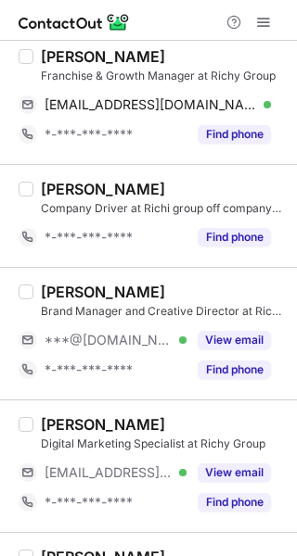
scroll to position [185, 0]
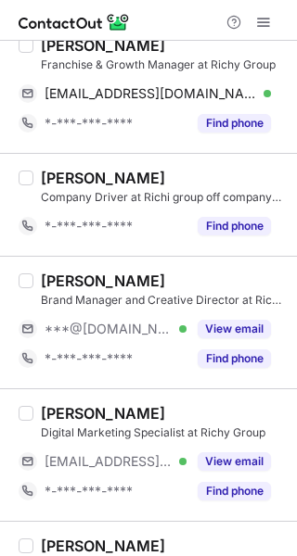
click at [60, 281] on div "[PERSON_NAME]" at bounding box center [103, 281] width 124 height 19
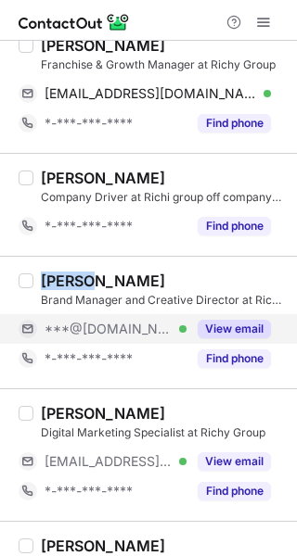
copy div "Deema"
click at [218, 331] on button "View email" at bounding box center [234, 329] width 73 height 19
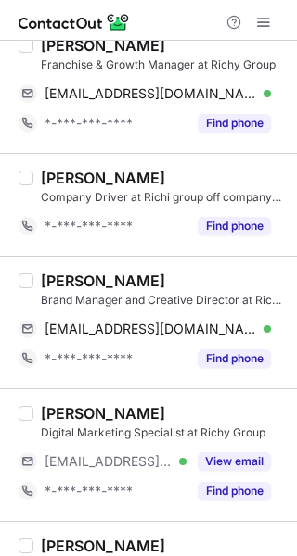
drag, startPoint x: 119, startPoint y: 325, endPoint x: 273, endPoint y: 294, distance: 156.9
click at [123, 324] on span "[EMAIL_ADDRESS][DOMAIN_NAME]" at bounding box center [151, 329] width 212 height 17
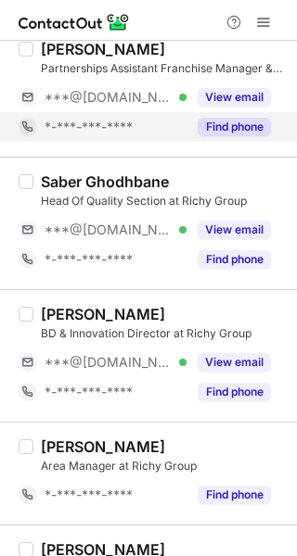
scroll to position [927, 0]
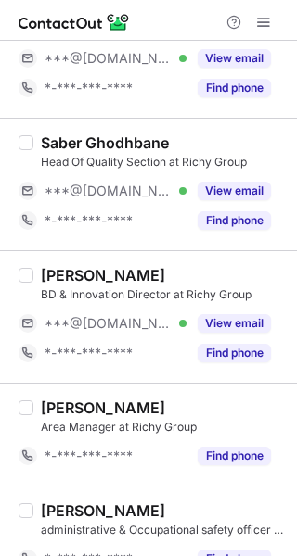
click at [57, 135] on div "Saber Ghodhbane" at bounding box center [105, 143] width 128 height 19
copy div "Saber"
click at [57, 135] on div "Saber Ghodhbane" at bounding box center [105, 143] width 128 height 19
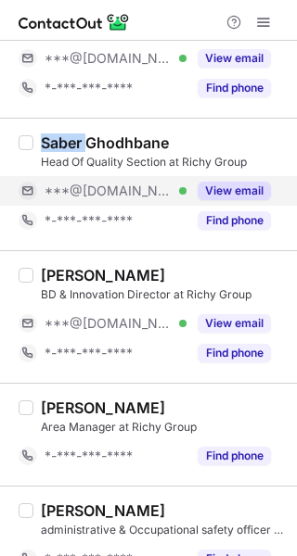
click at [209, 186] on button "View email" at bounding box center [234, 191] width 73 height 19
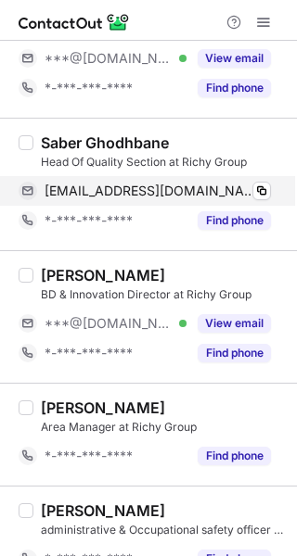
click at [157, 206] on div "*-***-***-****" at bounding box center [103, 221] width 168 height 30
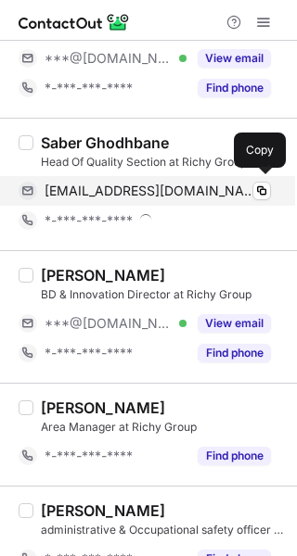
click at [157, 190] on span "[EMAIL_ADDRESS][DOMAIN_NAME]" at bounding box center [151, 191] width 212 height 17
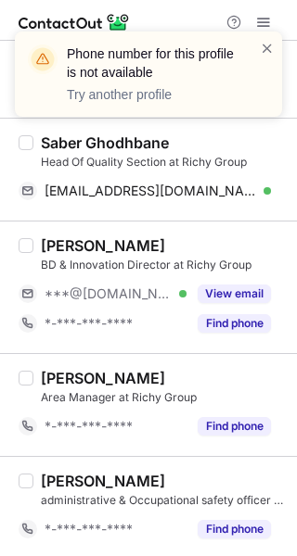
click at [58, 242] on div "[PERSON_NAME]" at bounding box center [103, 245] width 124 height 19
copy div "[PERSON_NAME]"
click at [58, 242] on div "[PERSON_NAME]" at bounding box center [103, 245] width 124 height 19
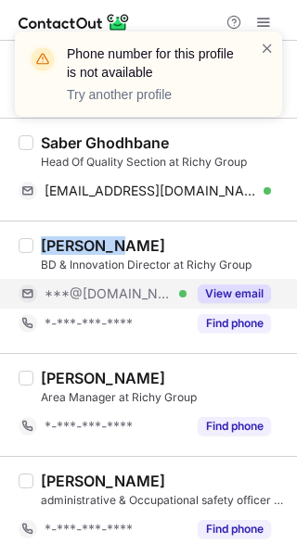
click at [227, 285] on button "View email" at bounding box center [234, 294] width 73 height 19
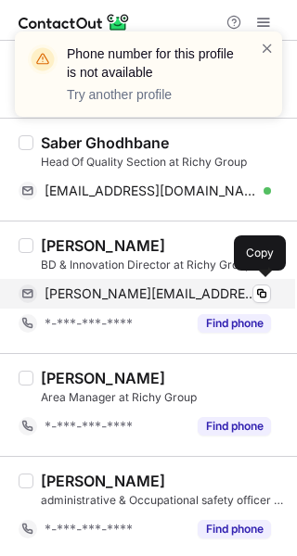
drag, startPoint x: 137, startPoint y: 292, endPoint x: 274, endPoint y: 291, distance: 136.3
click at [136, 291] on span "[PERSON_NAME][EMAIL_ADDRESS][DOMAIN_NAME]" at bounding box center [151, 294] width 212 height 17
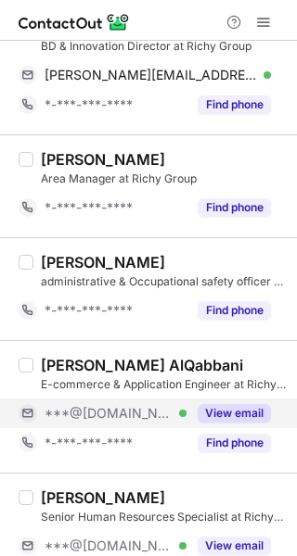
scroll to position [1298, 0]
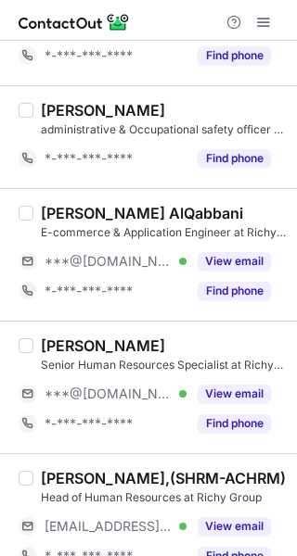
click at [76, 206] on div "Nada K. AlQabbani" at bounding box center [142, 213] width 202 height 19
click at [56, 211] on div "Nada K. AlQabbani" at bounding box center [142, 213] width 202 height 19
copy div "Nada"
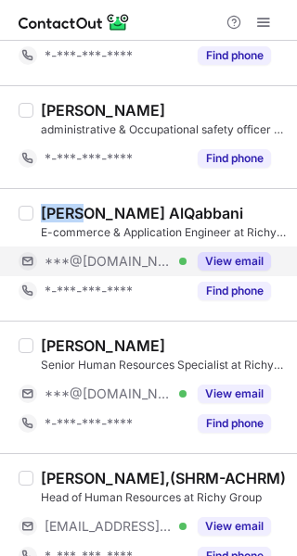
click at [202, 260] on button "View email" at bounding box center [234, 261] width 73 height 19
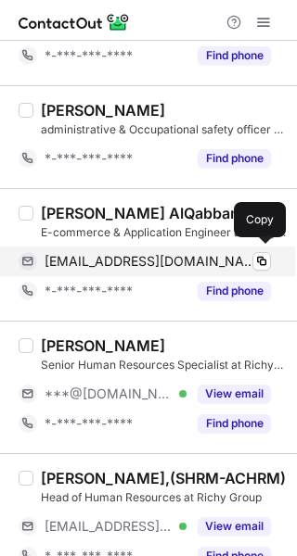
drag, startPoint x: 140, startPoint y: 257, endPoint x: 275, endPoint y: 266, distance: 135.7
click at [141, 258] on span "nadakalqabbani@gmail.com" at bounding box center [151, 261] width 212 height 17
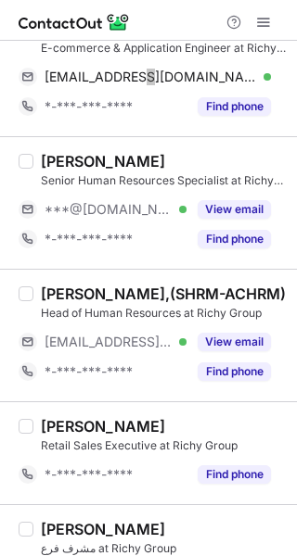
scroll to position [1484, 0]
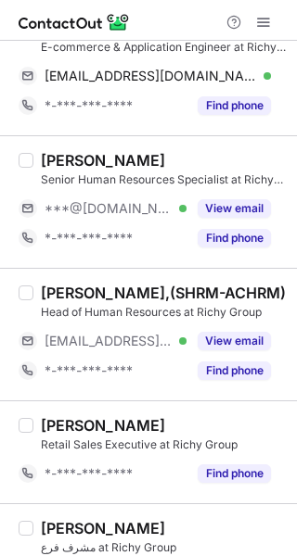
click at [57, 157] on div "Ibrahim Samman" at bounding box center [103, 160] width 124 height 19
copy div "Ibrahim"
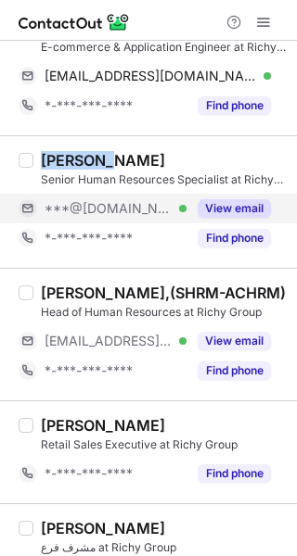
click at [229, 209] on button "View email" at bounding box center [234, 208] width 73 height 19
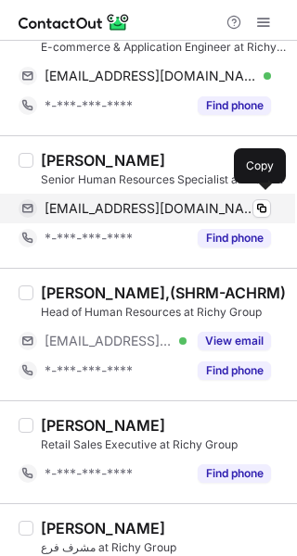
click at [124, 200] on span "ibrahimsamman@gmail.com" at bounding box center [151, 208] width 212 height 17
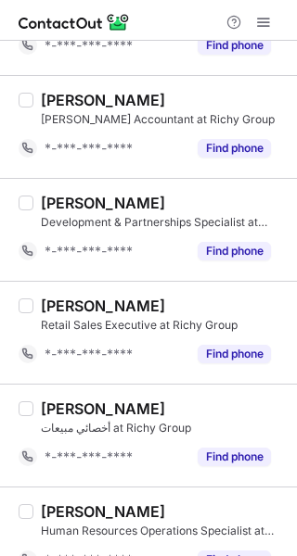
scroll to position [2380, 0]
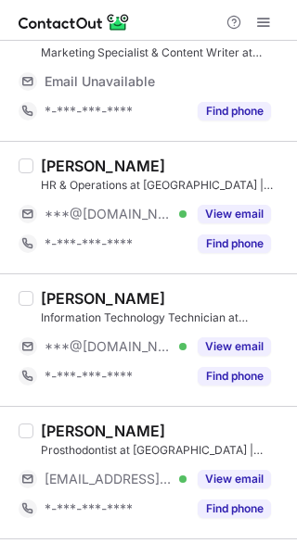
scroll to position [464, 0]
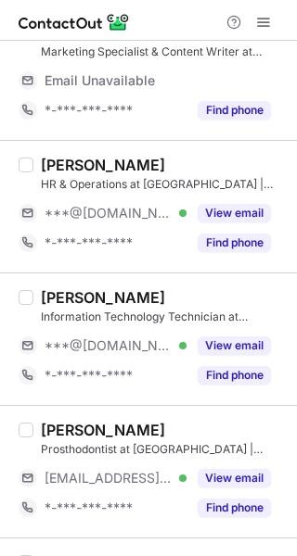
click at [51, 161] on div "[PERSON_NAME]" at bounding box center [103, 165] width 124 height 19
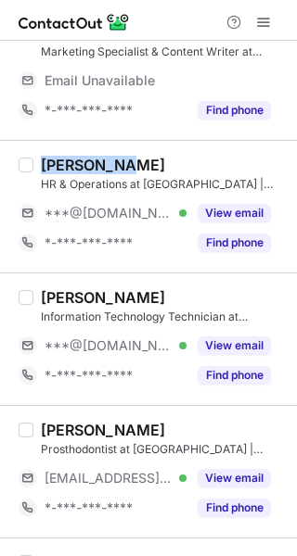
click at [51, 161] on div "[PERSON_NAME]" at bounding box center [103, 165] width 124 height 19
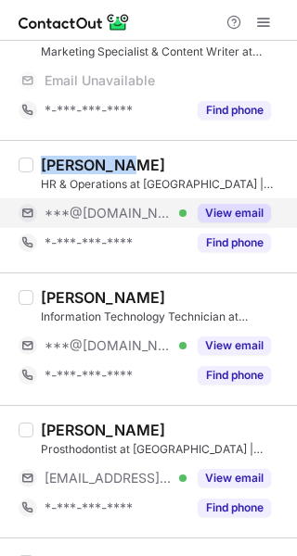
copy div "[PERSON_NAME]"
click at [231, 214] on button "View email" at bounding box center [234, 213] width 73 height 19
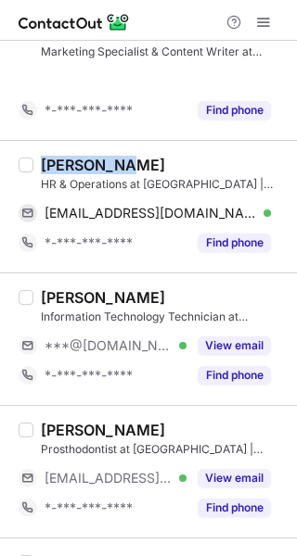
scroll to position [434, 0]
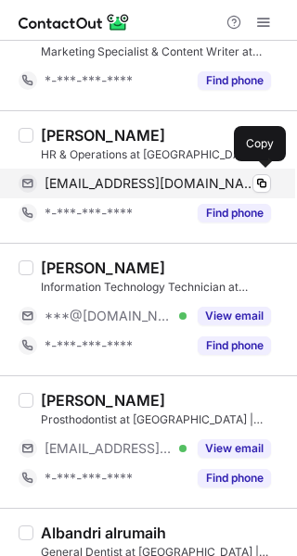
drag, startPoint x: 127, startPoint y: 178, endPoint x: 153, endPoint y: 183, distance: 26.4
click at [127, 178] on span "[EMAIL_ADDRESS][DOMAIN_NAME]" at bounding box center [151, 183] width 212 height 17
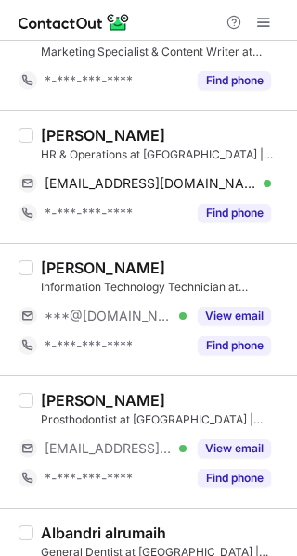
click at [71, 265] on div "[PERSON_NAME]" at bounding box center [103, 268] width 124 height 19
click at [71, 265] on div "Rameez R." at bounding box center [103, 268] width 124 height 19
copy div "Rameez"
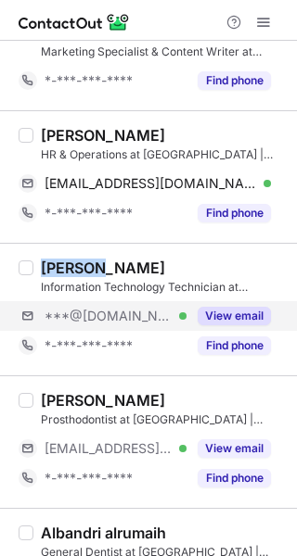
drag, startPoint x: 227, startPoint y: 313, endPoint x: 283, endPoint y: 313, distance: 55.6
click at [231, 313] on button "View email" at bounding box center [234, 316] width 73 height 19
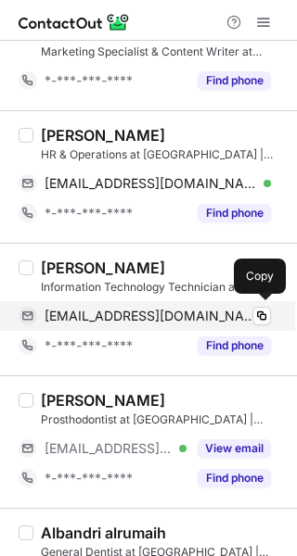
drag, startPoint x: 142, startPoint y: 318, endPoint x: 275, endPoint y: 307, distance: 134.0
click at [146, 316] on span "rameeezzrehman@gmail.com" at bounding box center [151, 316] width 212 height 17
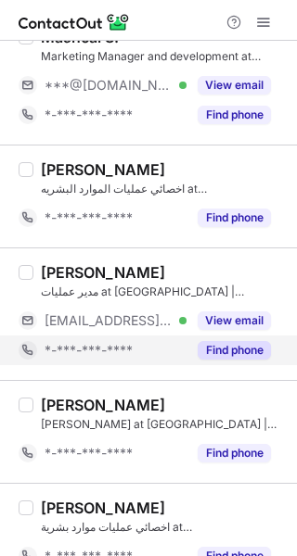
scroll to position [1083, 0]
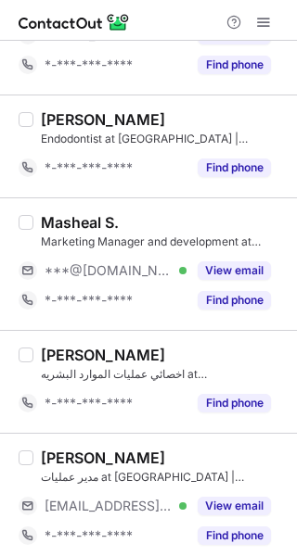
click at [58, 219] on div "Masheal S." at bounding box center [80, 222] width 78 height 19
copy div "Masheal"
drag, startPoint x: 219, startPoint y: 272, endPoint x: 285, endPoint y: 274, distance: 65.9
click at [223, 272] on button "View email" at bounding box center [234, 271] width 73 height 19
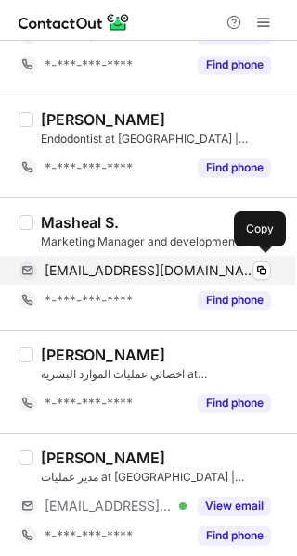
drag, startPoint x: 64, startPoint y: 268, endPoint x: 127, endPoint y: 276, distance: 63.6
click at [64, 268] on span "m.s.q.2011@hotmail.com" at bounding box center [151, 270] width 212 height 17
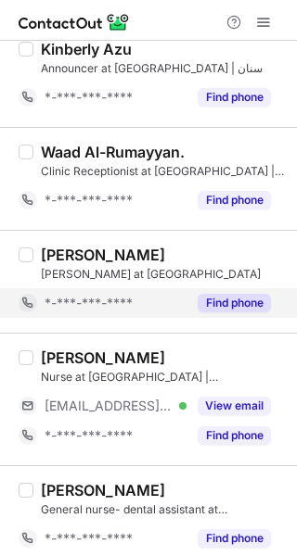
scroll to position [2174, 0]
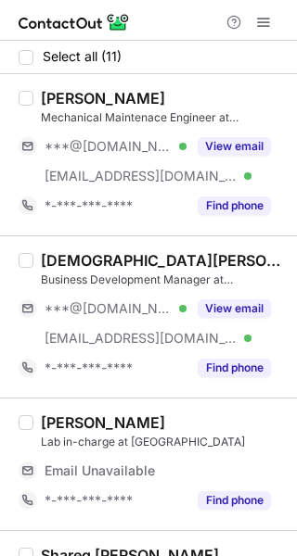
click at [51, 96] on div "[PERSON_NAME]" at bounding box center [103, 98] width 124 height 19
copy div "[PERSON_NAME]"
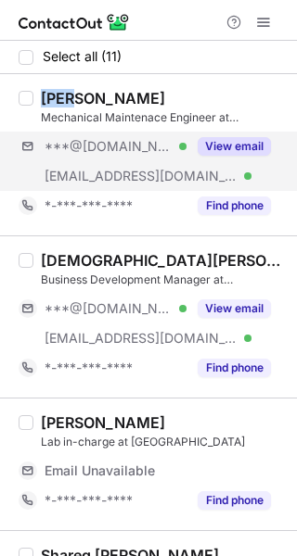
drag, startPoint x: 227, startPoint y: 146, endPoint x: 275, endPoint y: 145, distance: 48.2
click at [231, 146] on button "View email" at bounding box center [234, 146] width 73 height 19
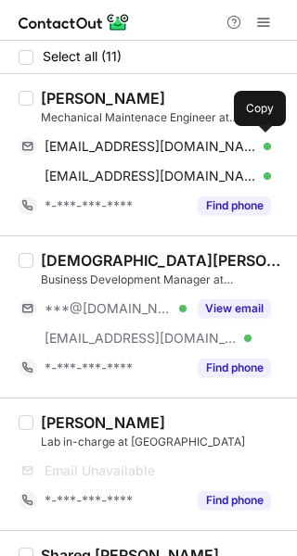
drag, startPoint x: 119, startPoint y: 146, endPoint x: 285, endPoint y: 167, distance: 167.4
click at [129, 145] on span "[EMAIL_ADDRESS][DOMAIN_NAME]" at bounding box center [151, 146] width 212 height 17
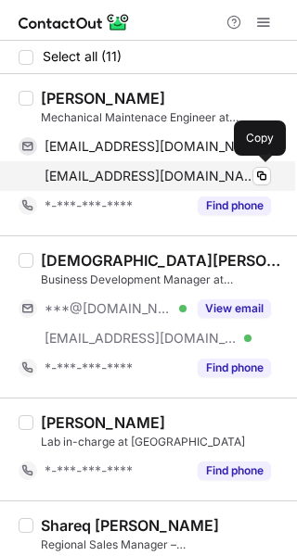
drag, startPoint x: 131, startPoint y: 174, endPoint x: 158, endPoint y: 174, distance: 26.9
click at [131, 174] on span "[EMAIL_ADDRESS][DOMAIN_NAME]" at bounding box center [151, 176] width 212 height 17
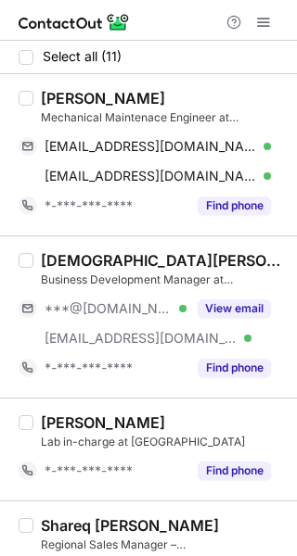
click at [53, 264] on div "[DEMOGRAPHIC_DATA][PERSON_NAME]" at bounding box center [163, 260] width 245 height 19
copy div "[PERSON_NAME]"
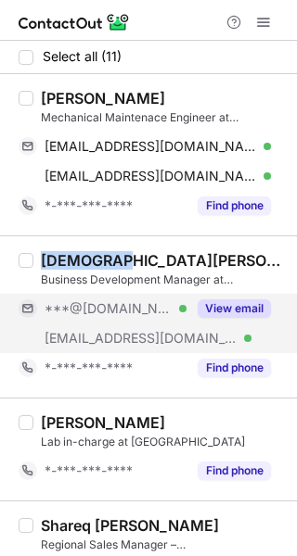
click at [218, 303] on button "View email" at bounding box center [234, 309] width 73 height 19
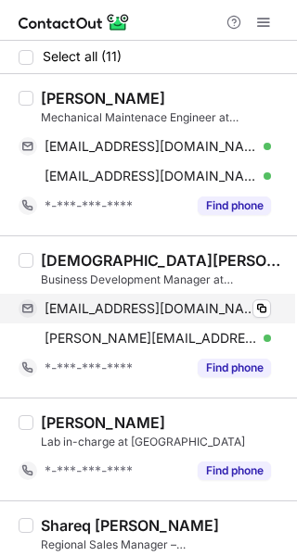
click at [114, 306] on span "[EMAIL_ADDRESS][DOMAIN_NAME]" at bounding box center [151, 308] width 212 height 17
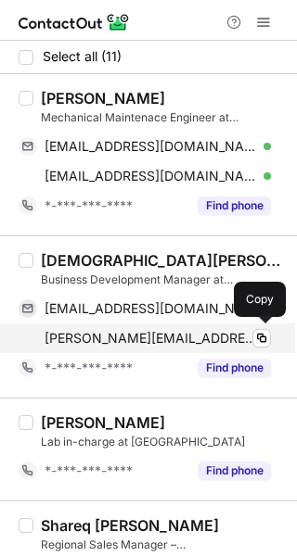
drag, startPoint x: 125, startPoint y: 329, endPoint x: 203, endPoint y: 337, distance: 78.2
click at [127, 331] on span "[PERSON_NAME][EMAIL_ADDRESS][DOMAIN_NAME]" at bounding box center [151, 338] width 212 height 17
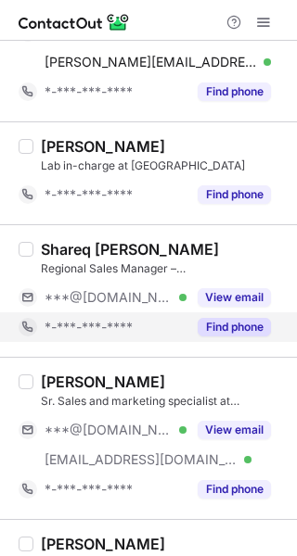
scroll to position [371, 0]
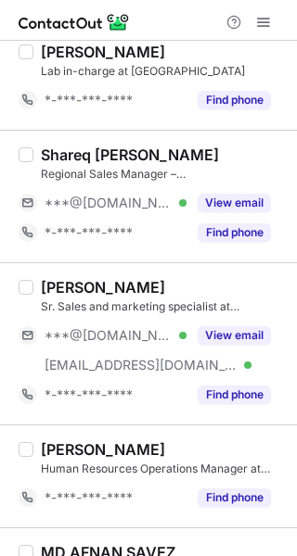
click at [61, 151] on div "Shareq [PERSON_NAME]" at bounding box center [130, 155] width 178 height 19
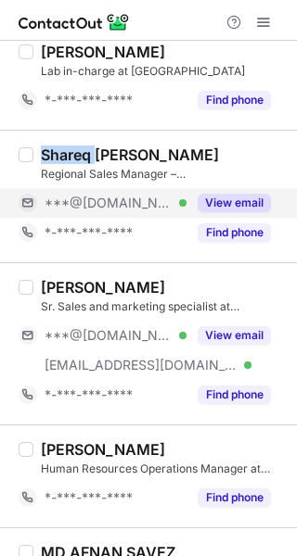
copy div "Shareq"
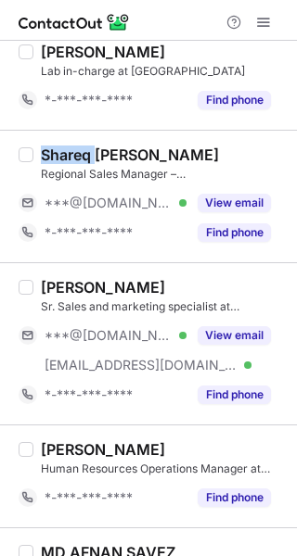
drag, startPoint x: 216, startPoint y: 201, endPoint x: 296, endPoint y: 208, distance: 80.0
click at [233, 201] on button "View email" at bounding box center [234, 203] width 73 height 19
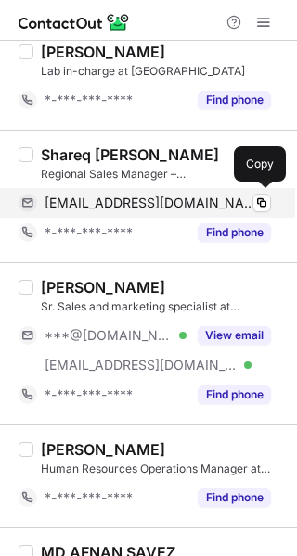
click at [195, 198] on span "shareqaffan346@gmail.com" at bounding box center [151, 203] width 212 height 17
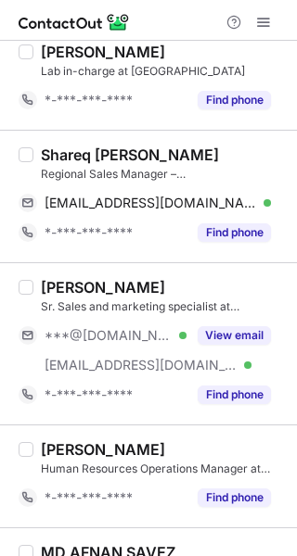
click at [57, 287] on div "Suliman Abubaker" at bounding box center [103, 287] width 124 height 19
copy div "Suliman"
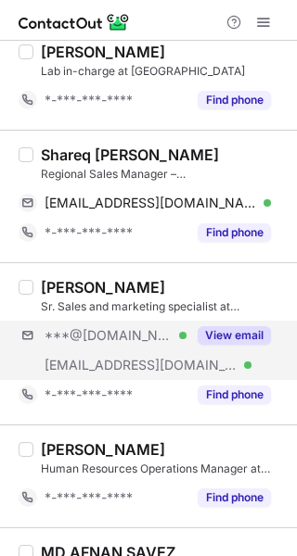
drag, startPoint x: 233, startPoint y: 324, endPoint x: 274, endPoint y: 328, distance: 41.1
click at [234, 324] on div "View email" at bounding box center [228, 336] width 84 height 30
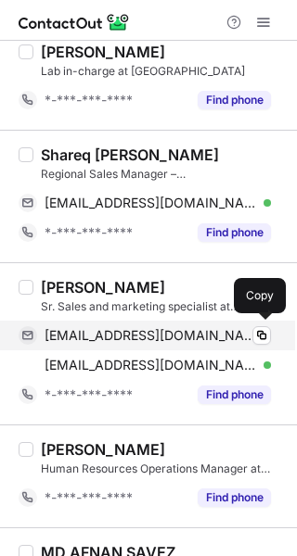
drag, startPoint x: 183, startPoint y: 337, endPoint x: 275, endPoint y: 329, distance: 93.0
click at [183, 337] on span "sulimabaker2017@gmail.com" at bounding box center [151, 335] width 212 height 17
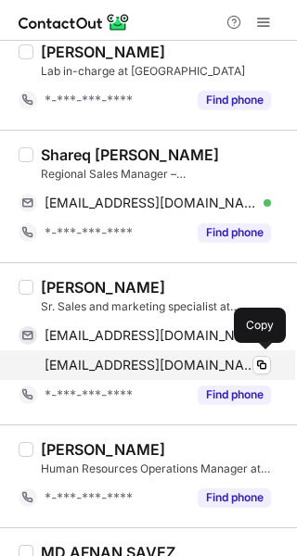
drag, startPoint x: 178, startPoint y: 357, endPoint x: 202, endPoint y: 359, distance: 24.2
click at [178, 357] on span "suliman@picsarabia.com" at bounding box center [151, 365] width 212 height 17
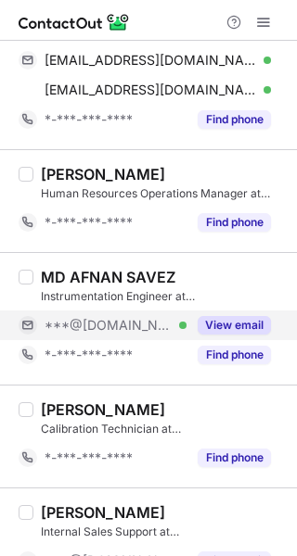
scroll to position [649, 0]
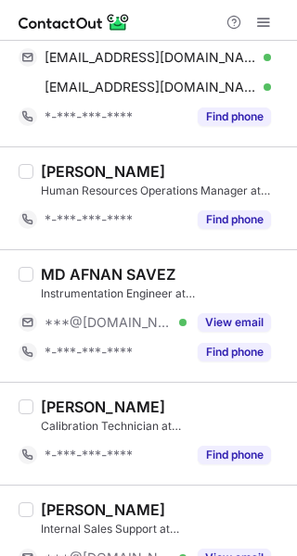
click at [53, 276] on div "MD AFNAN SAVEZ" at bounding box center [108, 274] width 134 height 19
click at [90, 268] on div "MD AFNAN SAVEZ" at bounding box center [108, 274] width 134 height 19
copy div "AFNAN"
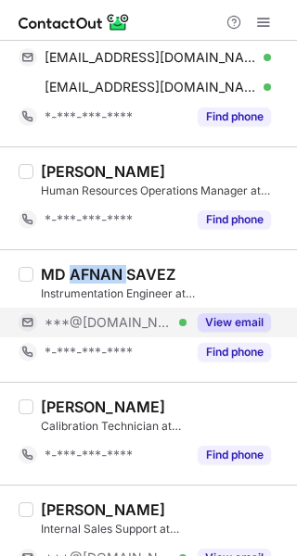
drag, startPoint x: 225, startPoint y: 313, endPoint x: 275, endPoint y: 323, distance: 51.1
click at [227, 313] on button "View email" at bounding box center [234, 322] width 73 height 19
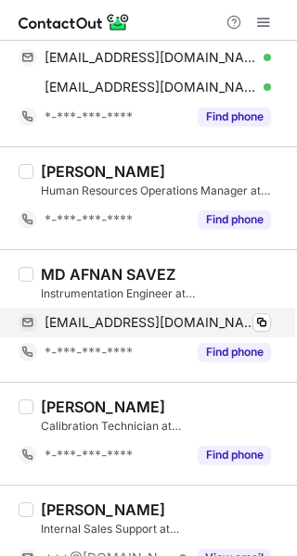
drag, startPoint x: 190, startPoint y: 317, endPoint x: 259, endPoint y: 330, distance: 69.8
click at [190, 317] on div "gotomdlife@yahoo.com Verified" at bounding box center [158, 322] width 226 height 17
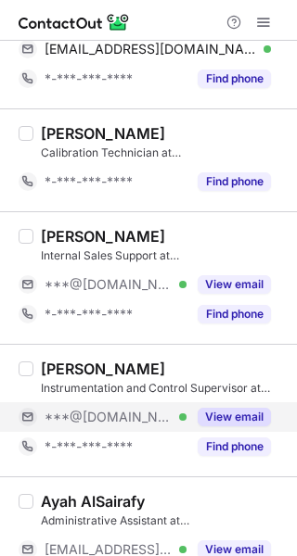
scroll to position [972, 0]
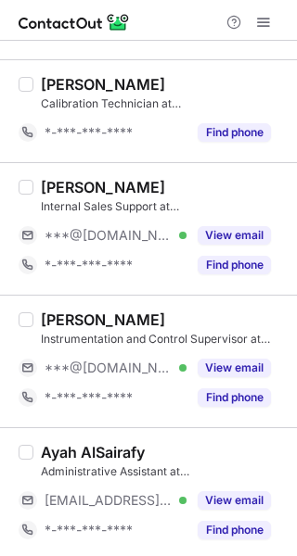
click at [54, 178] on div "Syed Farooq" at bounding box center [103, 187] width 124 height 19
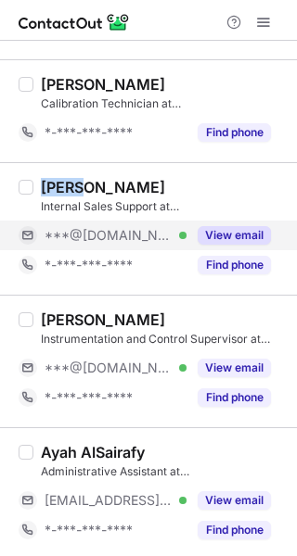
copy div "Syed"
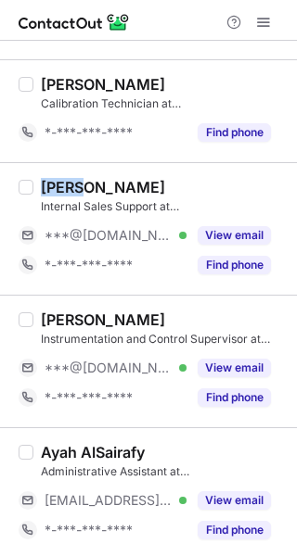
drag, startPoint x: 220, startPoint y: 238, endPoint x: 295, endPoint y: 256, distance: 77.2
click at [221, 237] on button "View email" at bounding box center [234, 235] width 73 height 19
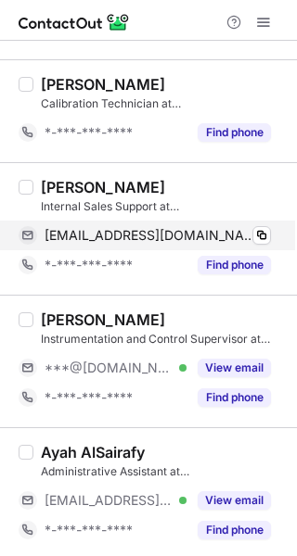
click at [197, 229] on span "syed_farooq19@yahoo.com" at bounding box center [151, 235] width 212 height 17
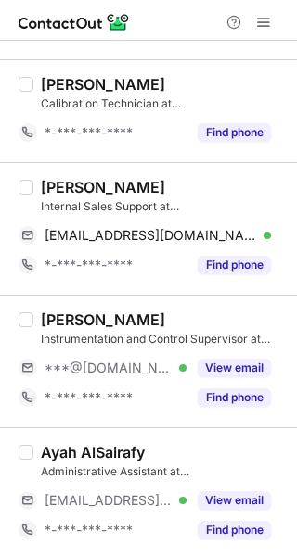
click at [75, 313] on div "Muhammad Asghar" at bounding box center [103, 320] width 124 height 19
copy div "Muhammad"
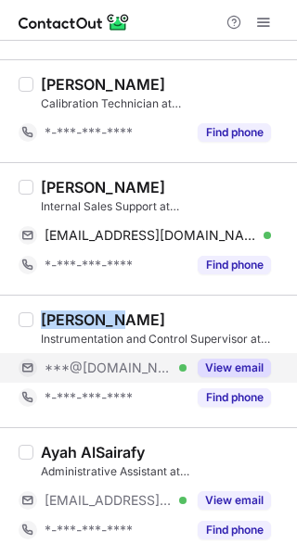
drag, startPoint x: 229, startPoint y: 360, endPoint x: 283, endPoint y: 360, distance: 53.8
click at [233, 360] on button "View email" at bounding box center [234, 368] width 73 height 19
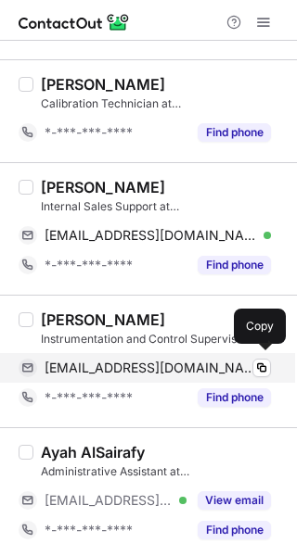
drag, startPoint x: 164, startPoint y: 368, endPoint x: 283, endPoint y: 364, distance: 118.8
click at [164, 368] on span "asgharengg@yahoo.com" at bounding box center [151, 368] width 212 height 17
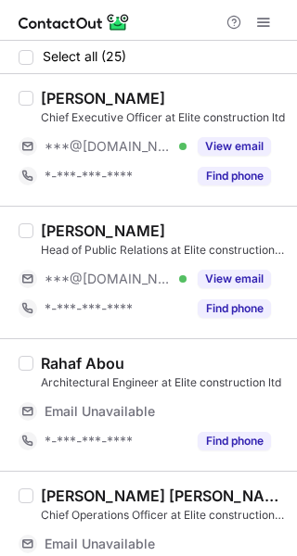
click at [66, 226] on div "[PERSON_NAME]" at bounding box center [103, 231] width 124 height 19
copy div "Rayana"
drag, startPoint x: 218, startPoint y: 271, endPoint x: 294, endPoint y: 268, distance: 76.1
click at [221, 270] on button "View email" at bounding box center [234, 279] width 73 height 19
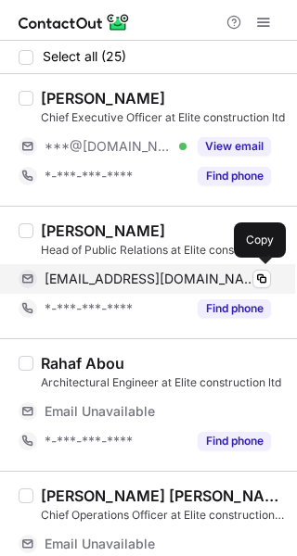
click at [162, 281] on span "rayyanah91@gmail.com" at bounding box center [151, 279] width 212 height 17
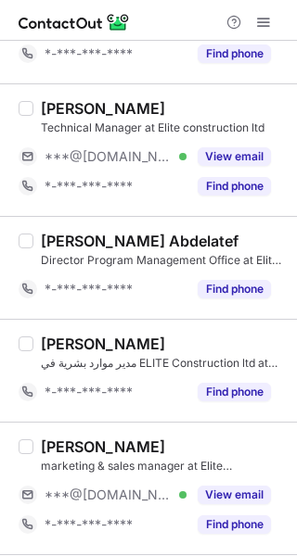
scroll to position [464, 0]
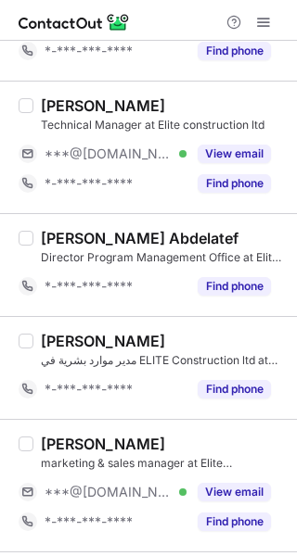
click at [51, 103] on div "Eslam Saleh" at bounding box center [103, 105] width 124 height 19
copy div "Eslam"
drag, startPoint x: 218, startPoint y: 159, endPoint x: 283, endPoint y: 169, distance: 65.7
click at [222, 159] on button "View email" at bounding box center [234, 154] width 73 height 19
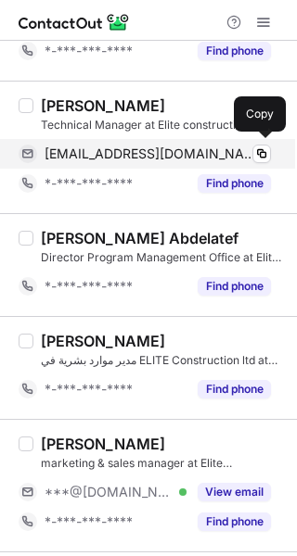
click at [120, 156] on span "engeslam66@gmail.com" at bounding box center [151, 154] width 212 height 17
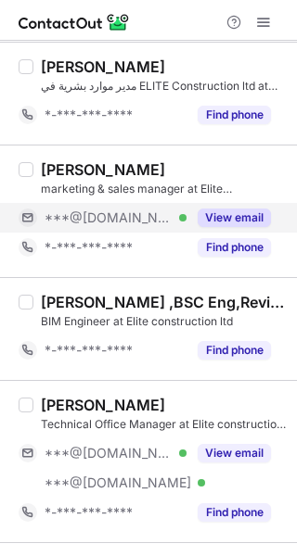
scroll to position [742, 0]
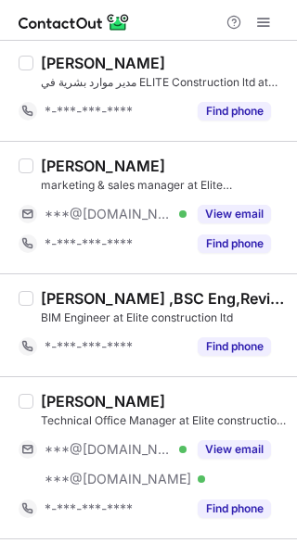
click at [45, 164] on div "Ashraf Algharabawi" at bounding box center [103, 166] width 124 height 19
copy div "Ashraf"
drag, startPoint x: 235, startPoint y: 214, endPoint x: 292, endPoint y: 223, distance: 58.2
click at [236, 214] on button "View email" at bounding box center [234, 214] width 73 height 19
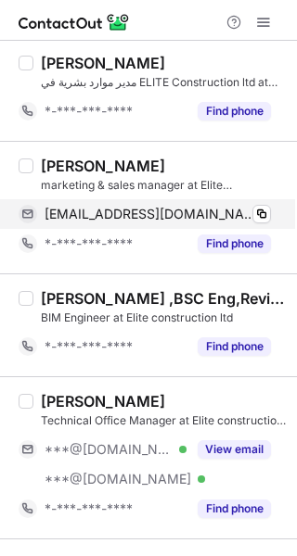
click at [177, 202] on div "gharabawi@gmail.com Verified Copy" at bounding box center [145, 214] width 252 height 30
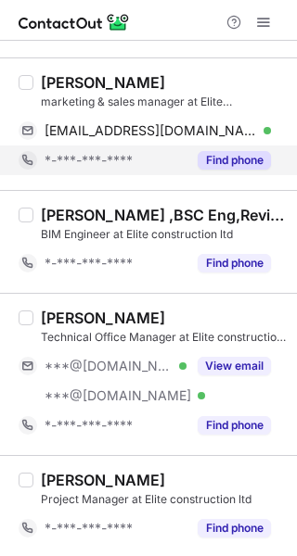
scroll to position [1020, 0]
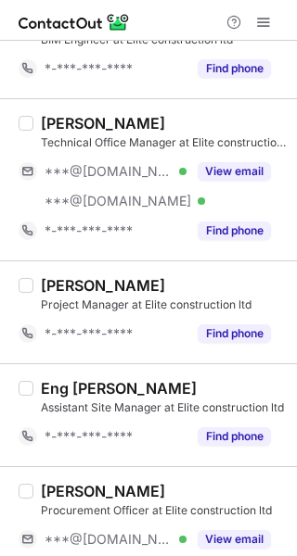
click at [57, 123] on div "Amr Moussa" at bounding box center [103, 123] width 124 height 19
copy div "Amr"
drag, startPoint x: 227, startPoint y: 164, endPoint x: 286, endPoint y: 175, distance: 59.5
click at [233, 165] on button "View email" at bounding box center [234, 171] width 73 height 19
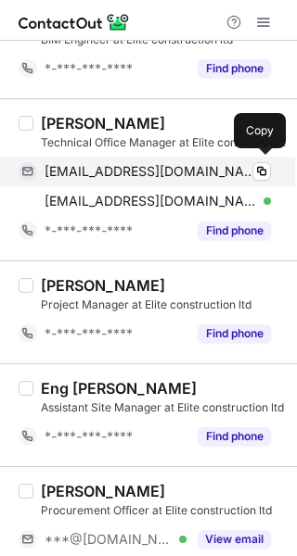
click at [133, 172] on span "amrmoumoussa@gmail.com" at bounding box center [151, 171] width 212 height 17
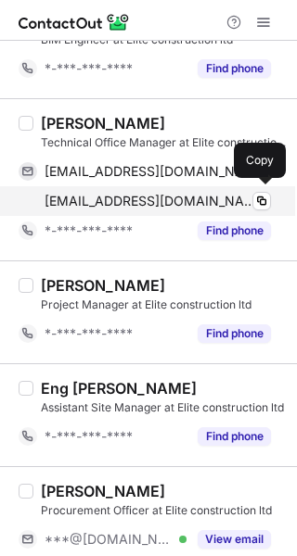
click at [111, 207] on div "arc_a.mousa@yahoo.com Verified Copy" at bounding box center [145, 201] width 252 height 30
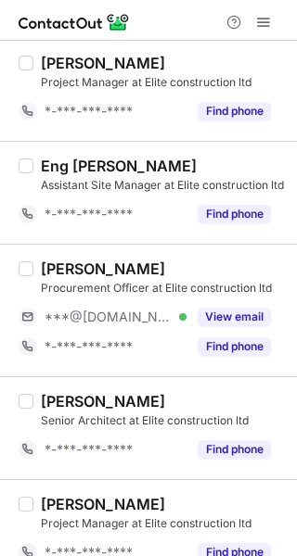
scroll to position [1298, 0]
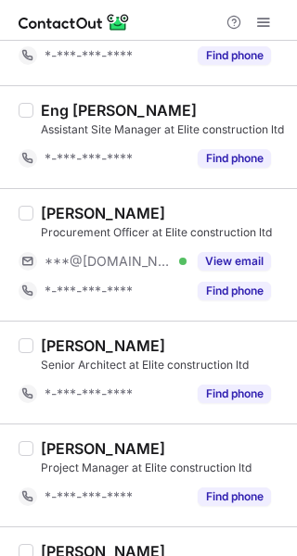
click at [73, 214] on div "Hisham Al-Naqeeb" at bounding box center [103, 213] width 124 height 19
copy div "Hisham"
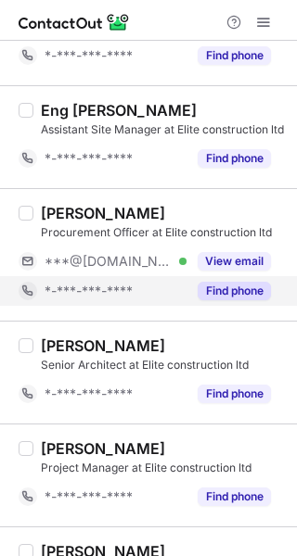
click at [238, 276] on div "Find phone" at bounding box center [228, 291] width 84 height 30
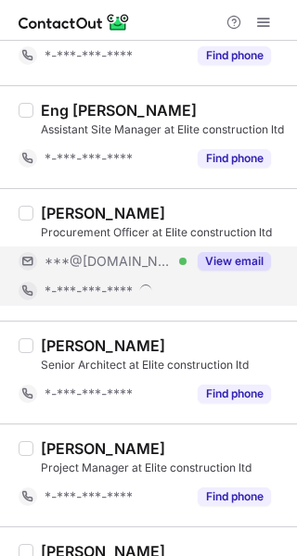
click at [238, 259] on button "View email" at bounding box center [234, 261] width 73 height 19
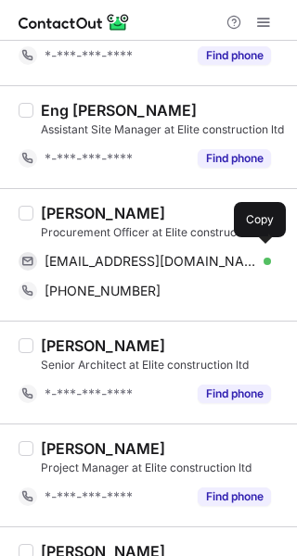
drag, startPoint x: 155, startPoint y: 259, endPoint x: 290, endPoint y: 250, distance: 135.6
click at [155, 259] on span "halnaqeep@gmail.com" at bounding box center [151, 261] width 212 height 17
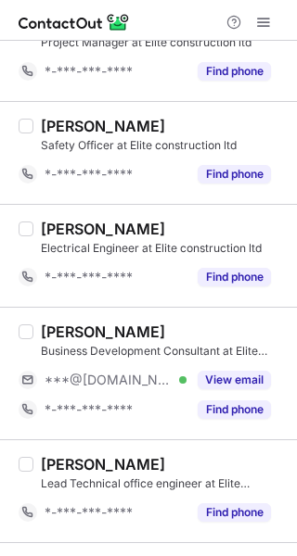
scroll to position [1762, 0]
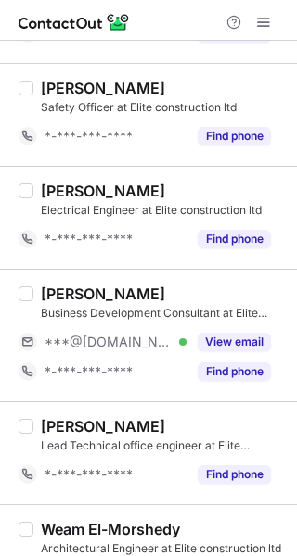
click at [62, 295] on div "Saad Alzahrani" at bounding box center [103, 294] width 124 height 19
copy div "Saad"
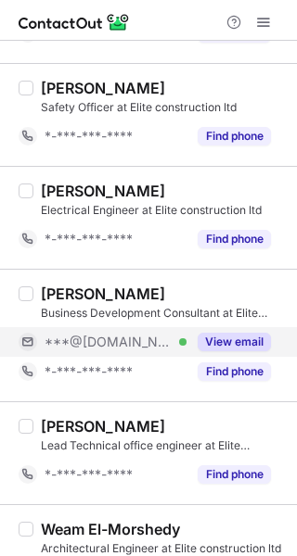
click at [233, 327] on div "View email" at bounding box center [228, 342] width 84 height 30
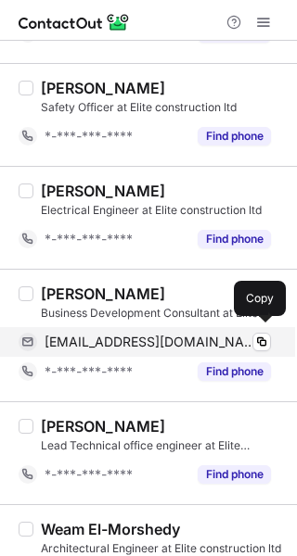
drag, startPoint x: 195, startPoint y: 340, endPoint x: 227, endPoint y: 333, distance: 33.3
click at [195, 340] on span "saad_3700@hotmail.com" at bounding box center [151, 342] width 212 height 17
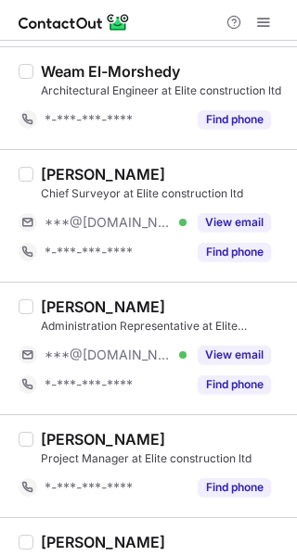
scroll to position [2226, 0]
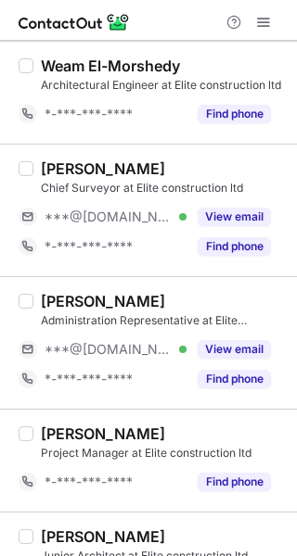
click at [69, 165] on div "AHMED OMER" at bounding box center [103, 169] width 124 height 19
copy div "AHMED"
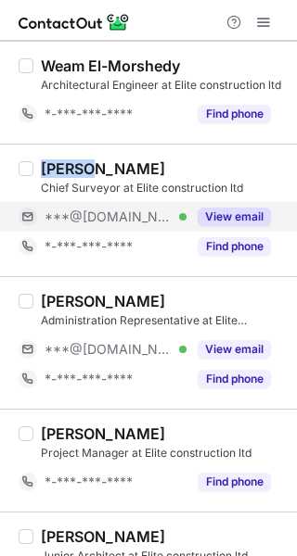
click at [255, 215] on button "View email" at bounding box center [234, 217] width 73 height 19
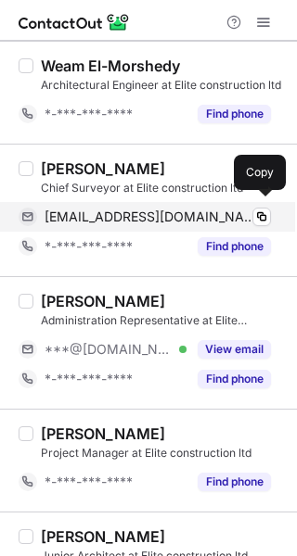
click at [167, 211] on span "aomerhasan95@gmail.com" at bounding box center [151, 217] width 212 height 17
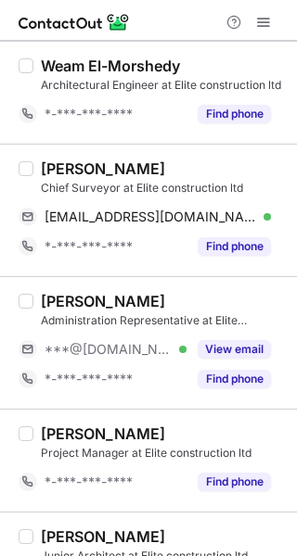
click at [60, 298] on div "Fatema Mohamed" at bounding box center [103, 301] width 124 height 19
copy div "Fatema"
click at [60, 298] on div "Fatema Mohamed" at bounding box center [103, 301] width 124 height 19
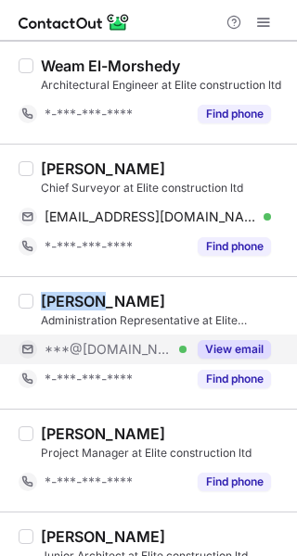
drag, startPoint x: 226, startPoint y: 339, endPoint x: 296, endPoint y: 339, distance: 69.6
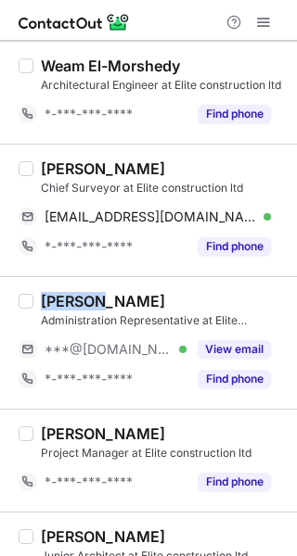
click at [229, 340] on button "View email" at bounding box center [234, 349] width 73 height 19
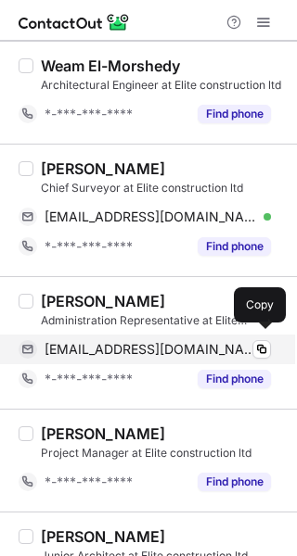
click at [124, 350] on span "mohamedfatema65@gmail.com" at bounding box center [151, 349] width 212 height 17
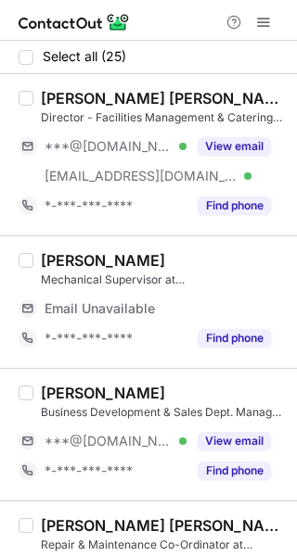
click at [57, 99] on div "[PERSON_NAME] [PERSON_NAME]" at bounding box center [163, 98] width 245 height 19
copy div "Bassem"
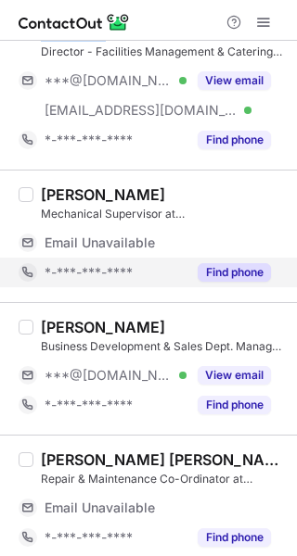
scroll to position [185, 0]
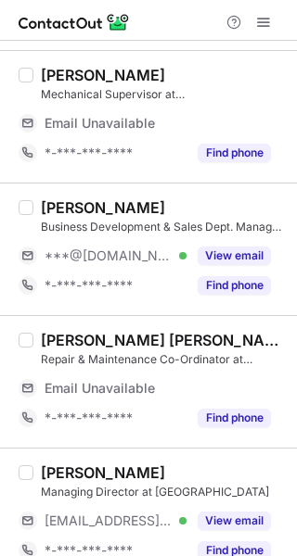
click at [50, 210] on div "[PERSON_NAME]" at bounding box center [103, 207] width 124 height 19
copy div "[PERSON_NAME]"
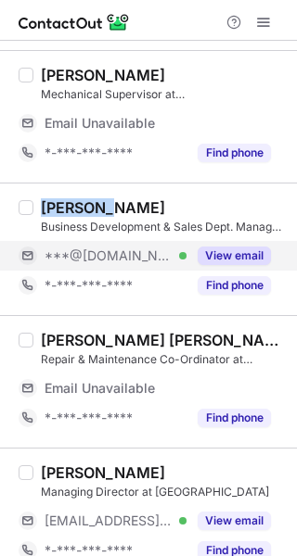
click at [229, 262] on button "View email" at bounding box center [234, 256] width 73 height 19
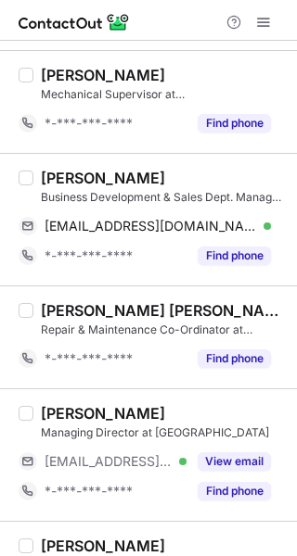
drag, startPoint x: 137, startPoint y: 253, endPoint x: 290, endPoint y: 221, distance: 156.4
click at [144, 250] on div "*-***-***-****" at bounding box center [116, 256] width 142 height 17
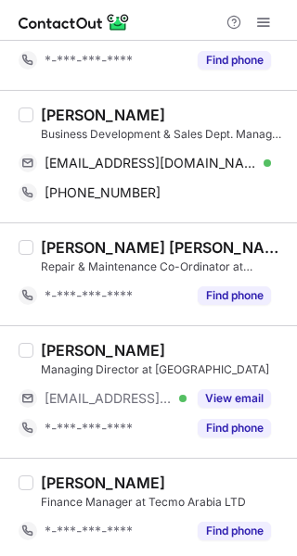
scroll to position [278, 0]
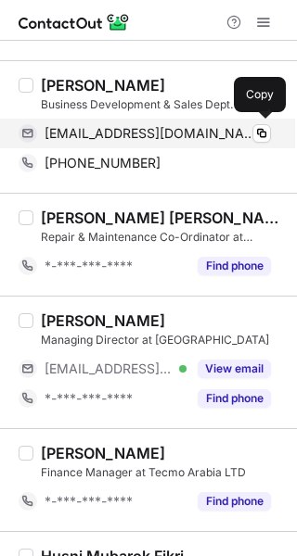
click at [233, 132] on span "mohamed.khalil1980@yahoo.com" at bounding box center [151, 133] width 212 height 17
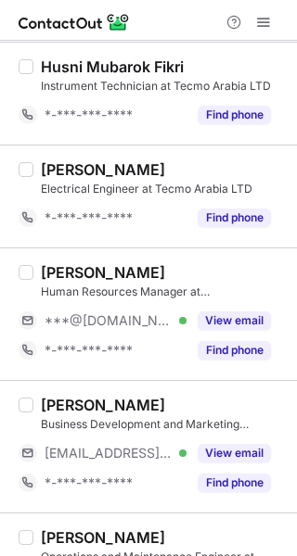
scroll to position [835, 0]
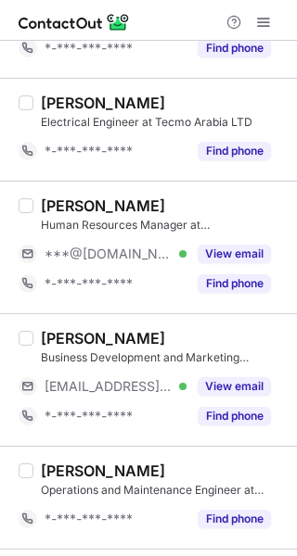
click at [67, 201] on div "Ali Alhammad" at bounding box center [103, 206] width 124 height 19
click at [51, 199] on div "Ali Alhammad" at bounding box center [103, 206] width 124 height 19
copy div "Ali"
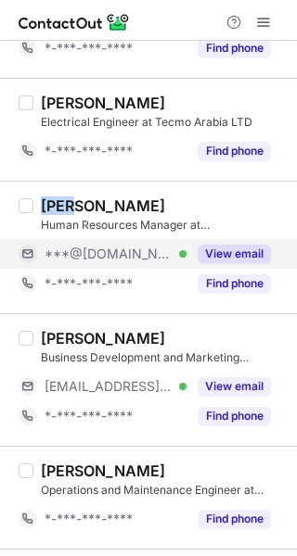
drag, startPoint x: 229, startPoint y: 250, endPoint x: 293, endPoint y: 239, distance: 64.9
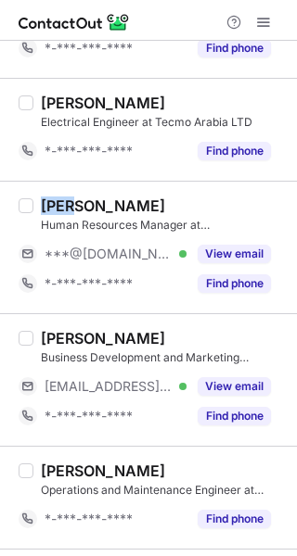
click at [231, 250] on button "View email" at bounding box center [234, 254] width 73 height 19
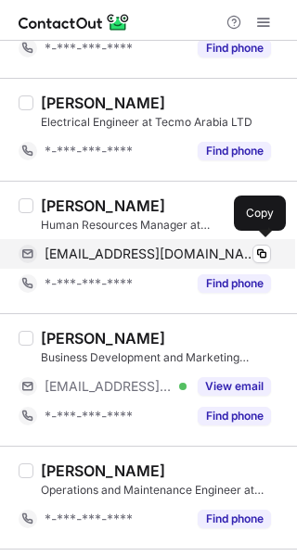
click at [161, 249] on span "aa-hammad@hotmail.com" at bounding box center [151, 254] width 212 height 17
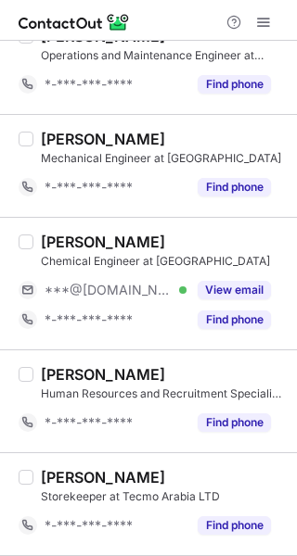
scroll to position [1298, 0]
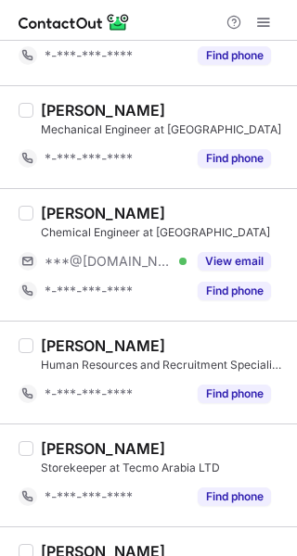
click at [49, 204] on div "Ahmed Ali Qadri" at bounding box center [103, 213] width 124 height 19
copy div "Ahmed"
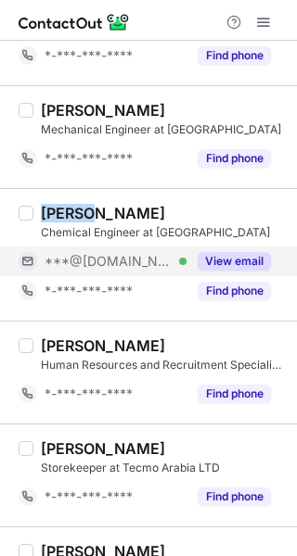
click at [215, 259] on button "View email" at bounding box center [234, 261] width 73 height 19
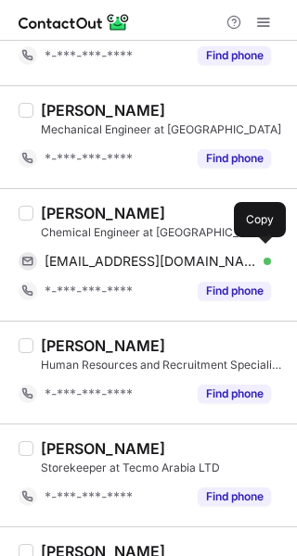
drag, startPoint x: 123, startPoint y: 262, endPoint x: 295, endPoint y: 244, distance: 172.5
click at [154, 254] on span "ahmadxlnc@hotmail.com" at bounding box center [151, 261] width 212 height 17
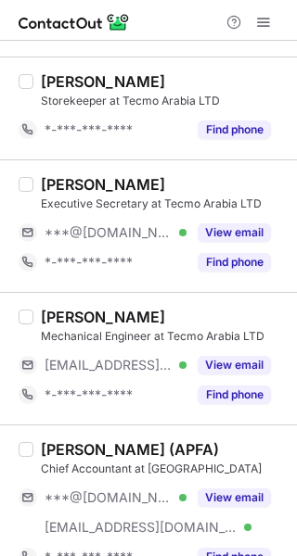
scroll to position [1669, 0]
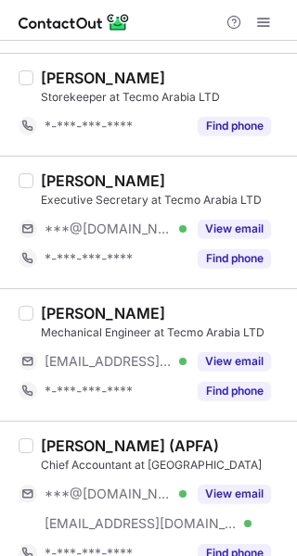
click at [57, 172] on div "Muhammad Ayaz" at bounding box center [103, 181] width 124 height 19
copy div "Muhammad"
drag, startPoint x: 220, startPoint y: 222, endPoint x: 292, endPoint y: 222, distance: 72.3
click at [221, 222] on button "View email" at bounding box center [234, 229] width 73 height 19
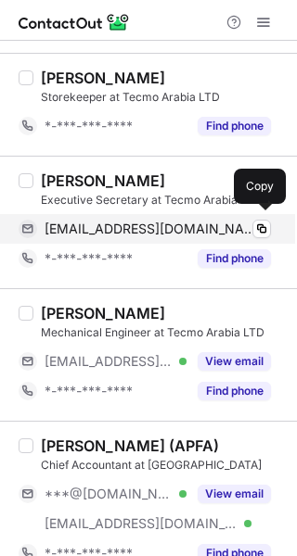
click at [150, 224] on span "ayazmaqsood667@gmail.com" at bounding box center [151, 229] width 212 height 17
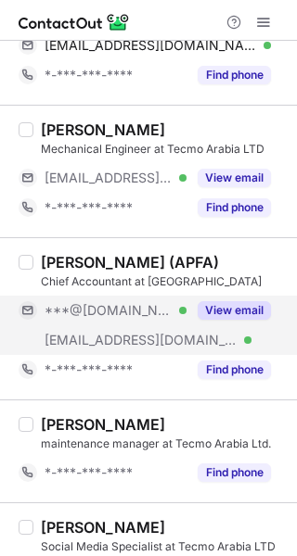
scroll to position [1855, 0]
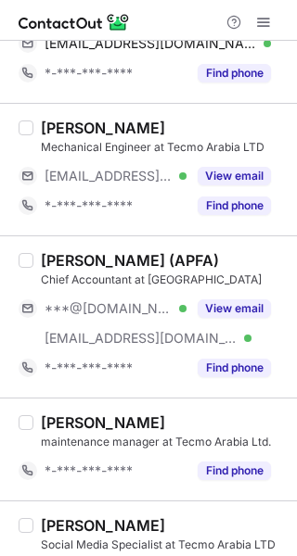
click at [51, 253] on div "ALI SUFIAN (APFA)" at bounding box center [130, 260] width 178 height 19
copy div "ALI"
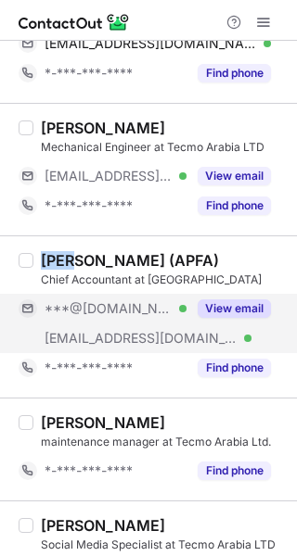
click at [216, 300] on button "View email" at bounding box center [234, 309] width 73 height 19
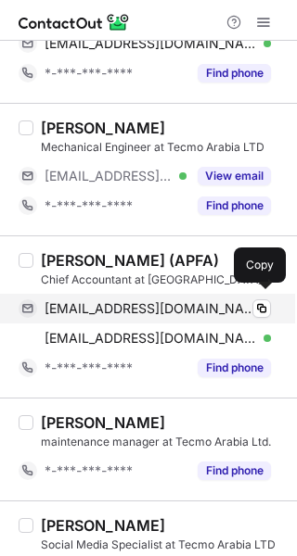
drag, startPoint x: 153, startPoint y: 298, endPoint x: 170, endPoint y: 298, distance: 16.7
click at [153, 300] on span "alisufian62@gmail.com" at bounding box center [151, 308] width 212 height 17
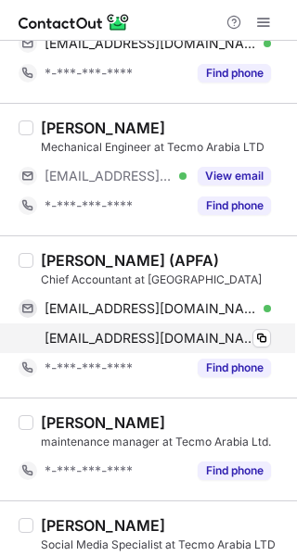
drag, startPoint x: 188, startPoint y: 333, endPoint x: 248, endPoint y: 322, distance: 60.4
click at [187, 332] on span "ali.sufian@tecmoarabia.com" at bounding box center [151, 338] width 212 height 17
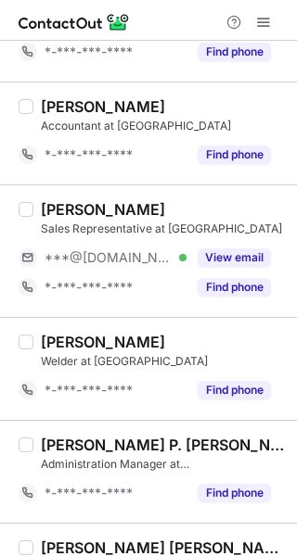
scroll to position [2411, 0]
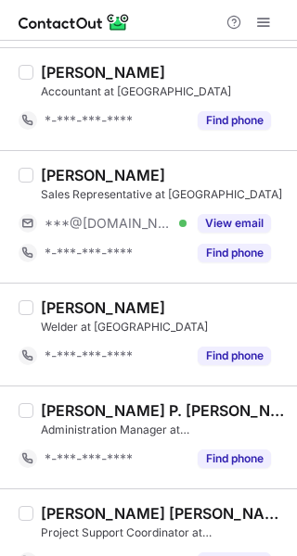
click at [62, 166] on div "Osama Khalid" at bounding box center [103, 175] width 124 height 19
copy div "Osama"
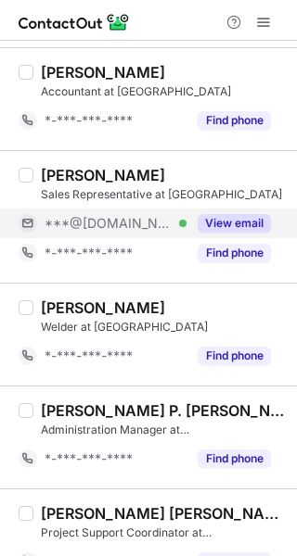
click at [214, 209] on div "View email" at bounding box center [228, 224] width 84 height 30
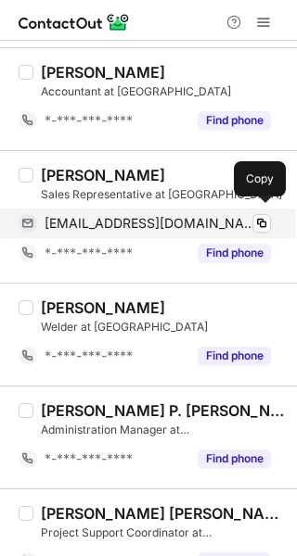
drag, startPoint x: 192, startPoint y: 219, endPoint x: 221, endPoint y: 224, distance: 29.3
click at [192, 219] on span "osamakhalidsyed@gmail.com" at bounding box center [151, 223] width 212 height 17
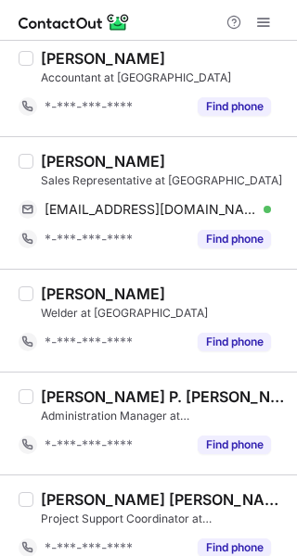
scroll to position [2439, 0]
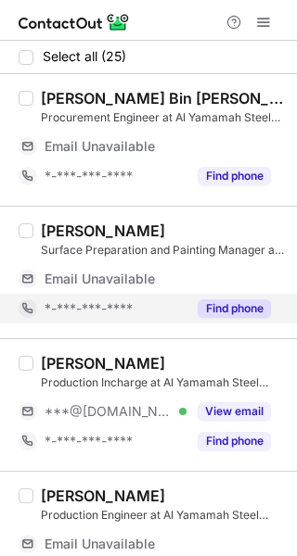
scroll to position [93, 0]
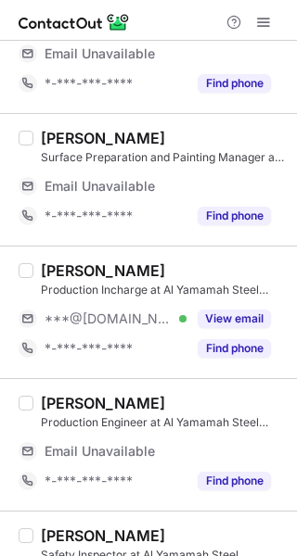
click at [52, 270] on div "[PERSON_NAME]" at bounding box center [103, 271] width 124 height 19
copy div "Meshal"
drag, startPoint x: 228, startPoint y: 313, endPoint x: 281, endPoint y: 298, distance: 54.9
click at [231, 313] on button "View email" at bounding box center [234, 319] width 73 height 19
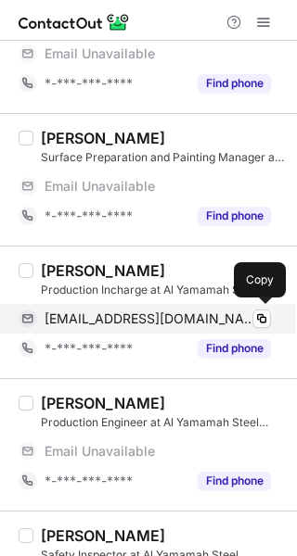
click at [153, 322] on span "[EMAIL_ADDRESS][DOMAIN_NAME]" at bounding box center [151, 319] width 212 height 17
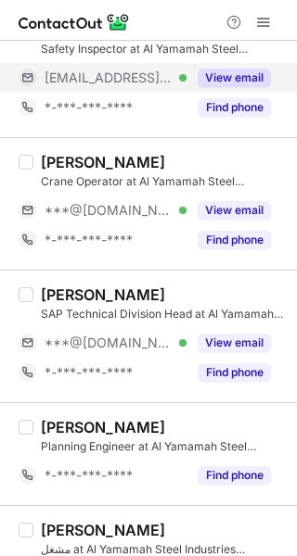
scroll to position [556, 0]
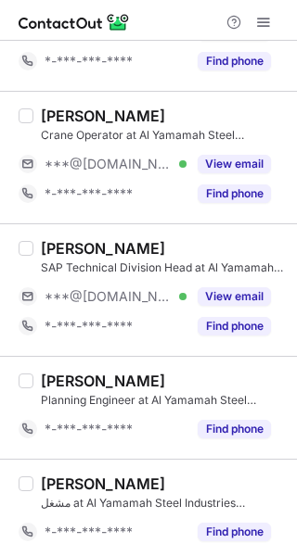
click at [55, 117] on div "[PERSON_NAME]" at bounding box center [103, 116] width 124 height 19
copy div "ASEEL"
click at [55, 117] on div "[PERSON_NAME]" at bounding box center [103, 116] width 124 height 19
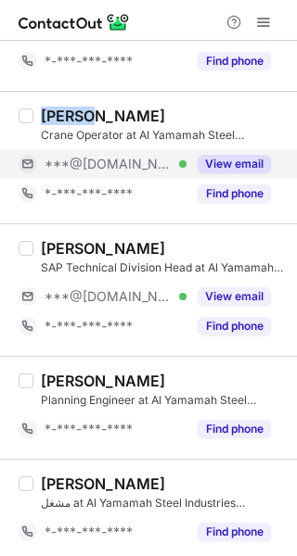
click at [226, 159] on button "View email" at bounding box center [234, 164] width 73 height 19
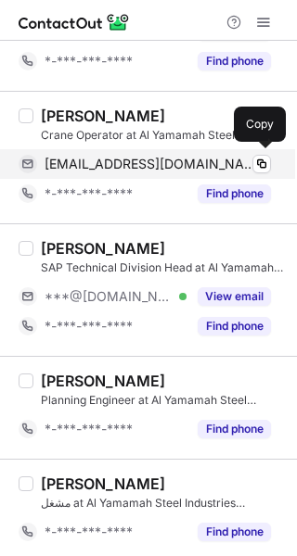
drag, startPoint x: 123, startPoint y: 163, endPoint x: 173, endPoint y: 162, distance: 50.1
click at [123, 163] on span "[EMAIL_ADDRESS][DOMAIN_NAME]" at bounding box center [151, 164] width 212 height 17
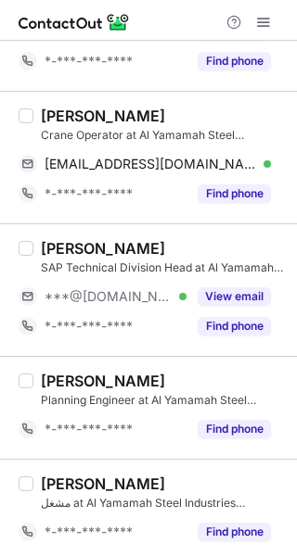
click at [77, 243] on div "[PERSON_NAME]" at bounding box center [103, 248] width 124 height 19
copy div "[DEMOGRAPHIC_DATA]"
click at [77, 243] on div "[PERSON_NAME]" at bounding box center [103, 248] width 124 height 19
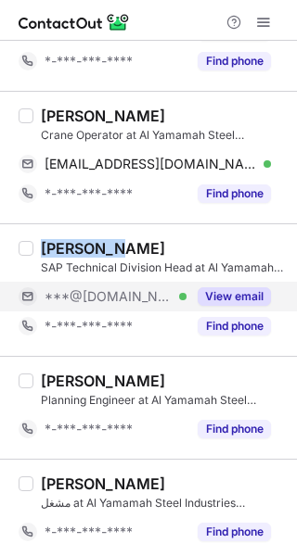
click at [265, 288] on button "View email" at bounding box center [234, 296] width 73 height 19
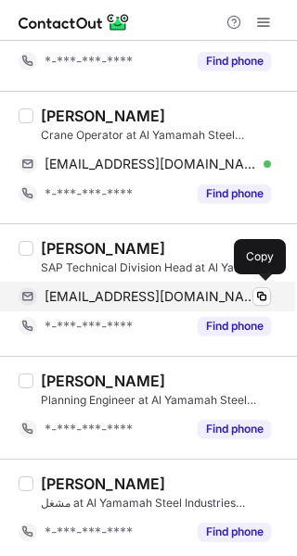
drag, startPoint x: 130, startPoint y: 291, endPoint x: 249, endPoint y: 288, distance: 119.7
click at [135, 292] on span "[EMAIL_ADDRESS][DOMAIN_NAME]" at bounding box center [151, 296] width 212 height 17
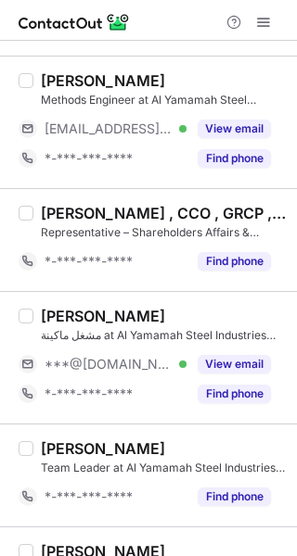
scroll to position [1855, 0]
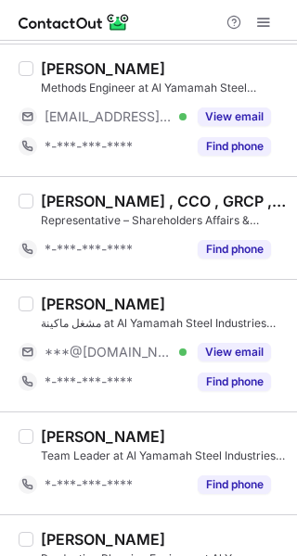
click at [58, 295] on div "[PERSON_NAME]" at bounding box center [103, 304] width 124 height 19
copy div "[PERSON_NAME]"
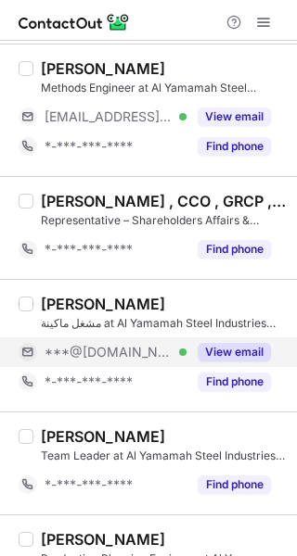
click at [195, 342] on div "View email" at bounding box center [228, 353] width 84 height 30
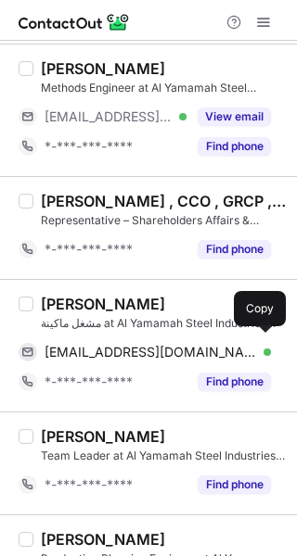
drag, startPoint x: 138, startPoint y: 345, endPoint x: 294, endPoint y: 325, distance: 157.1
click at [149, 344] on span "[EMAIL_ADDRESS][DOMAIN_NAME]" at bounding box center [151, 352] width 212 height 17
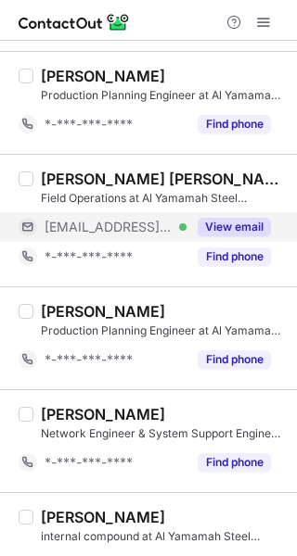
scroll to position [2350, 0]
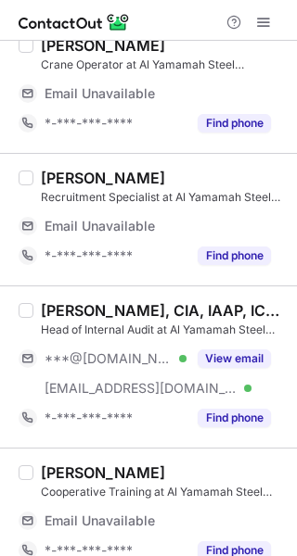
scroll to position [278, 0]
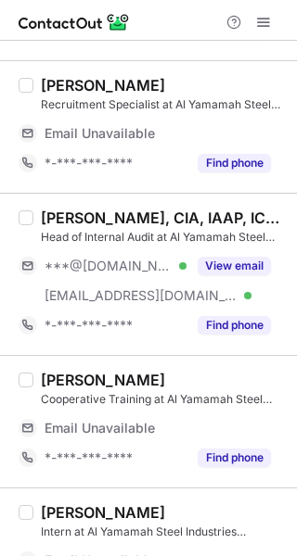
click at [68, 207] on div "[PERSON_NAME], CIA, IAAP, ICEP, GRCP, GRCA, IFCE Head of Internal Audit at Al Y…" at bounding box center [148, 274] width 297 height 162
copy div "[PERSON_NAME]"
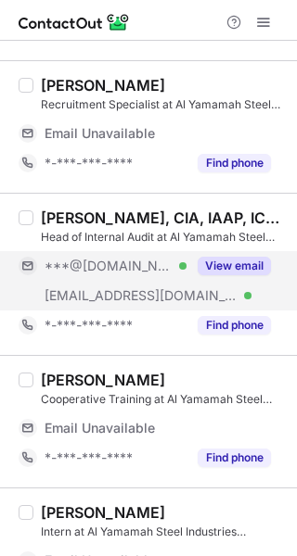
click at [233, 254] on div "View email" at bounding box center [228, 266] width 84 height 30
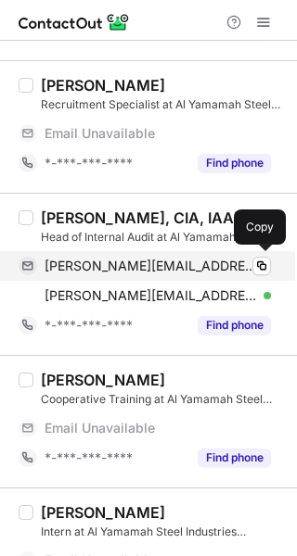
click at [132, 272] on span "[PERSON_NAME][EMAIL_ADDRESS][DOMAIN_NAME]" at bounding box center [151, 266] width 212 height 17
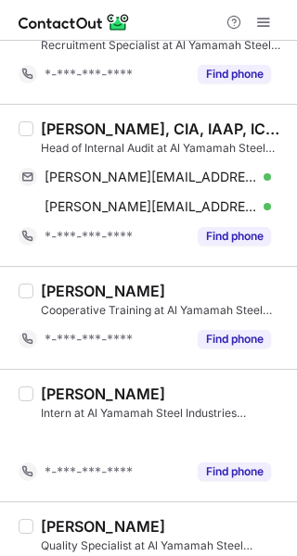
scroll to position [249, 0]
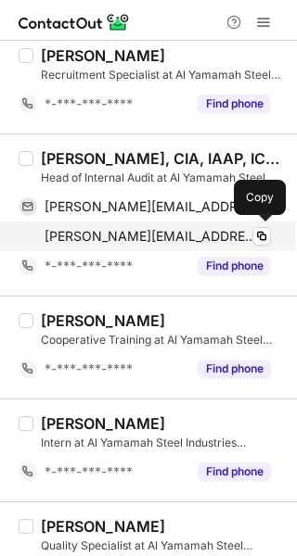
drag, startPoint x: 144, startPoint y: 242, endPoint x: 180, endPoint y: 241, distance: 36.2
click at [144, 242] on span "[PERSON_NAME][EMAIL_ADDRESS][DOMAIN_NAME]" at bounding box center [151, 236] width 212 height 17
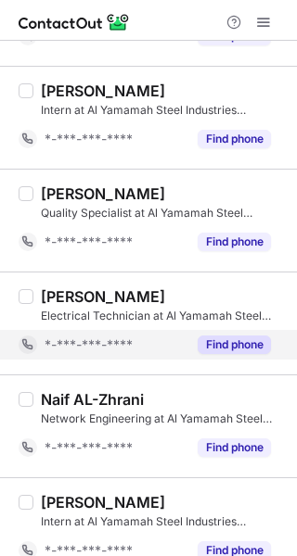
scroll to position [603, 0]
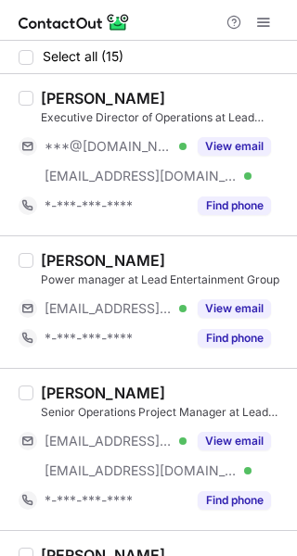
click at [47, 97] on div "[PERSON_NAME]" at bounding box center [103, 98] width 124 height 19
copy div "[PERSON_NAME]"
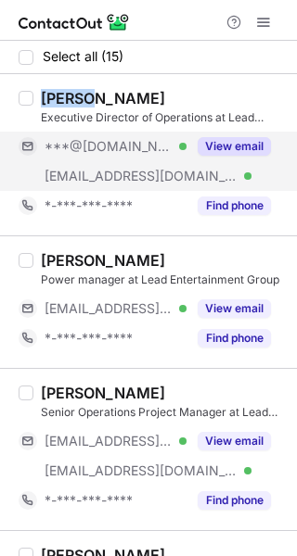
click at [239, 149] on button "View email" at bounding box center [234, 146] width 73 height 19
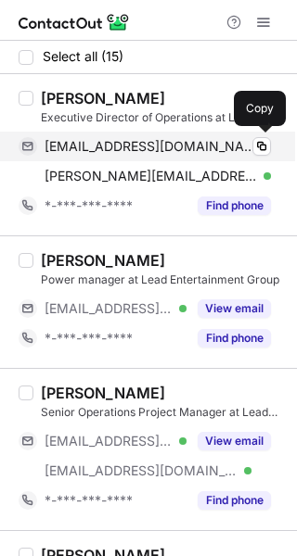
drag, startPoint x: 101, startPoint y: 142, endPoint x: 131, endPoint y: 149, distance: 30.6
click at [101, 142] on span "[EMAIL_ADDRESS][DOMAIN_NAME]" at bounding box center [151, 146] width 212 height 17
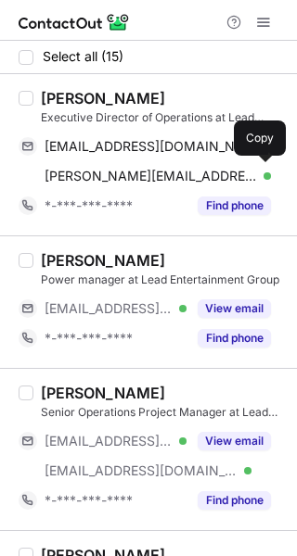
drag, startPoint x: 155, startPoint y: 172, endPoint x: 292, endPoint y: 207, distance: 141.5
click at [155, 172] on span "[PERSON_NAME][EMAIL_ADDRESS][DOMAIN_NAME]" at bounding box center [151, 176] width 212 height 17
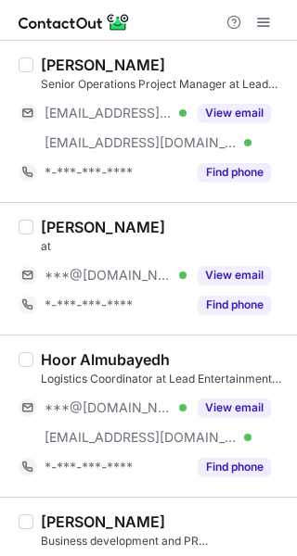
scroll to position [371, 0]
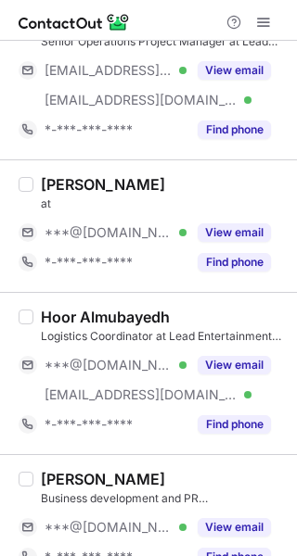
click at [62, 185] on div "[PERSON_NAME]" at bounding box center [103, 184] width 124 height 19
copy div "[PERSON_NAME]"
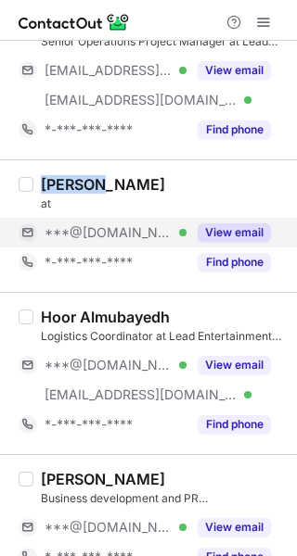
click at [209, 226] on button "View email" at bounding box center [234, 232] width 73 height 19
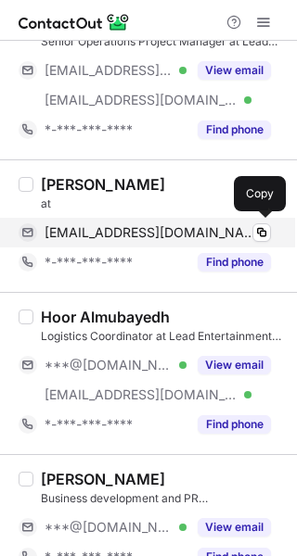
click at [98, 224] on span "batyushovdanil@gmail.com" at bounding box center [151, 232] width 212 height 17
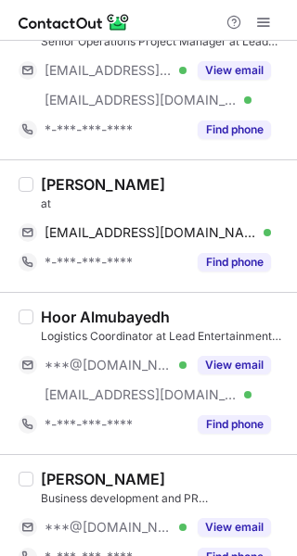
click at [48, 313] on div "Hoor Almubayedh" at bounding box center [105, 317] width 129 height 19
copy div "Hoor"
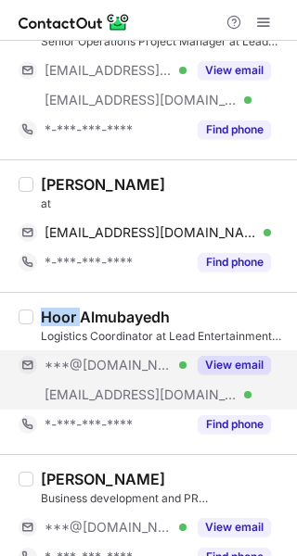
click at [202, 361] on button "View email" at bounding box center [234, 365] width 73 height 19
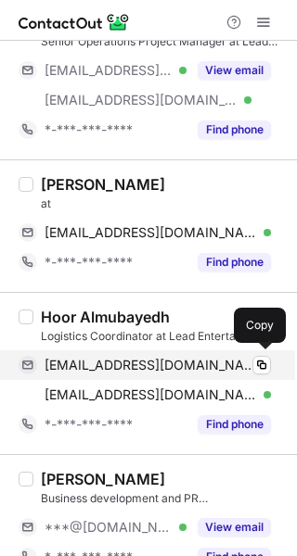
drag, startPoint x: 146, startPoint y: 364, endPoint x: 171, endPoint y: 355, distance: 26.4
click at [147, 361] on span "ahoor803@gmail.com" at bounding box center [151, 365] width 212 height 17
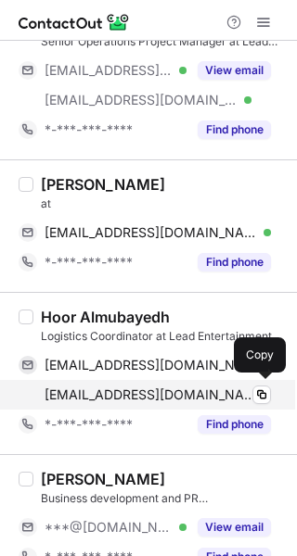
click at [117, 387] on span "hoor.almubayedh@leadsa.net" at bounding box center [151, 395] width 212 height 17
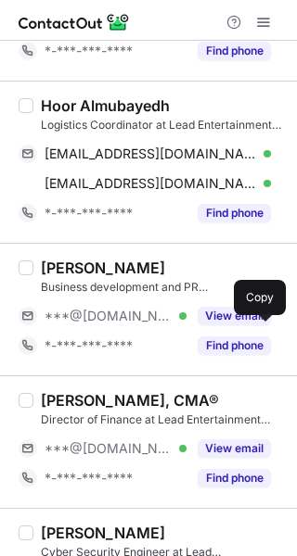
scroll to position [649, 0]
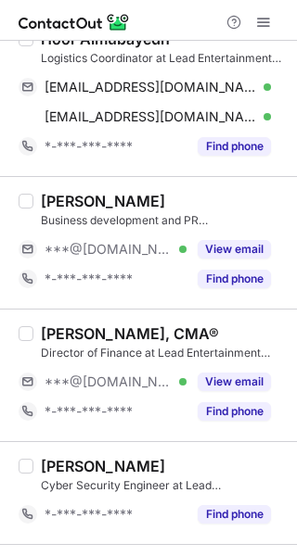
click at [57, 194] on div "Fatimah A." at bounding box center [103, 201] width 124 height 19
copy div "Fatimah"
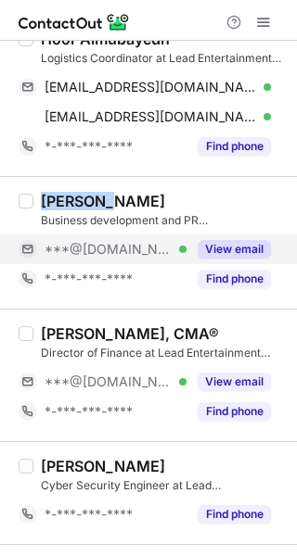
click at [218, 249] on button "View email" at bounding box center [234, 249] width 73 height 19
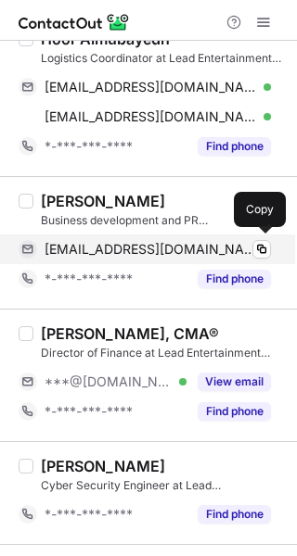
click at [131, 246] on span "foufh-111@hotmail.com" at bounding box center [151, 249] width 212 height 17
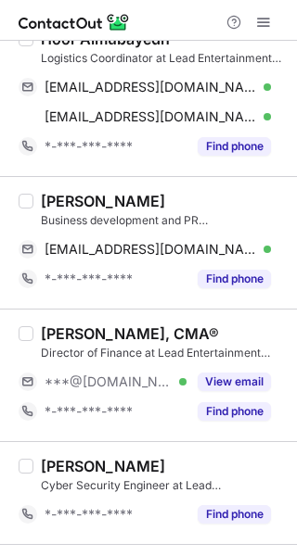
click at [81, 332] on div "Mohamed Ibrahim, CMA®" at bounding box center [130, 334] width 178 height 19
copy div "Mohamed"
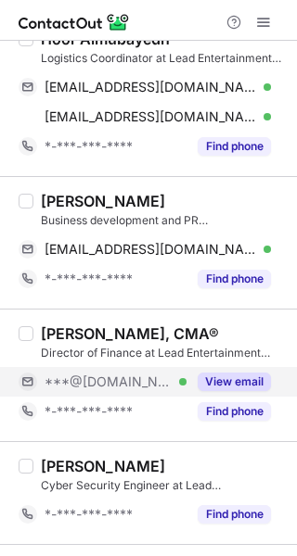
click at [220, 370] on div "View email" at bounding box center [228, 382] width 84 height 30
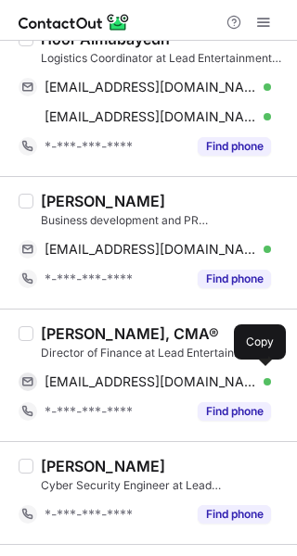
drag, startPoint x: 151, startPoint y: 376, endPoint x: 287, endPoint y: 334, distance: 142.6
click at [153, 374] on span "aboraiamba@yahoo.com" at bounding box center [151, 382] width 212 height 17
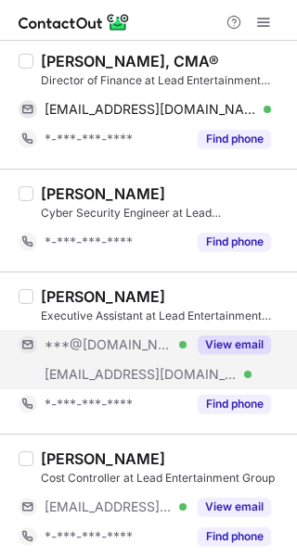
scroll to position [927, 0]
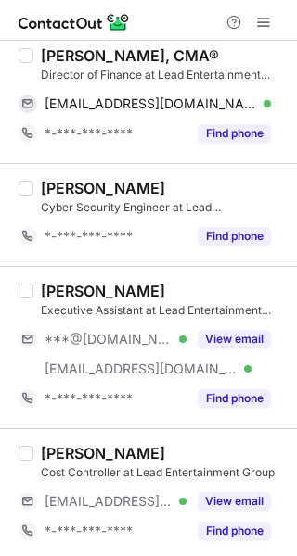
click at [66, 283] on div "Amal Yassen" at bounding box center [103, 291] width 124 height 19
copy div "Amal"
drag, startPoint x: 219, startPoint y: 330, endPoint x: 288, endPoint y: 330, distance: 69.6
click at [268, 330] on button "View email" at bounding box center [234, 339] width 73 height 19
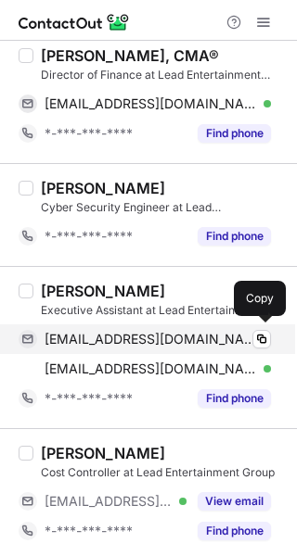
click at [123, 343] on span "amaloshfd@gmail.com" at bounding box center [151, 339] width 212 height 17
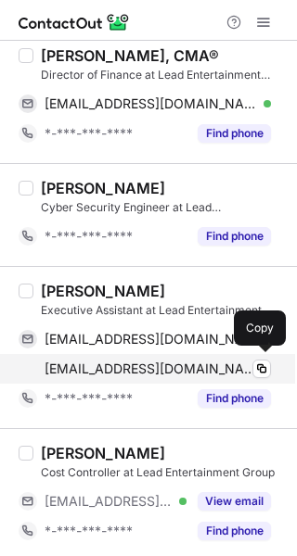
click at [127, 366] on span "amal@leadsa.net" at bounding box center [151, 369] width 212 height 17
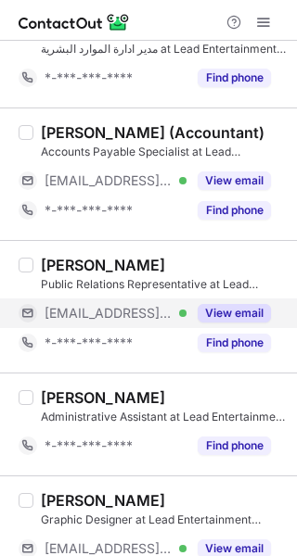
scroll to position [1531, 0]
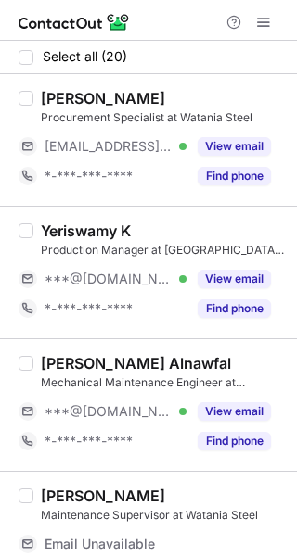
click at [65, 231] on div "Yeriswamy K" at bounding box center [86, 231] width 90 height 19
copy div "Yeriswamy"
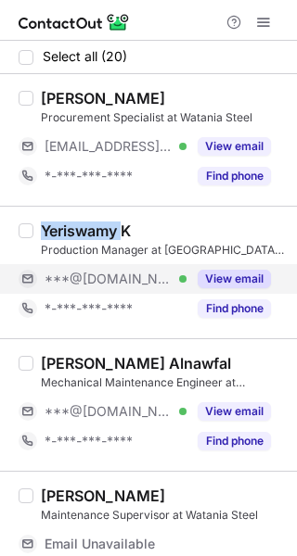
click at [253, 272] on button "View email" at bounding box center [234, 279] width 73 height 19
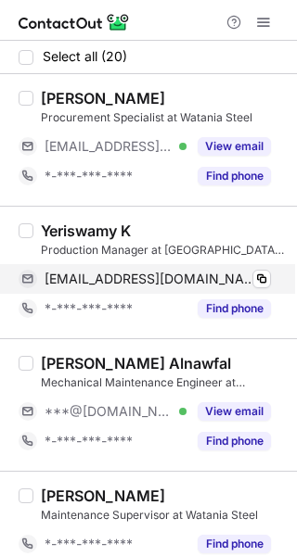
click at [122, 281] on span "[EMAIL_ADDRESS][DOMAIN_NAME]" at bounding box center [151, 279] width 212 height 17
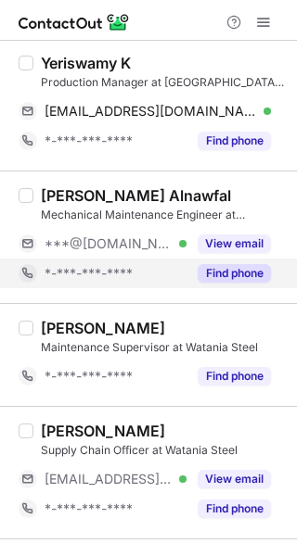
scroll to position [185, 0]
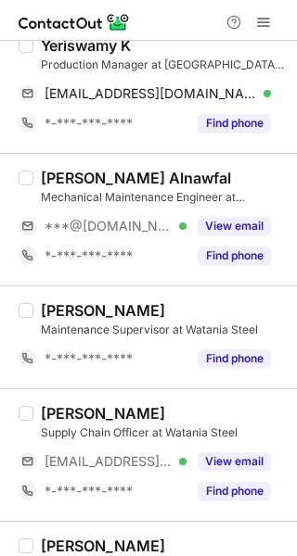
click at [73, 182] on div "Bassam Alnawfal" at bounding box center [136, 178] width 190 height 19
copy div "Bassam"
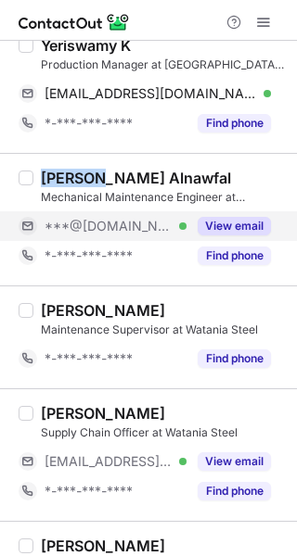
drag, startPoint x: 243, startPoint y: 223, endPoint x: 274, endPoint y: 223, distance: 31.5
click at [246, 223] on button "View email" at bounding box center [234, 226] width 73 height 19
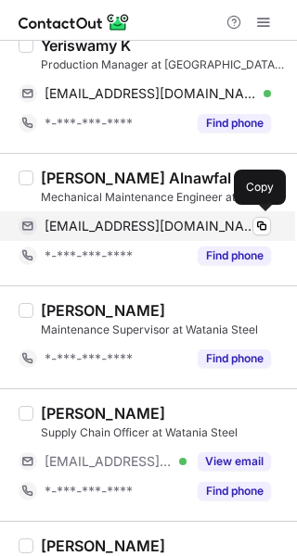
click at [140, 218] on span "bassamalnawfal@gmail.com" at bounding box center [151, 226] width 212 height 17
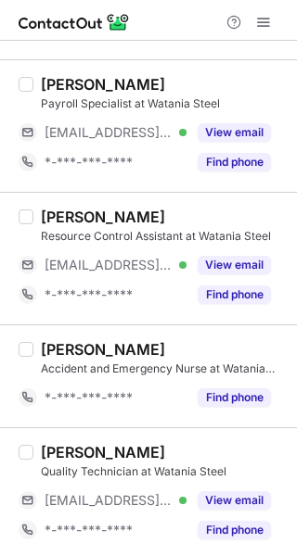
scroll to position [1955, 0]
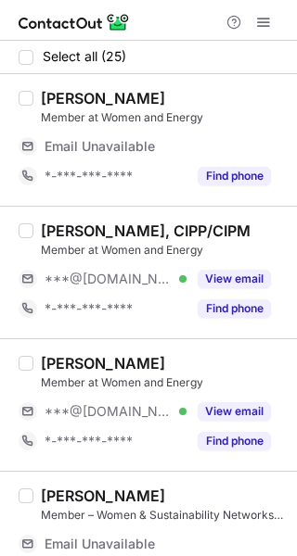
click at [70, 233] on div "[PERSON_NAME], CIPP/CIPM" at bounding box center [146, 231] width 210 height 19
copy div "Batool"
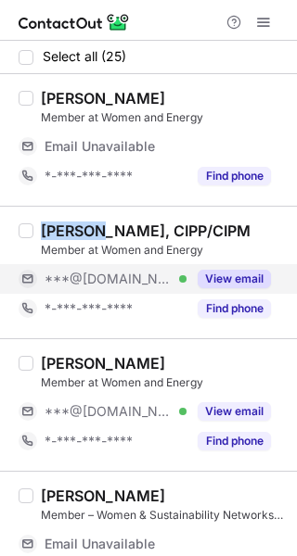
click at [232, 282] on button "View email" at bounding box center [234, 279] width 73 height 19
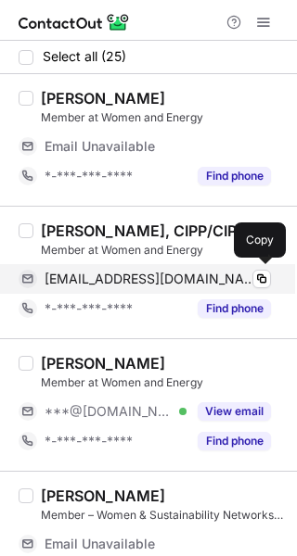
click at [155, 279] on span "[EMAIL_ADDRESS][DOMAIN_NAME]" at bounding box center [151, 279] width 212 height 17
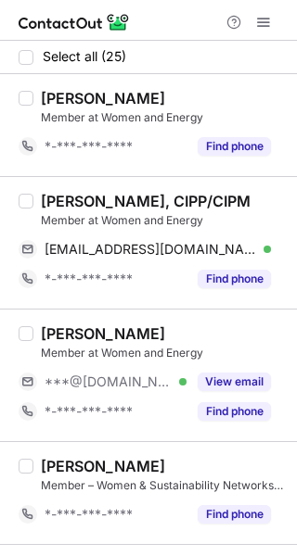
click at [71, 329] on div "[PERSON_NAME]" at bounding box center [103, 334] width 124 height 19
copy div "Razan"
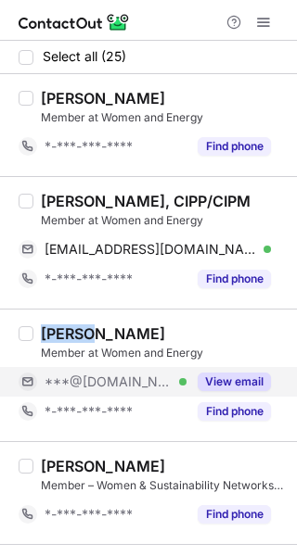
click at [220, 376] on button "View email" at bounding box center [234, 382] width 73 height 19
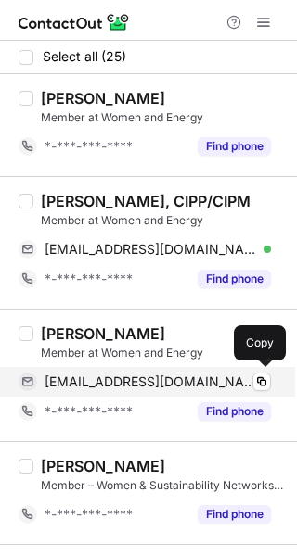
click at [130, 389] on span "[EMAIL_ADDRESS][DOMAIN_NAME]" at bounding box center [151, 382] width 212 height 17
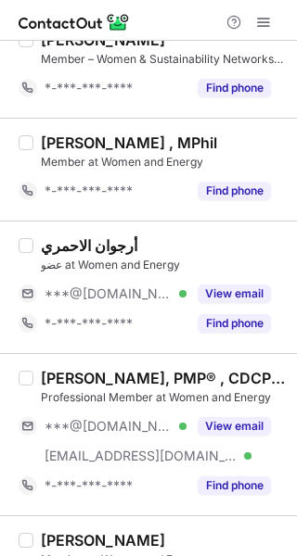
scroll to position [464, 0]
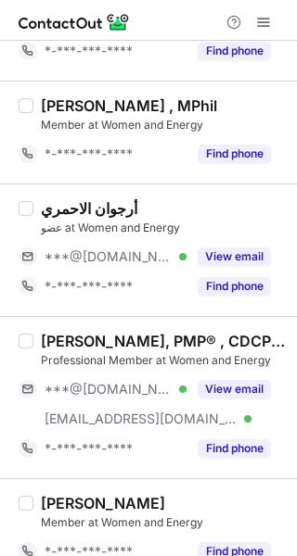
click at [52, 203] on div "أرجوان الاحمري" at bounding box center [89, 208] width 96 height 19
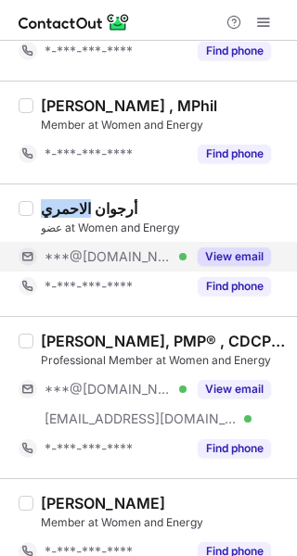
copy div "الاحمري"
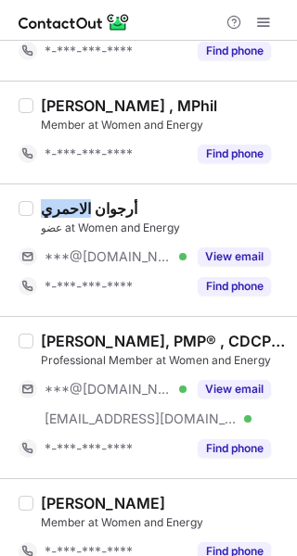
drag, startPoint x: 236, startPoint y: 255, endPoint x: 292, endPoint y: 247, distance: 57.2
click at [242, 253] on button "View email" at bounding box center [234, 257] width 73 height 19
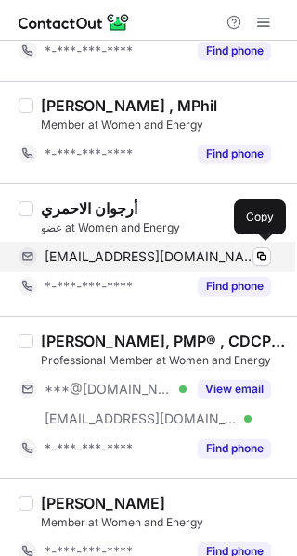
drag, startPoint x: 144, startPoint y: 261, endPoint x: 212, endPoint y: 245, distance: 70.4
click at [144, 261] on span "[EMAIL_ADDRESS][DOMAIN_NAME]" at bounding box center [151, 257] width 212 height 17
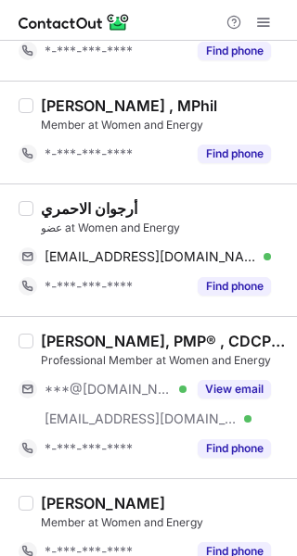
click at [64, 337] on div "[PERSON_NAME], PMP® , CDCP®, ATS®" at bounding box center [163, 341] width 245 height 19
copy div "Asayil"
click at [64, 337] on div "[PERSON_NAME], PMP® , CDCP®, ATS®" at bounding box center [163, 341] width 245 height 19
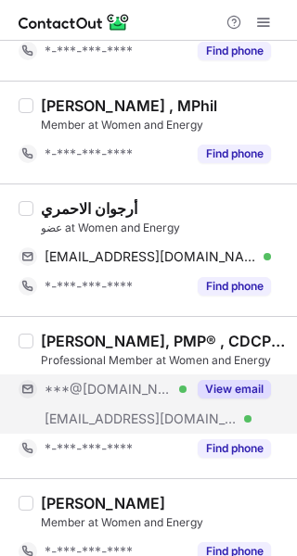
drag, startPoint x: 249, startPoint y: 368, endPoint x: 246, endPoint y: 380, distance: 12.4
click at [249, 369] on div "Asayil Alshaikh, PMP® , CDCP®, ATS® Professional Member at Women and Energy ***…" at bounding box center [159, 398] width 252 height 132
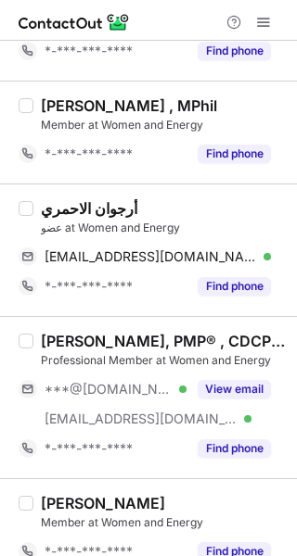
drag, startPoint x: 245, startPoint y: 383, endPoint x: 292, endPoint y: 364, distance: 50.8
click at [249, 380] on button "View email" at bounding box center [234, 389] width 73 height 19
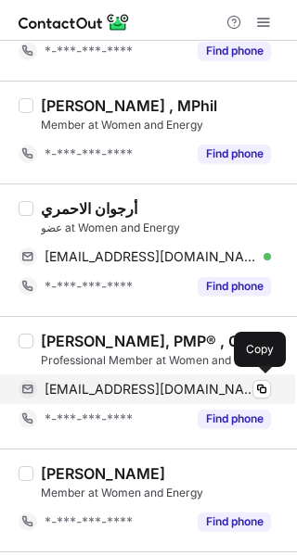
click at [160, 392] on span "asayil3011@gmail.com" at bounding box center [151, 389] width 212 height 17
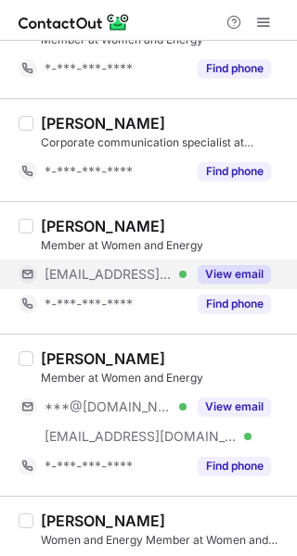
scroll to position [1113, 0]
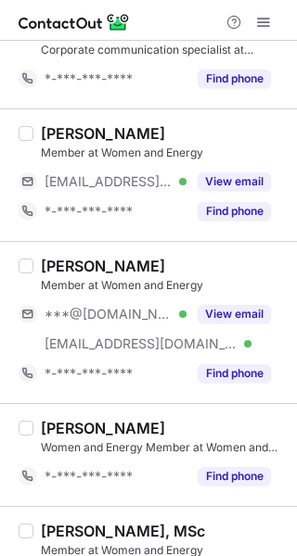
click at [55, 257] on div "Kholoud S. Alotaibi" at bounding box center [103, 266] width 124 height 19
copy div "Kholoud"
click at [55, 257] on div "Kholoud S. Alotaibi" at bounding box center [103, 266] width 124 height 19
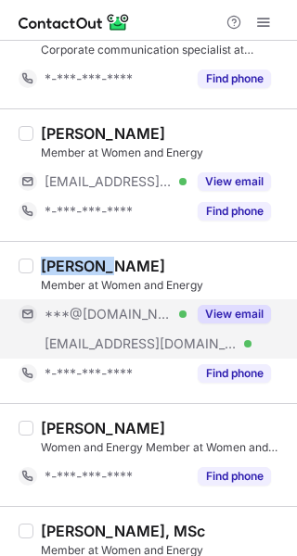
click at [229, 315] on button "View email" at bounding box center [234, 314] width 73 height 19
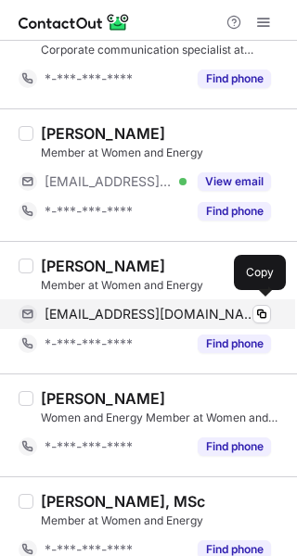
drag, startPoint x: 139, startPoint y: 307, endPoint x: 185, endPoint y: 300, distance: 45.9
click at [149, 306] on span "kholoudshqier@gmail.com" at bounding box center [151, 314] width 212 height 17
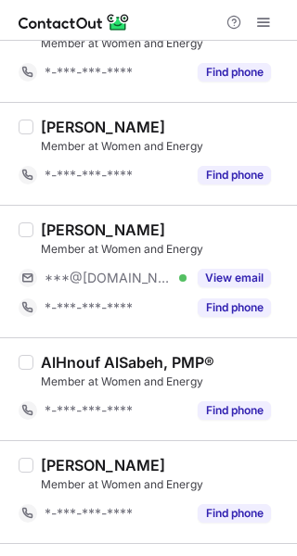
scroll to position [2040, 0]
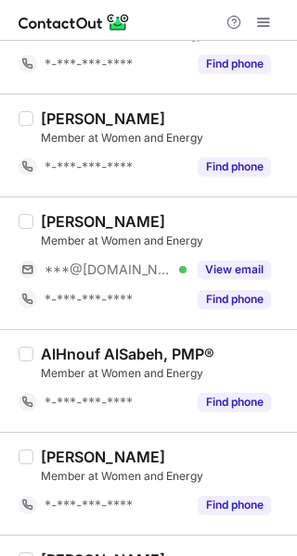
click at [56, 212] on div "Douna Aldosari" at bounding box center [103, 221] width 124 height 19
copy div "Douna"
drag, startPoint x: 210, startPoint y: 260, endPoint x: 288, endPoint y: 262, distance: 78.8
click at [220, 261] on button "View email" at bounding box center [234, 270] width 73 height 19
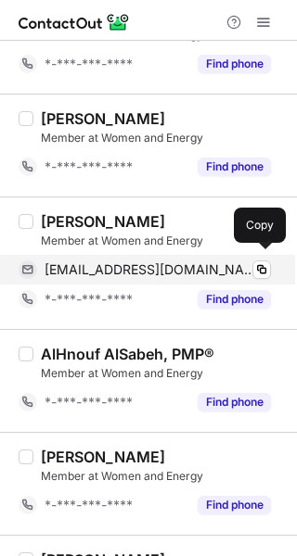
drag, startPoint x: 118, startPoint y: 262, endPoint x: 168, endPoint y: 270, distance: 50.6
click at [118, 262] on span "dnaa_f@hotmail.com" at bounding box center [151, 270] width 212 height 17
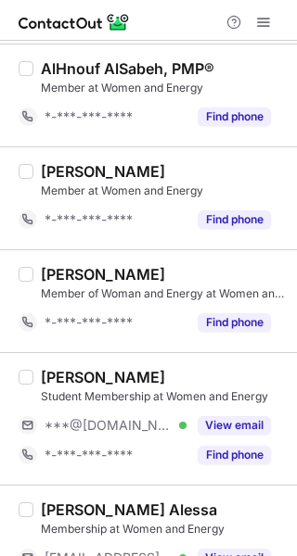
scroll to position [2380, 0]
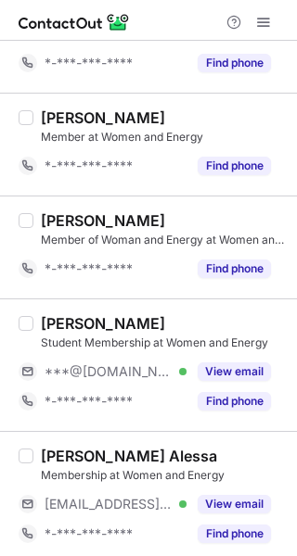
click at [52, 314] on div "Wasan Althubyani" at bounding box center [103, 323] width 124 height 19
copy div "Wasan"
click at [52, 314] on div "Wasan Althubyani" at bounding box center [103, 323] width 124 height 19
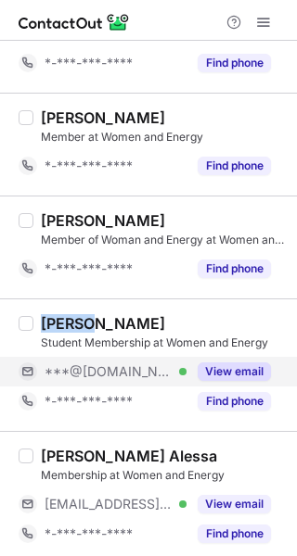
click at [223, 363] on button "View email" at bounding box center [234, 372] width 73 height 19
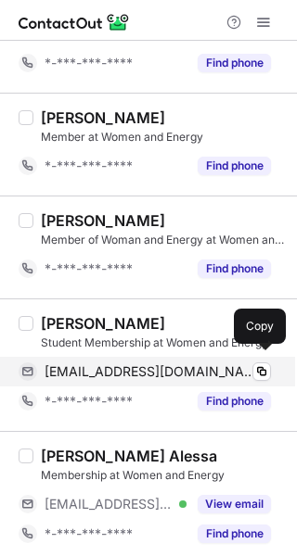
drag, startPoint x: 192, startPoint y: 364, endPoint x: 210, endPoint y: 366, distance: 17.7
click at [192, 364] on span "wasantalalalthubyani@gmail.com" at bounding box center [151, 372] width 212 height 17
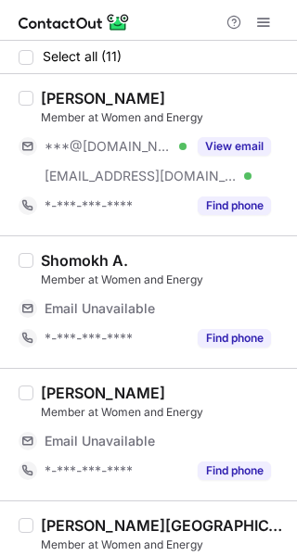
click at [55, 92] on div "[PERSON_NAME]" at bounding box center [103, 98] width 124 height 19
drag, startPoint x: 55, startPoint y: 92, endPoint x: 134, endPoint y: 125, distance: 85.6
click at [54, 94] on div "[PERSON_NAME]" at bounding box center [103, 98] width 124 height 19
copy div "Nouf"
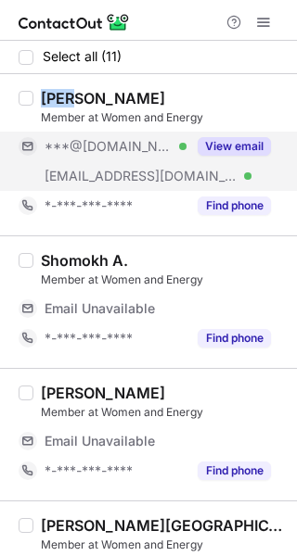
drag, startPoint x: 213, startPoint y: 144, endPoint x: 242, endPoint y: 144, distance: 28.7
click at [214, 144] on button "View email" at bounding box center [234, 146] width 73 height 19
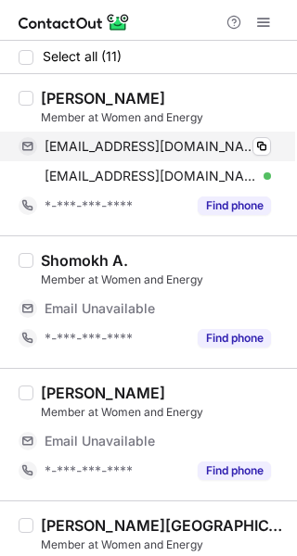
drag, startPoint x: 97, startPoint y: 139, endPoint x: 188, endPoint y: 139, distance: 90.9
click at [98, 139] on span "[EMAIL_ADDRESS][DOMAIN_NAME]" at bounding box center [151, 146] width 212 height 17
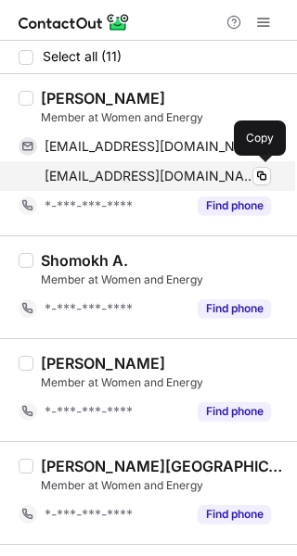
drag, startPoint x: 105, startPoint y: 170, endPoint x: 220, endPoint y: 166, distance: 115.0
click at [108, 171] on span "[EMAIL_ADDRESS][DOMAIN_NAME]" at bounding box center [151, 176] width 212 height 17
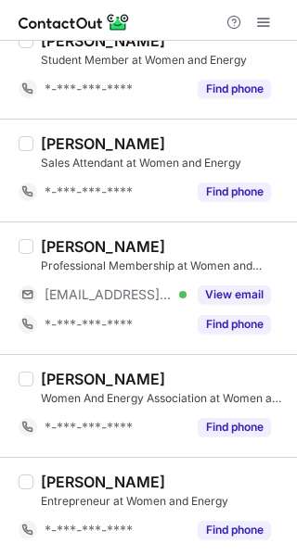
scroll to position [734, 0]
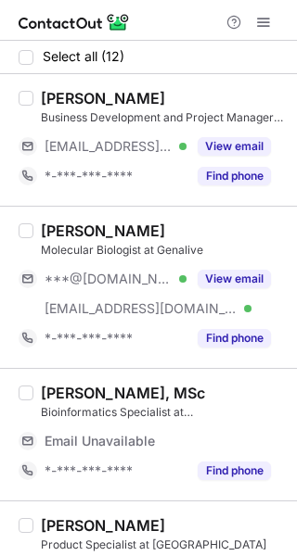
click at [49, 227] on div "[PERSON_NAME]" at bounding box center [103, 231] width 124 height 19
copy div "Fai"
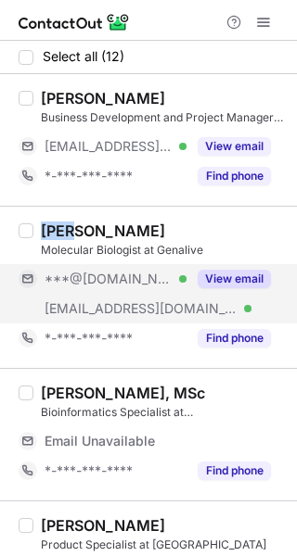
click at [240, 287] on button "View email" at bounding box center [234, 279] width 73 height 19
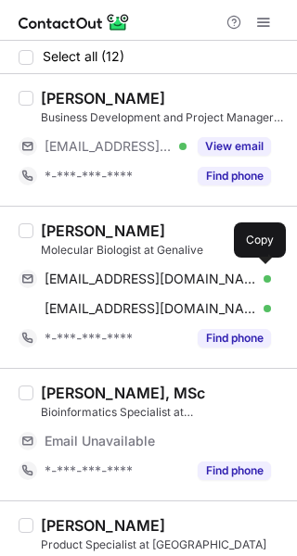
drag, startPoint x: 174, startPoint y: 278, endPoint x: 296, endPoint y: 277, distance: 121.5
click at [177, 277] on span "[EMAIL_ADDRESS][DOMAIN_NAME]" at bounding box center [151, 279] width 212 height 17
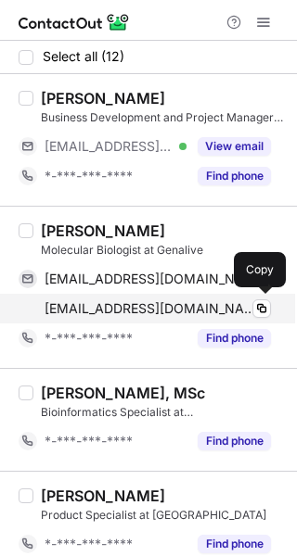
drag, startPoint x: 162, startPoint y: 311, endPoint x: 210, endPoint y: 301, distance: 48.2
click at [162, 311] on span "falanazi@genalive.com" at bounding box center [151, 308] width 212 height 17
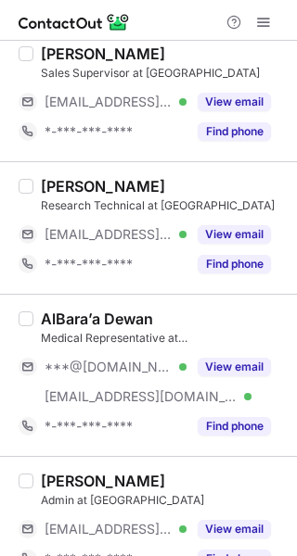
scroll to position [649, 0]
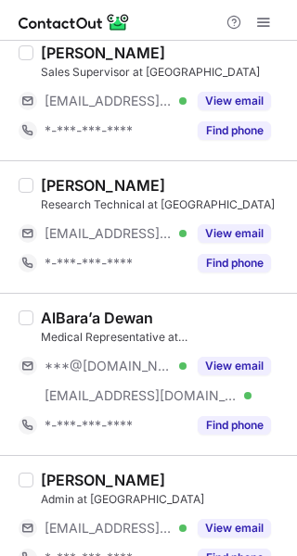
click at [57, 314] on div "AlBara’a Dewan" at bounding box center [97, 318] width 112 height 19
copy div "AlBara’a"
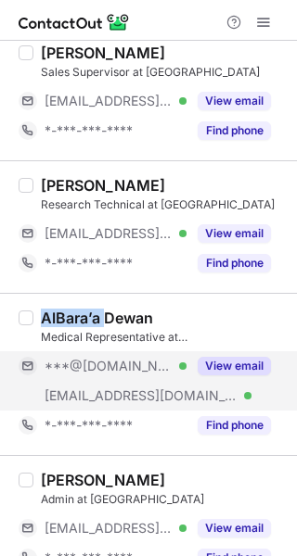
click at [247, 368] on button "View email" at bounding box center [234, 366] width 73 height 19
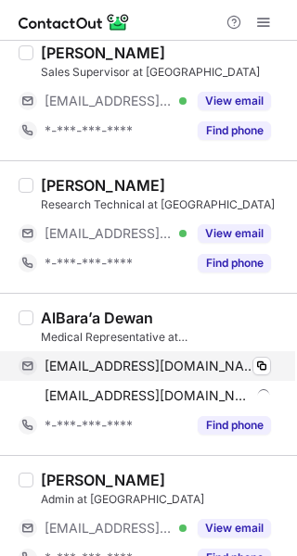
drag, startPoint x: 132, startPoint y: 360, endPoint x: 220, endPoint y: 352, distance: 88.4
click at [132, 360] on span "dewanalbaraa@gmail.com" at bounding box center [151, 366] width 212 height 17
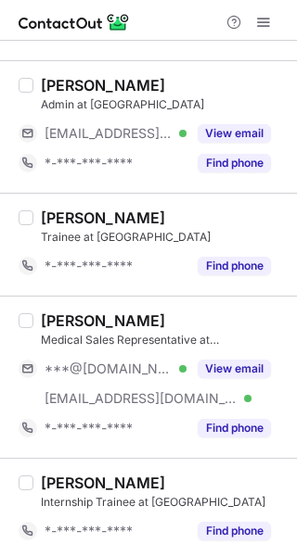
scroll to position [1045, 0]
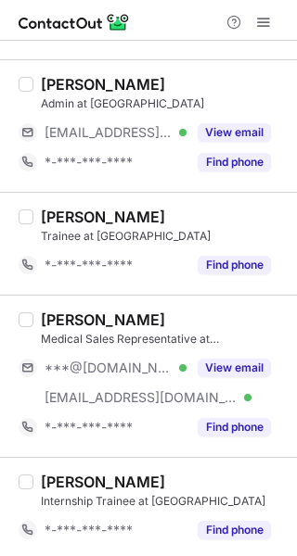
click at [71, 311] on div "Munif Faez" at bounding box center [103, 320] width 124 height 19
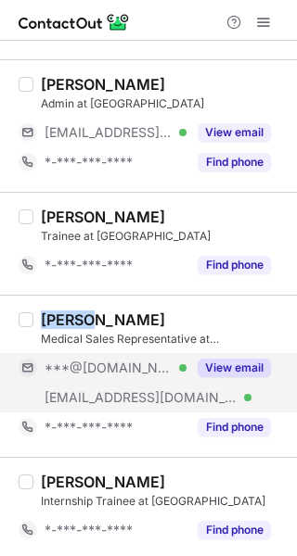
copy div "Munif"
click at [223, 359] on button "View email" at bounding box center [234, 368] width 73 height 19
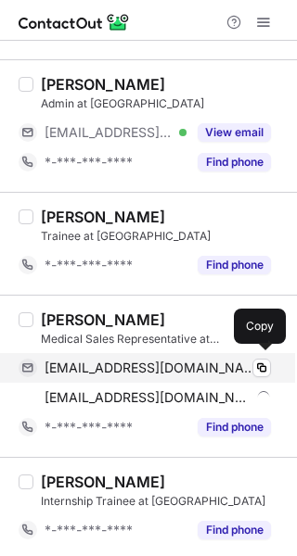
click at [133, 367] on span "monef140@gmail.com" at bounding box center [151, 368] width 212 height 17
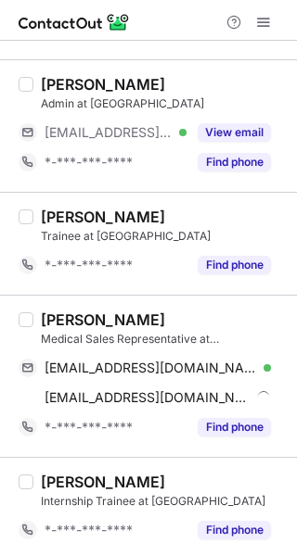
scroll to position [1015, 0]
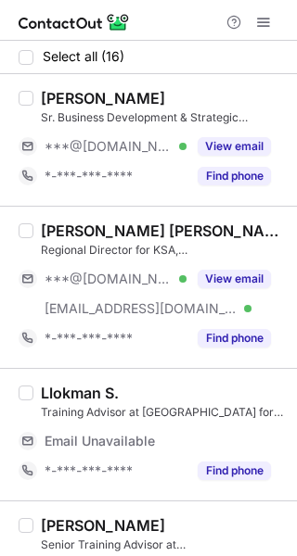
click at [61, 101] on div "Naim Ademi" at bounding box center [103, 98] width 124 height 19
copy div "Naim"
drag, startPoint x: 233, startPoint y: 144, endPoint x: 288, endPoint y: 165, distance: 59.6
click at [238, 145] on button "View email" at bounding box center [234, 146] width 73 height 19
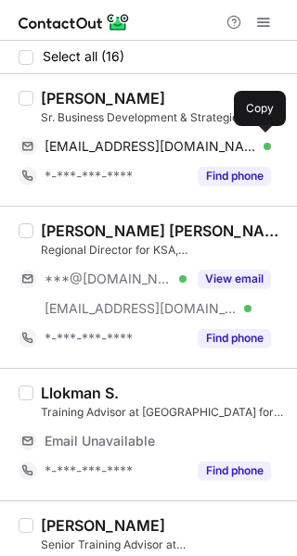
drag, startPoint x: 154, startPoint y: 144, endPoint x: 296, endPoint y: 177, distance: 145.8
click at [166, 144] on span "naimademi333@gmail.com" at bounding box center [151, 146] width 212 height 17
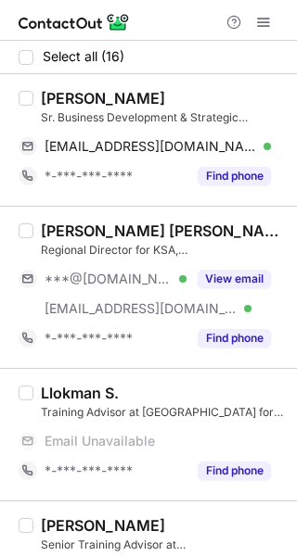
click at [60, 227] on div "Risi Neziri, Power BI, sHRBP, CBAP®" at bounding box center [163, 231] width 245 height 19
copy div "Risi"
click at [60, 227] on div "Risi Neziri, Power BI, sHRBP, CBAP®" at bounding box center [163, 231] width 245 height 19
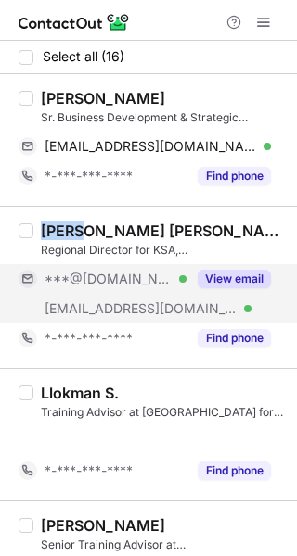
click at [228, 283] on button "View email" at bounding box center [234, 279] width 73 height 19
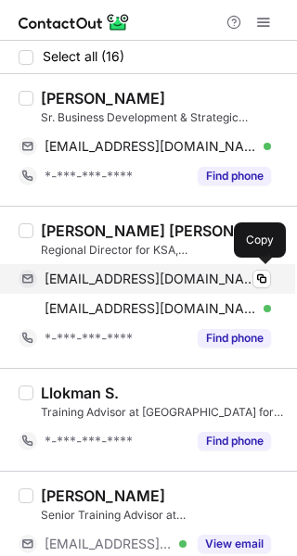
drag, startPoint x: 151, startPoint y: 274, endPoint x: 283, endPoint y: 276, distance: 131.7
click at [161, 273] on span "risi.neziri@hotmail.com" at bounding box center [151, 279] width 212 height 17
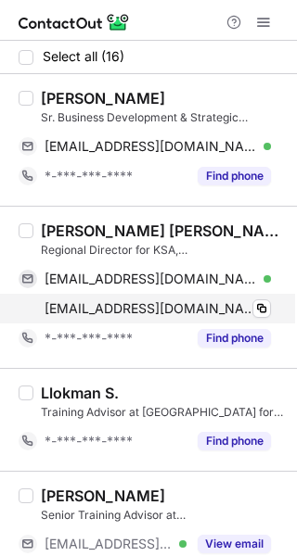
drag, startPoint x: 123, startPoint y: 303, endPoint x: 271, endPoint y: 304, distance: 147.4
click at [129, 304] on span "resul.neziri@leoron.com" at bounding box center [151, 308] width 212 height 17
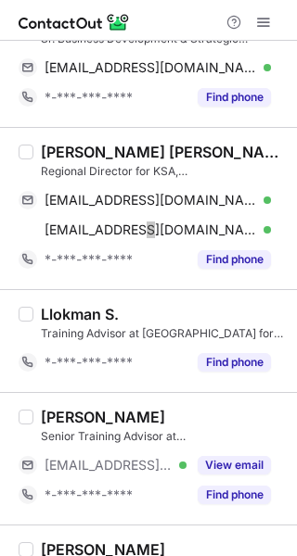
scroll to position [371, 0]
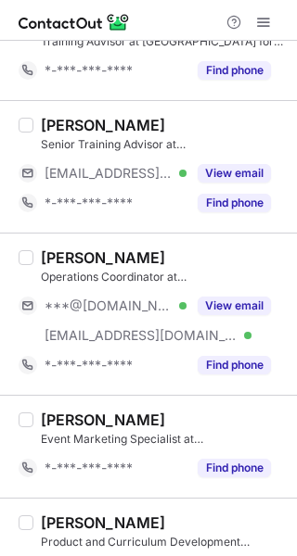
click at [64, 261] on div "Rina Ferati" at bounding box center [103, 258] width 124 height 19
copy div "Rina"
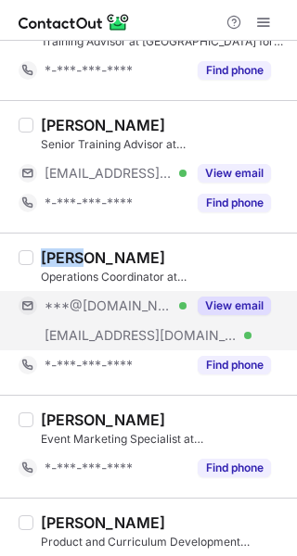
drag, startPoint x: 243, startPoint y: 303, endPoint x: 294, endPoint y: 312, distance: 51.7
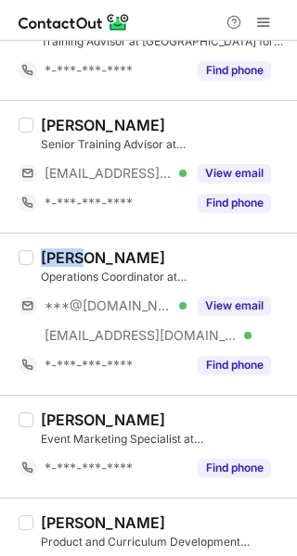
click at [244, 303] on button "View email" at bounding box center [234, 306] width 73 height 19
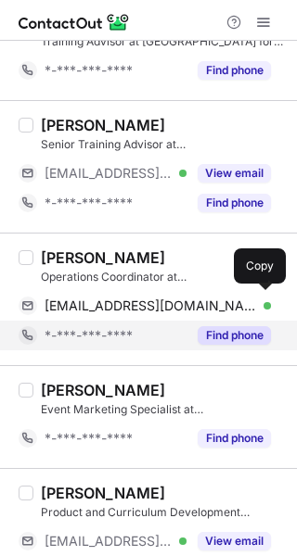
drag, startPoint x: 143, startPoint y: 308, endPoint x: 270, endPoint y: 323, distance: 127.9
click at [167, 307] on span "rinaferati94@gmail.com" at bounding box center [151, 306] width 212 height 17
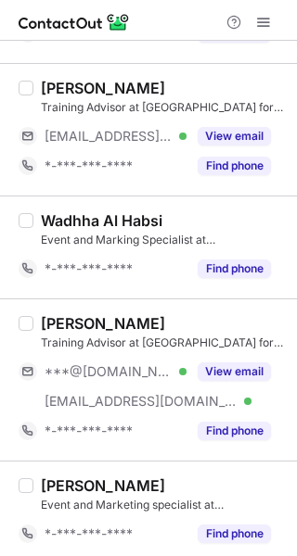
scroll to position [927, 0]
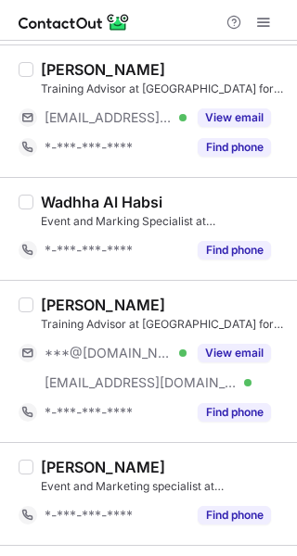
click at [54, 299] on div "Ali Azizi" at bounding box center [103, 305] width 124 height 19
copy div "Ali"
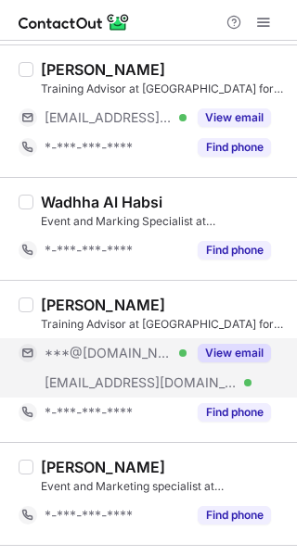
click at [211, 360] on div "View email" at bounding box center [228, 353] width 84 height 30
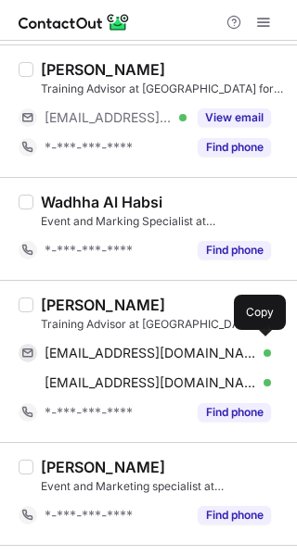
drag, startPoint x: 108, startPoint y: 351, endPoint x: 295, endPoint y: 387, distance: 189.7
click at [116, 351] on span "ali.azizi1999@yahoo.com" at bounding box center [151, 353] width 212 height 17
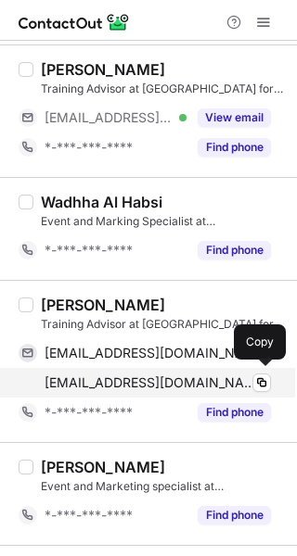
drag, startPoint x: 96, startPoint y: 383, endPoint x: 224, endPoint y: 388, distance: 129.0
click at [103, 382] on span "ali.azizi@halkbank.com.tr" at bounding box center [151, 383] width 212 height 17
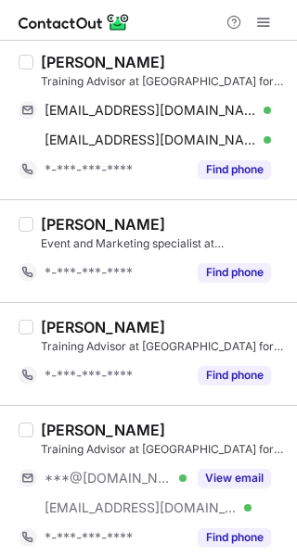
scroll to position [1298, 0]
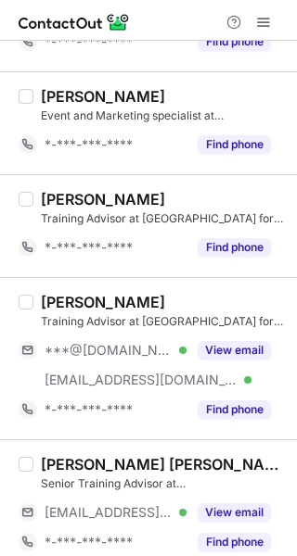
click at [60, 297] on div "Lejla R." at bounding box center [103, 302] width 124 height 19
copy div "Lejla"
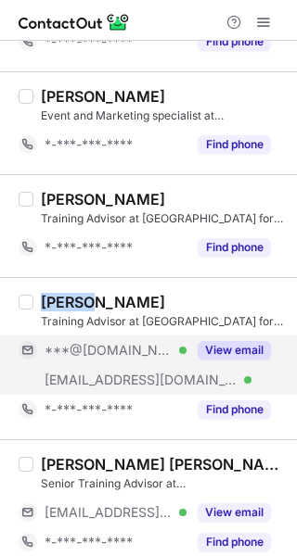
click at [221, 341] on button "View email" at bounding box center [234, 350] width 73 height 19
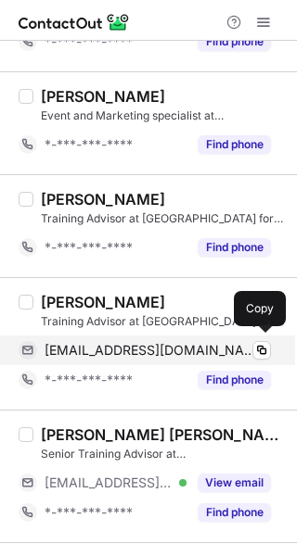
click at [142, 354] on span "lejla9790@gmail.com" at bounding box center [151, 350] width 212 height 17
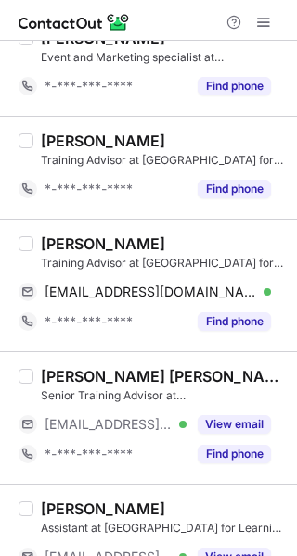
scroll to position [1515, 0]
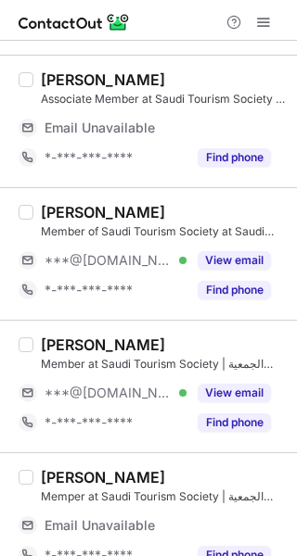
scroll to position [556, 0]
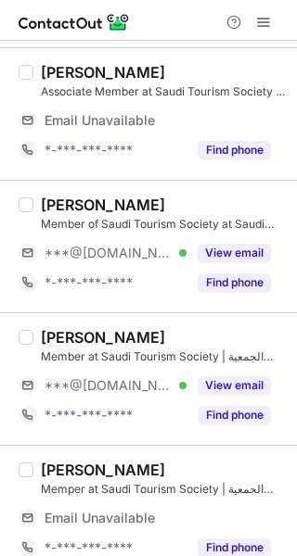
click at [53, 212] on div "[PERSON_NAME]" at bounding box center [103, 205] width 124 height 19
click at [53, 212] on div "Shuruq Alsaidan" at bounding box center [103, 205] width 124 height 19
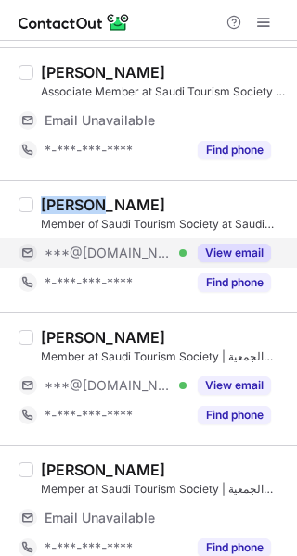
copy div "Shuruq"
click at [226, 244] on button "View email" at bounding box center [234, 253] width 73 height 19
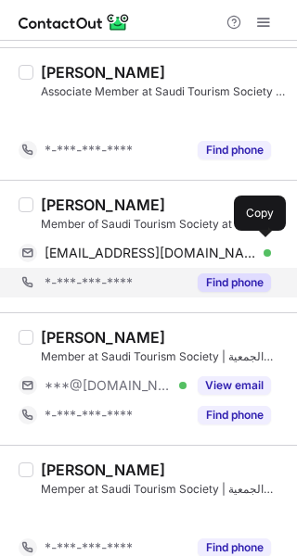
drag, startPoint x: 154, startPoint y: 253, endPoint x: 273, endPoint y: 222, distance: 122.8
click at [174, 244] on div "Shuruq Alsaidan Member of Saudi Tourism Society at Saudi Tourism Society | الجم…" at bounding box center [148, 246] width 297 height 133
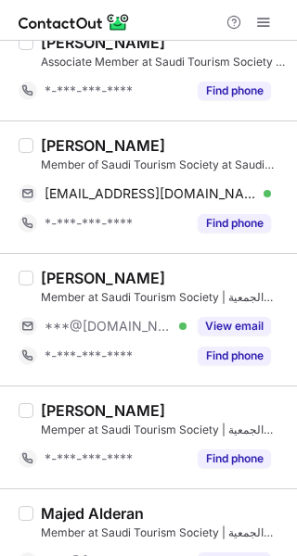
click at [71, 272] on div "Abdulmajeed Alyoussef" at bounding box center [103, 278] width 124 height 19
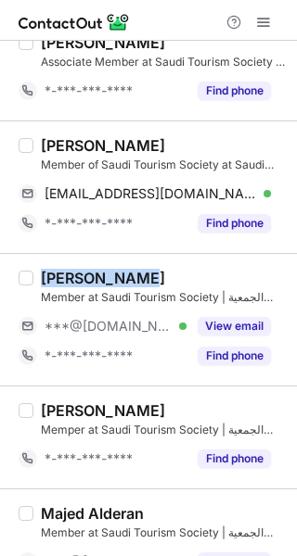
copy div "Abdulmajeed"
drag, startPoint x: 71, startPoint y: 272, endPoint x: 164, endPoint y: 300, distance: 96.8
click at [75, 271] on div "Abdulmajeed Alyoussef" at bounding box center [103, 278] width 124 height 19
drag, startPoint x: 233, startPoint y: 321, endPoint x: 292, endPoint y: 303, distance: 61.9
click at [246, 317] on button "View email" at bounding box center [234, 326] width 73 height 19
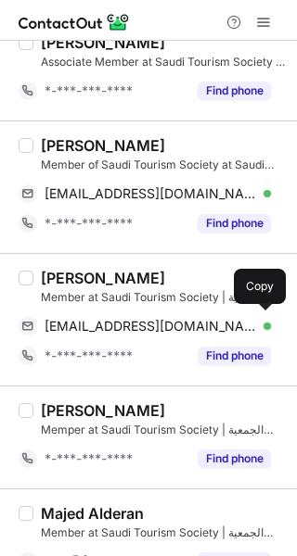
drag, startPoint x: 160, startPoint y: 320, endPoint x: 296, endPoint y: 274, distance: 142.8
click at [207, 308] on div "Abdulmajeed Alyoussef Member at Saudi Tourism Society | الجمعية السعودية للسياح…" at bounding box center [159, 320] width 252 height 102
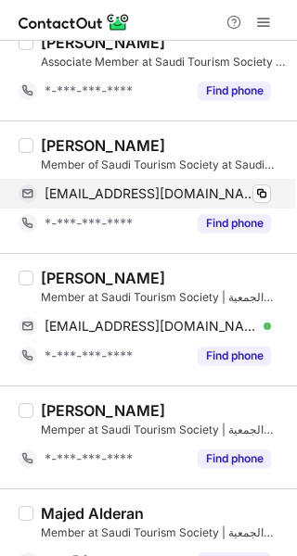
drag, startPoint x: 250, startPoint y: 190, endPoint x: 281, endPoint y: 181, distance: 32.0
click at [266, 185] on div "iksa15@hotmail.com Verified Copy" at bounding box center [145, 194] width 252 height 30
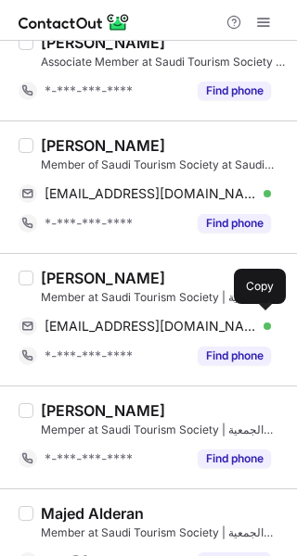
drag, startPoint x: 128, startPoint y: 325, endPoint x: 296, endPoint y: 288, distance: 171.7
click at [136, 321] on span "aaalyoussef@hotmail.com" at bounding box center [151, 326] width 212 height 17
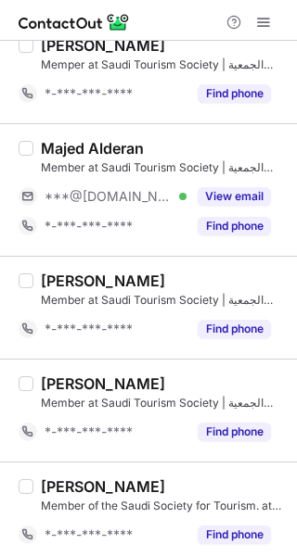
scroll to position [868, 0]
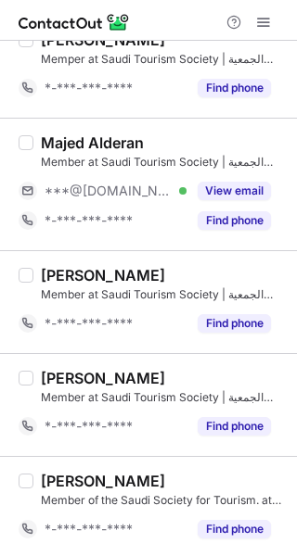
click at [55, 136] on div "Majed Alderan" at bounding box center [92, 143] width 103 height 19
copy div "Majed"
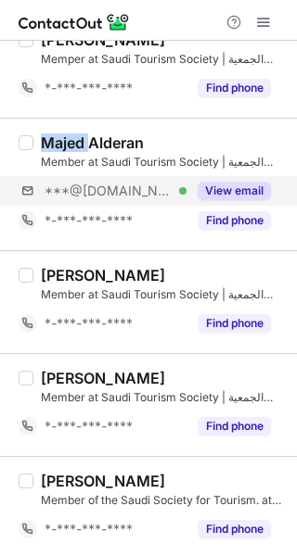
drag, startPoint x: 237, startPoint y: 189, endPoint x: 281, endPoint y: 196, distance: 44.1
click at [240, 189] on button "View email" at bounding box center [234, 191] width 73 height 19
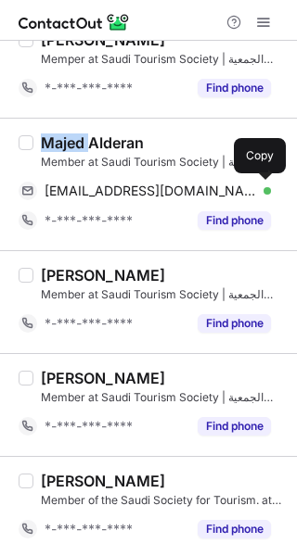
drag, startPoint x: 260, startPoint y: 188, endPoint x: 291, endPoint y: 188, distance: 31.5
click at [261, 188] on span at bounding box center [261, 191] width 15 height 15
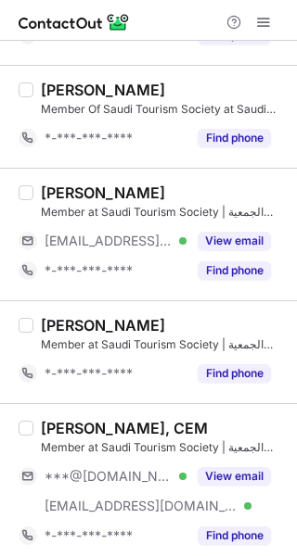
scroll to position [2217, 0]
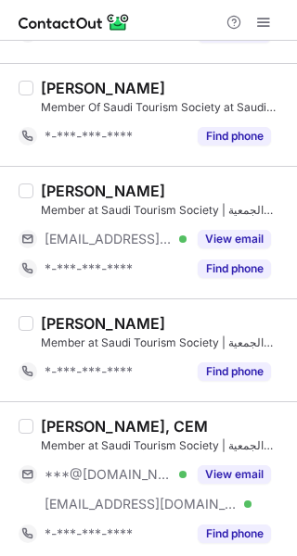
click at [62, 422] on div "Omar Almotairi, CEM" at bounding box center [124, 426] width 167 height 19
copy div "Omar"
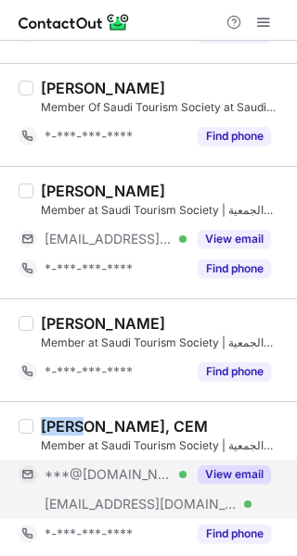
click at [229, 466] on button "View email" at bounding box center [234, 475] width 73 height 19
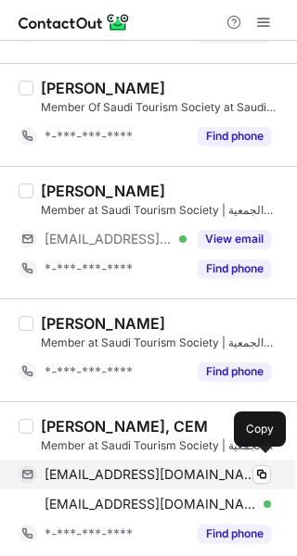
click at [142, 466] on span "omaralmotairi2@gmail.com" at bounding box center [151, 474] width 212 height 17
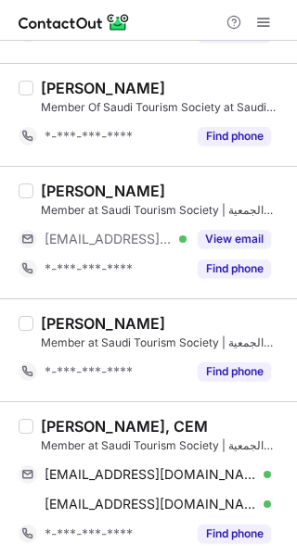
drag, startPoint x: 179, startPoint y: 496, endPoint x: 286, endPoint y: 465, distance: 111.2
click at [188, 496] on div "oalmotairi@ksu.edu.sa Verified" at bounding box center [158, 504] width 226 height 17
